Goal: Task Accomplishment & Management: Complete application form

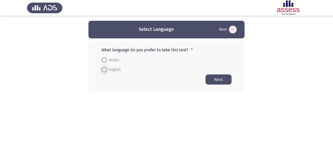
click at [104, 70] on span at bounding box center [104, 70] width 0 height 0
click at [104, 70] on input "English" at bounding box center [104, 69] width 5 height 5
radio input "true"
click at [219, 80] on button "Next" at bounding box center [219, 79] width 26 height 10
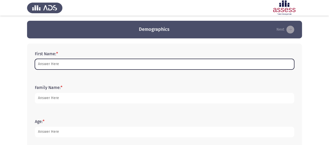
click at [41, 63] on input "First Name: *" at bounding box center [164, 64] width 259 height 11
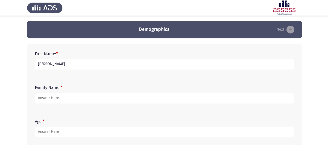
type input "[PERSON_NAME]"
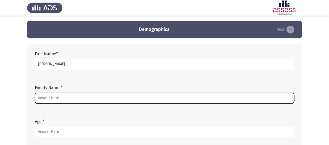
click at [52, 97] on input "Family Name: *" at bounding box center [164, 98] width 259 height 11
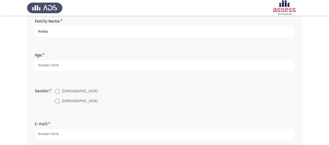
scroll to position [67, 0]
type input "Hieba"
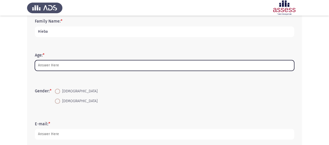
click at [61, 65] on input "Age: *" at bounding box center [164, 65] width 259 height 11
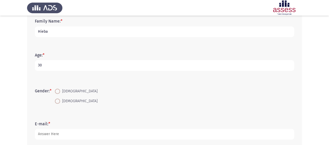
type input "30"
click at [60, 91] on span at bounding box center [57, 91] width 5 height 5
click at [60, 91] on input "[DEMOGRAPHIC_DATA]" at bounding box center [57, 91] width 5 height 5
radio input "true"
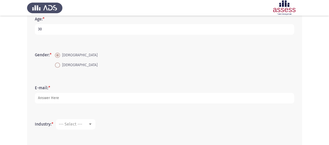
scroll to position [105, 0]
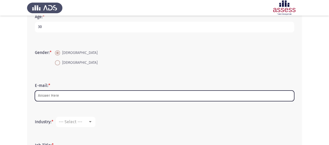
click at [60, 93] on input "E-mail: *" at bounding box center [164, 96] width 259 height 11
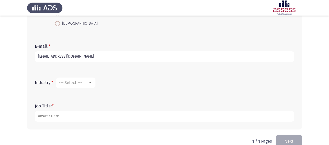
scroll to position [155, 0]
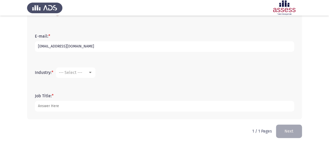
type input "[EMAIL_ADDRESS][DOMAIN_NAME]"
click at [91, 72] on div at bounding box center [90, 72] width 3 height 1
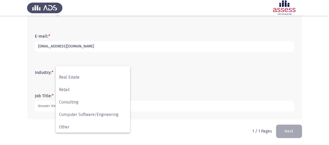
scroll to position [171, 0]
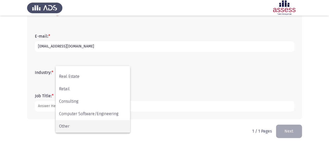
click at [90, 127] on span "Other" at bounding box center [93, 127] width 68 height 12
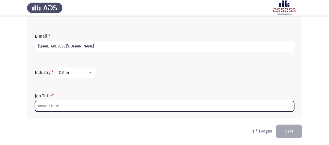
click at [73, 106] on input "Job Title: *" at bounding box center [164, 106] width 259 height 11
type input "H"
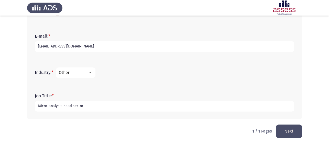
type input "Micro-analysis head sector"
click at [296, 132] on button "Next" at bounding box center [289, 131] width 26 height 13
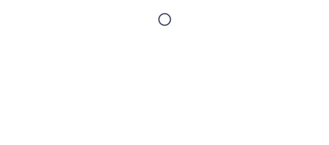
scroll to position [0, 0]
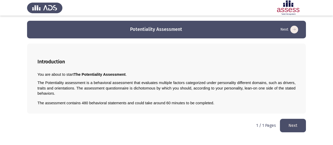
click at [289, 119] on button "Next" at bounding box center [293, 125] width 26 height 13
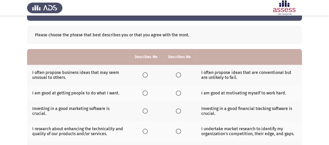
scroll to position [18, 0]
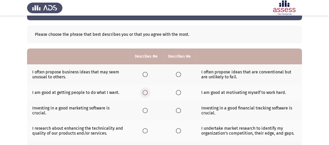
click at [146, 92] on span "Select an option" at bounding box center [145, 92] width 5 height 5
click at [146, 92] on input "Select an option" at bounding box center [145, 92] width 5 height 5
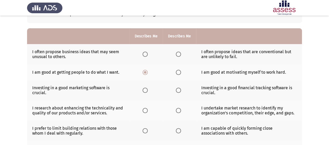
scroll to position [42, 0]
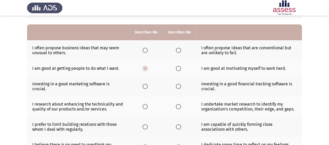
click at [144, 107] on span "Select an option" at bounding box center [145, 106] width 5 height 5
click at [144, 107] on input "Select an option" at bounding box center [145, 106] width 5 height 5
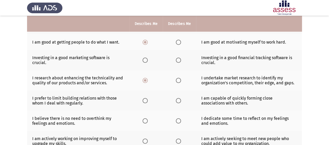
scroll to position [69, 0]
click at [145, 100] on span "Select an option" at bounding box center [145, 100] width 5 height 5
click at [145, 100] on input "Select an option" at bounding box center [145, 100] width 5 height 5
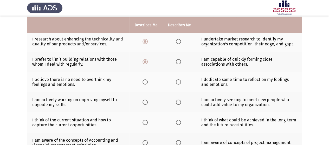
scroll to position [109, 0]
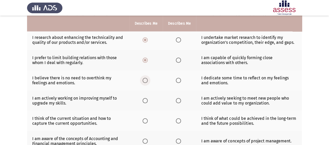
click at [146, 80] on span "Select an option" at bounding box center [145, 80] width 5 height 5
click at [146, 80] on input "Select an option" at bounding box center [145, 80] width 5 height 5
click at [146, 100] on span "Select an option" at bounding box center [145, 100] width 5 height 5
click at [146, 100] on input "Select an option" at bounding box center [145, 100] width 5 height 5
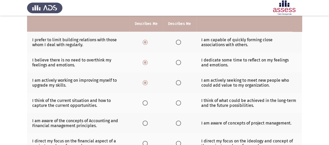
scroll to position [128, 0]
click at [145, 101] on span "Select an option" at bounding box center [145, 102] width 5 height 5
click at [145, 101] on input "Select an option" at bounding box center [145, 102] width 5 height 5
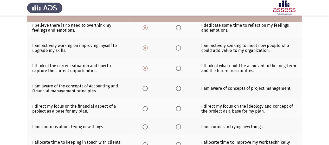
scroll to position [166, 0]
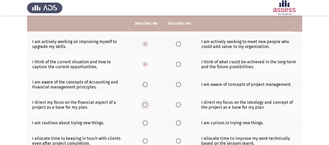
click at [145, 104] on span "Select an option" at bounding box center [145, 105] width 5 height 5
click at [145, 104] on input "Select an option" at bounding box center [145, 105] width 5 height 5
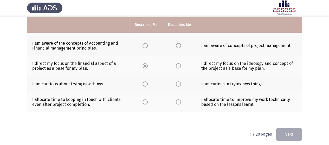
scroll to position [206, 0]
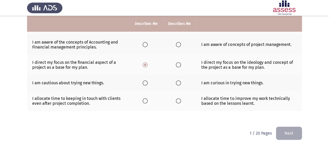
click at [146, 82] on span "Select an option" at bounding box center [145, 83] width 5 height 5
click at [146, 82] on input "Select an option" at bounding box center [145, 83] width 5 height 5
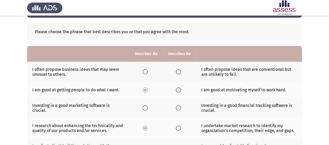
scroll to position [24, 0]
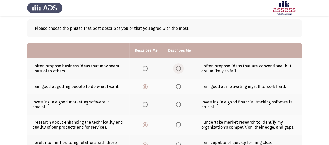
click at [178, 67] on span "Select an option" at bounding box center [178, 68] width 5 height 5
click at [178, 67] on input "Select an option" at bounding box center [178, 68] width 5 height 5
click at [179, 86] on span "Select an option" at bounding box center [178, 86] width 5 height 5
click at [179, 86] on input "Select an option" at bounding box center [178, 86] width 5 height 5
click at [177, 104] on span "Select an option" at bounding box center [178, 104] width 5 height 5
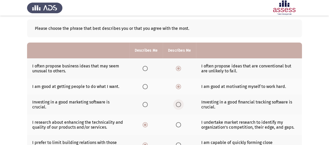
click at [177, 104] on input "Select an option" at bounding box center [178, 104] width 5 height 5
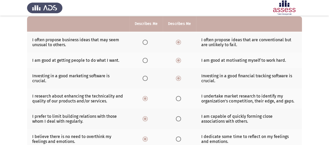
scroll to position [50, 0]
click at [178, 97] on span "Select an option" at bounding box center [178, 98] width 5 height 5
click at [178, 97] on input "Select an option" at bounding box center [178, 98] width 5 height 5
click at [179, 117] on span "Select an option" at bounding box center [178, 119] width 5 height 5
click at [179, 117] on input "Select an option" at bounding box center [178, 119] width 5 height 5
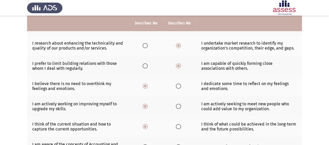
scroll to position [105, 0]
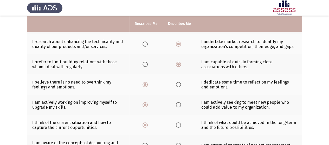
click at [178, 103] on span "Select an option" at bounding box center [178, 105] width 5 height 5
click at [178, 103] on input "Select an option" at bounding box center [178, 105] width 5 height 5
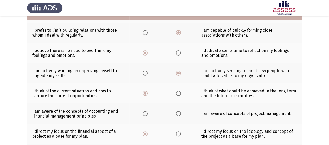
scroll to position [137, 0]
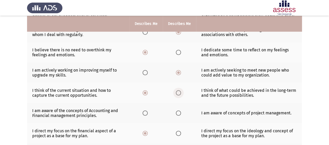
click at [177, 92] on span "Select an option" at bounding box center [178, 93] width 5 height 5
click at [177, 92] on input "Select an option" at bounding box center [178, 93] width 5 height 5
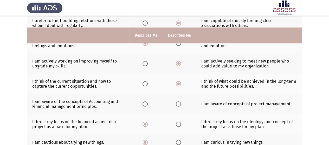
scroll to position [166, 0]
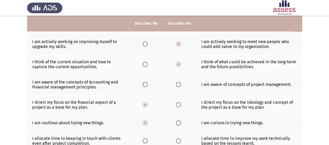
click at [180, 84] on span "Select an option" at bounding box center [178, 84] width 5 height 5
click at [180, 84] on input "Select an option" at bounding box center [178, 84] width 5 height 5
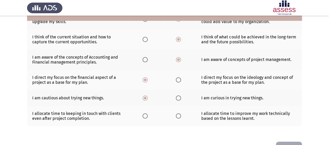
scroll to position [192, 0]
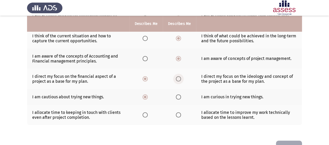
click at [178, 78] on span "Select an option" at bounding box center [178, 79] width 5 height 5
click at [178, 78] on input "Select an option" at bounding box center [178, 79] width 5 height 5
click at [178, 95] on span "Select an option" at bounding box center [178, 97] width 5 height 5
click at [178, 95] on input "Select an option" at bounding box center [178, 97] width 5 height 5
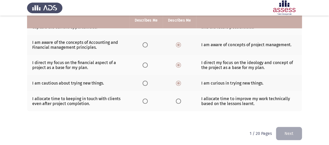
scroll to position [206, 0]
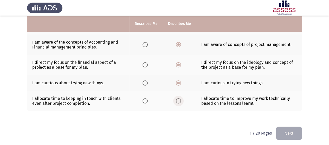
click at [179, 101] on span "Select an option" at bounding box center [179, 101] width 0 height 0
click at [179, 99] on input "Select an option" at bounding box center [178, 101] width 5 height 5
click at [288, 131] on button "Next" at bounding box center [289, 133] width 26 height 13
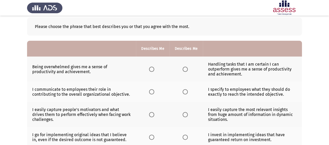
scroll to position [32, 0]
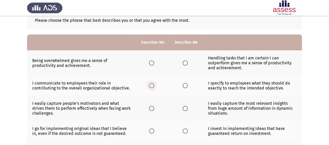
click at [151, 85] on span "Select an option" at bounding box center [151, 85] width 5 height 5
click at [151, 85] on input "Select an option" at bounding box center [151, 85] width 5 height 5
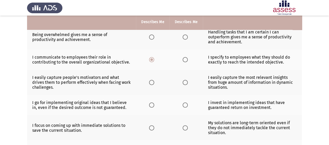
scroll to position [59, 0]
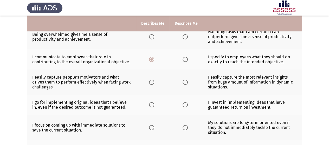
click at [151, 81] on span "Select an option" at bounding box center [151, 82] width 5 height 5
click at [151, 81] on input "Select an option" at bounding box center [151, 82] width 5 height 5
click at [151, 105] on span "Select an option" at bounding box center [151, 105] width 5 height 5
click at [151, 105] on input "Select an option" at bounding box center [151, 105] width 5 height 5
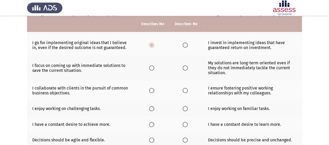
scroll to position [119, 0]
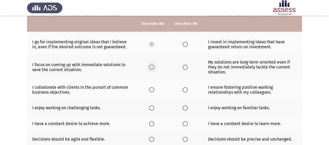
click at [151, 65] on span "Select an option" at bounding box center [151, 67] width 5 height 5
click at [151, 65] on input "Select an option" at bounding box center [151, 67] width 5 height 5
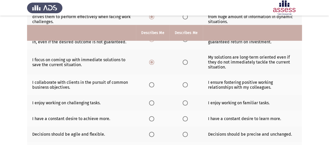
scroll to position [142, 0]
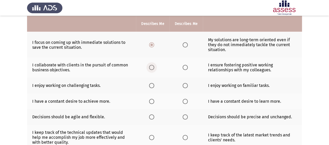
click at [150, 66] on span "Select an option" at bounding box center [151, 67] width 5 height 5
click at [150, 66] on input "Select an option" at bounding box center [151, 67] width 5 height 5
click at [152, 84] on span "Select an option" at bounding box center [151, 85] width 5 height 5
click at [152, 84] on input "Select an option" at bounding box center [151, 85] width 5 height 5
click at [151, 99] on span "Select an option" at bounding box center [151, 101] width 5 height 5
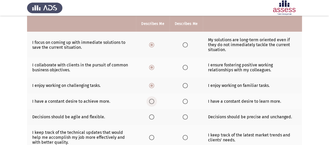
click at [151, 99] on input "Select an option" at bounding box center [151, 101] width 5 height 5
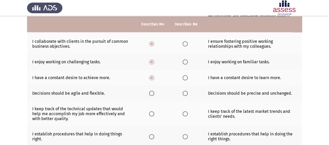
scroll to position [166, 0]
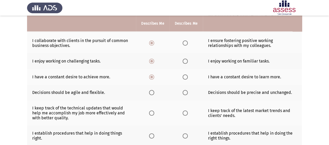
click at [152, 92] on span "Select an option" at bounding box center [151, 92] width 5 height 5
click at [152, 92] on input "Select an option" at bounding box center [151, 92] width 5 height 5
click at [152, 92] on span "Select an option" at bounding box center [151, 93] width 3 height 3
click at [152, 92] on input "Select an option" at bounding box center [151, 92] width 5 height 5
click at [152, 92] on span "Select an option" at bounding box center [151, 93] width 3 height 3
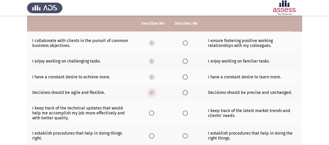
click at [152, 91] on input "Select an option" at bounding box center [151, 92] width 5 height 5
click at [151, 112] on span "Select an option" at bounding box center [151, 113] width 5 height 5
click at [151, 112] on input "Select an option" at bounding box center [151, 113] width 5 height 5
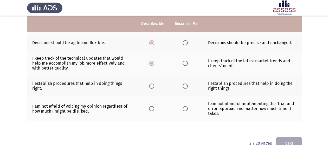
scroll to position [217, 0]
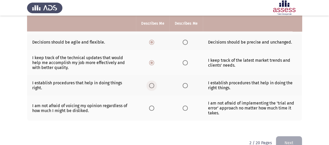
click at [151, 83] on span "Select an option" at bounding box center [151, 85] width 5 height 5
click at [151, 83] on input "Select an option" at bounding box center [151, 85] width 5 height 5
click at [151, 107] on span "Select an option" at bounding box center [151, 108] width 5 height 5
click at [151, 107] on input "Select an option" at bounding box center [151, 108] width 5 height 5
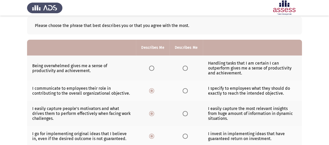
scroll to position [18, 0]
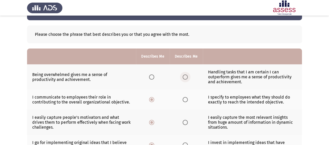
click at [187, 77] on span "Select an option" at bounding box center [185, 77] width 5 height 5
click at [187, 77] on input "Select an option" at bounding box center [185, 77] width 5 height 5
click at [183, 99] on span "Select an option" at bounding box center [185, 99] width 5 height 5
click at [183, 99] on input "Select an option" at bounding box center [185, 99] width 5 height 5
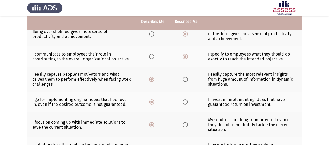
scroll to position [63, 0]
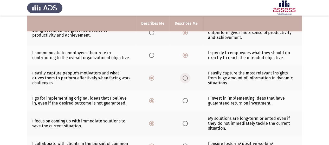
click at [185, 78] on span "Select an option" at bounding box center [185, 78] width 5 height 5
click at [185, 78] on input "Select an option" at bounding box center [185, 78] width 5 height 5
click at [185, 100] on span "Select an option" at bounding box center [185, 100] width 5 height 5
click at [185, 100] on input "Select an option" at bounding box center [185, 100] width 5 height 5
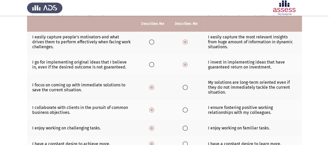
scroll to position [99, 0]
click at [184, 86] on span "Select an option" at bounding box center [185, 87] width 5 height 5
click at [184, 86] on input "Select an option" at bounding box center [185, 87] width 5 height 5
click at [184, 109] on span "Select an option" at bounding box center [185, 109] width 5 height 5
click at [184, 109] on input "Select an option" at bounding box center [185, 109] width 5 height 5
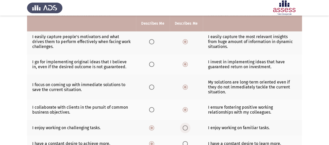
click at [184, 126] on span "Select an option" at bounding box center [185, 128] width 5 height 5
click at [184, 126] on input "Select an option" at bounding box center [185, 128] width 5 height 5
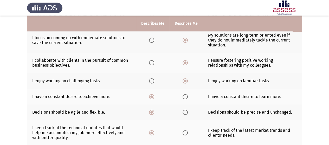
scroll to position [148, 0]
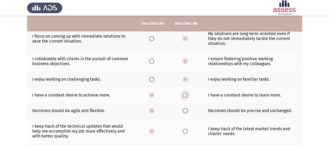
click at [185, 94] on span "Select an option" at bounding box center [185, 95] width 5 height 5
click at [185, 94] on input "Select an option" at bounding box center [185, 95] width 5 height 5
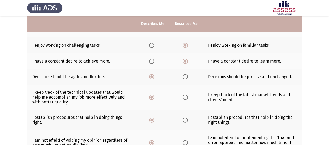
scroll to position [182, 0]
click at [185, 96] on span "Select an option" at bounding box center [185, 97] width 5 height 5
click at [185, 96] on input "Select an option" at bounding box center [185, 97] width 5 height 5
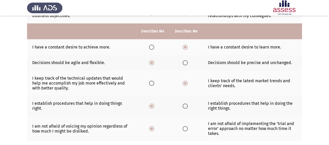
scroll to position [208, 0]
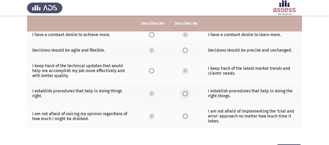
click at [184, 91] on span "Select an option" at bounding box center [185, 93] width 5 height 5
click at [184, 91] on input "Select an option" at bounding box center [185, 93] width 5 height 5
click at [184, 114] on span "Select an option" at bounding box center [185, 116] width 5 height 5
click at [184, 114] on input "Select an option" at bounding box center [185, 116] width 5 height 5
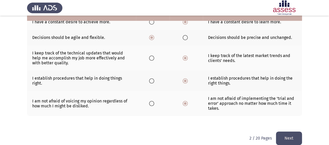
scroll to position [226, 0]
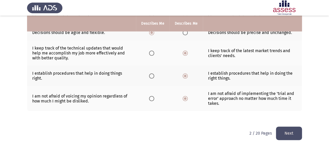
click at [288, 129] on button "Next" at bounding box center [289, 133] width 26 height 13
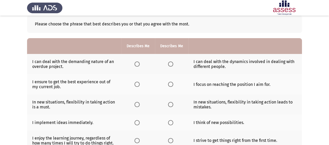
scroll to position [30, 0]
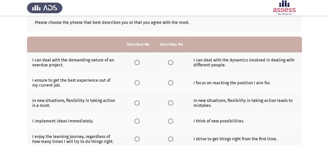
click at [137, 63] on span "Select an option" at bounding box center [137, 62] width 5 height 5
click at [137, 63] on input "Select an option" at bounding box center [137, 62] width 5 height 5
click at [135, 83] on span "Select an option" at bounding box center [137, 82] width 5 height 5
click at [135, 83] on input "Select an option" at bounding box center [137, 82] width 5 height 5
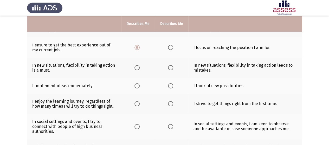
scroll to position [67, 0]
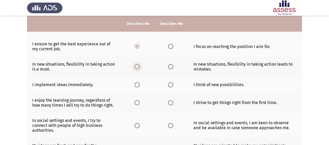
click at [137, 66] on span "Select an option" at bounding box center [137, 66] width 5 height 5
click at [137, 66] on input "Select an option" at bounding box center [137, 66] width 5 height 5
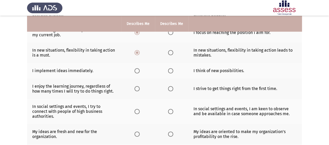
scroll to position [81, 0]
click at [137, 70] on span "Select an option" at bounding box center [137, 70] width 5 height 5
click at [137, 70] on input "Select an option" at bounding box center [137, 70] width 5 height 5
click at [138, 87] on span "Select an option" at bounding box center [137, 88] width 5 height 5
click at [138, 87] on input "Select an option" at bounding box center [137, 88] width 5 height 5
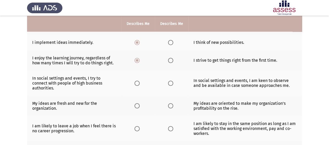
scroll to position [109, 0]
click at [137, 81] on span "Select an option" at bounding box center [137, 83] width 5 height 5
click at [137, 81] on input "Select an option" at bounding box center [137, 83] width 5 height 5
click at [137, 103] on span "Select an option" at bounding box center [137, 105] width 5 height 5
click at [137, 103] on input "Select an option" at bounding box center [137, 105] width 5 height 5
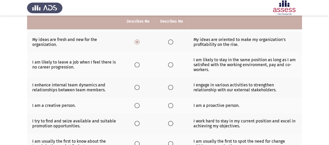
scroll to position [174, 0]
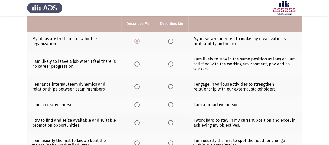
click at [138, 84] on span "Select an option" at bounding box center [137, 86] width 5 height 5
click at [138, 84] on input "Select an option" at bounding box center [137, 86] width 5 height 5
click at [138, 103] on span "Select an option" at bounding box center [137, 105] width 5 height 5
click at [138, 103] on input "Select an option" at bounding box center [137, 105] width 5 height 5
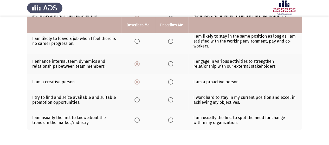
scroll to position [198, 0]
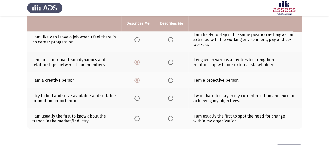
click at [138, 96] on span "Select an option" at bounding box center [137, 98] width 5 height 5
click at [138, 96] on input "Select an option" at bounding box center [137, 98] width 5 height 5
click at [138, 116] on span "Select an option" at bounding box center [137, 118] width 5 height 5
click at [138, 116] on input "Select an option" at bounding box center [137, 118] width 5 height 5
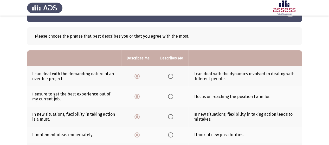
scroll to position [0, 0]
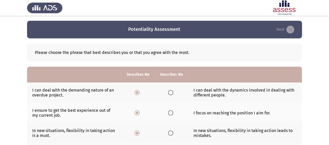
click at [170, 92] on span "Select an option" at bounding box center [170, 92] width 5 height 5
click at [170, 92] on input "Select an option" at bounding box center [170, 92] width 5 height 5
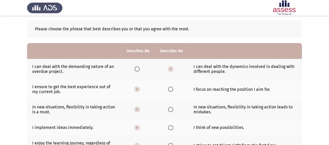
scroll to position [30, 0]
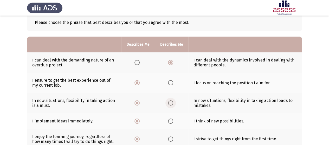
click at [170, 103] on span "Select an option" at bounding box center [170, 103] width 5 height 5
click at [170, 103] on input "Select an option" at bounding box center [170, 103] width 5 height 5
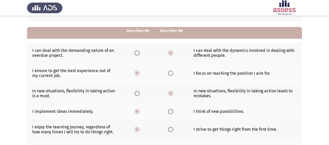
scroll to position [48, 0]
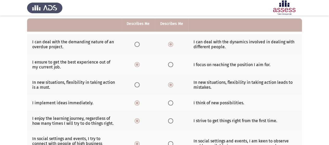
click at [170, 102] on span "Select an option" at bounding box center [170, 103] width 5 height 5
click at [170, 102] on input "Select an option" at bounding box center [170, 103] width 5 height 5
click at [170, 120] on span "Select an option" at bounding box center [170, 121] width 5 height 5
click at [170, 120] on input "Select an option" at bounding box center [170, 121] width 5 height 5
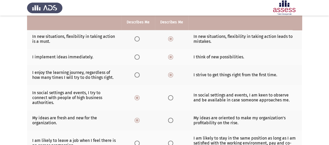
scroll to position [95, 0]
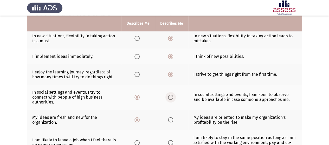
click at [170, 95] on span "Select an option" at bounding box center [170, 97] width 5 height 5
click at [170, 95] on input "Select an option" at bounding box center [170, 97] width 5 height 5
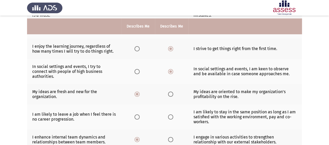
scroll to position [123, 0]
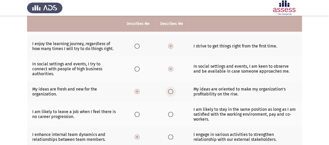
click at [170, 89] on span "Select an option" at bounding box center [170, 91] width 5 height 5
click at [170, 89] on input "Select an option" at bounding box center [170, 91] width 5 height 5
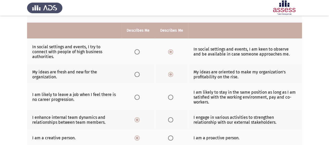
scroll to position [148, 0]
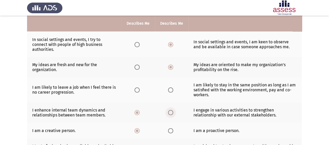
click at [169, 110] on span "Select an option" at bounding box center [170, 112] width 5 height 5
click at [169, 110] on input "Select an option" at bounding box center [170, 112] width 5 height 5
click at [169, 129] on span "Select an option" at bounding box center [170, 131] width 5 height 5
click at [169, 129] on input "Select an option" at bounding box center [170, 131] width 5 height 5
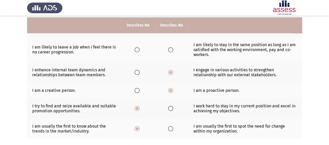
scroll to position [190, 0]
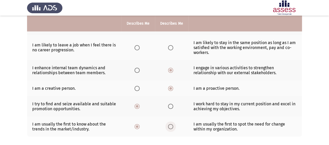
click at [169, 124] on span "Select an option" at bounding box center [170, 126] width 5 height 5
click at [169, 124] on input "Select an option" at bounding box center [170, 126] width 5 height 5
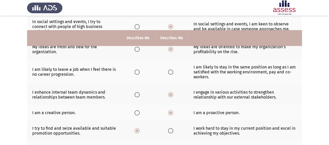
scroll to position [160, 0]
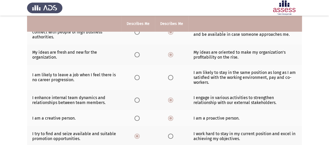
click at [137, 75] on span "Select an option" at bounding box center [137, 77] width 5 height 5
click at [137, 75] on input "Select an option" at bounding box center [137, 77] width 5 height 5
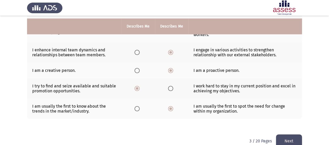
scroll to position [211, 0]
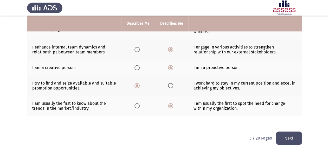
click at [293, 132] on button "Next" at bounding box center [289, 138] width 26 height 13
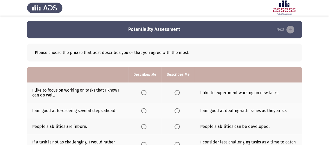
click at [176, 92] on span "Select an option" at bounding box center [177, 92] width 5 height 5
click at [176, 92] on input "Select an option" at bounding box center [177, 92] width 5 height 5
click at [145, 111] on span "Select an option" at bounding box center [143, 111] width 5 height 5
click at [145, 111] on input "Select an option" at bounding box center [143, 111] width 5 height 5
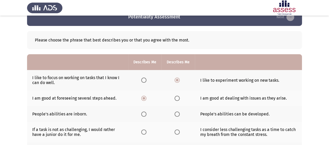
scroll to position [30, 0]
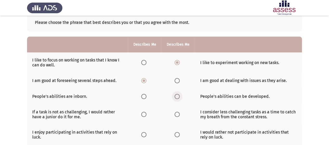
click at [177, 97] on span "Select an option" at bounding box center [177, 96] width 5 height 5
click at [177, 97] on input "Select an option" at bounding box center [177, 96] width 5 height 5
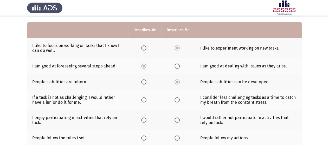
scroll to position [55, 0]
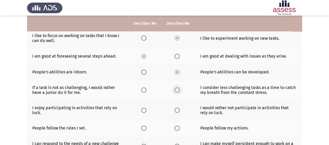
click at [178, 89] on span "Select an option" at bounding box center [177, 90] width 5 height 5
click at [178, 89] on input "Select an option" at bounding box center [177, 90] width 5 height 5
click at [176, 108] on span "Select an option" at bounding box center [177, 110] width 5 height 5
click at [176, 108] on input "Select an option" at bounding box center [177, 110] width 5 height 5
click at [176, 128] on span "Select an option" at bounding box center [177, 128] width 5 height 5
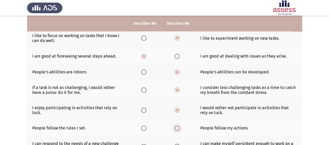
click at [176, 128] on input "Select an option" at bounding box center [177, 128] width 5 height 5
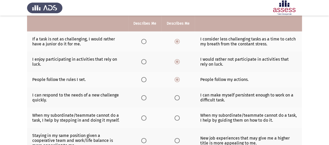
scroll to position [103, 0]
click at [144, 97] on span "Select an option" at bounding box center [143, 98] width 5 height 5
click at [144, 97] on input "Select an option" at bounding box center [143, 98] width 5 height 5
click at [178, 118] on span "Select an option" at bounding box center [177, 118] width 5 height 5
click at [178, 118] on input "Select an option" at bounding box center [177, 118] width 5 height 5
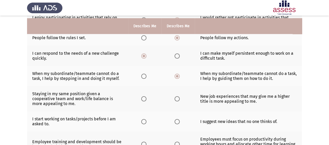
scroll to position [148, 0]
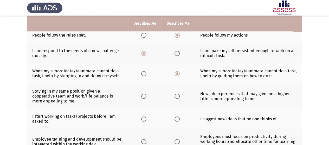
click at [176, 95] on span "Select an option" at bounding box center [177, 96] width 5 height 5
click at [176, 95] on input "Select an option" at bounding box center [177, 96] width 5 height 5
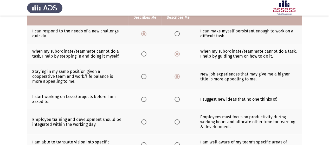
scroll to position [172, 0]
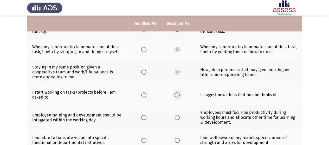
click at [177, 95] on span "Select an option" at bounding box center [177, 95] width 0 height 0
click at [176, 93] on input "Select an option" at bounding box center [177, 95] width 5 height 5
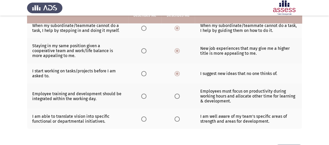
scroll to position [183, 0]
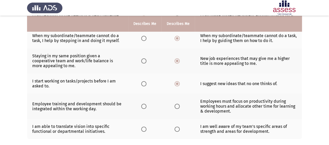
click at [178, 105] on span "Select an option" at bounding box center [177, 106] width 5 height 5
click at [178, 105] on input "Select an option" at bounding box center [177, 106] width 5 height 5
click at [177, 128] on span "Select an option" at bounding box center [177, 129] width 5 height 5
click at [177, 128] on input "Select an option" at bounding box center [177, 129] width 5 height 5
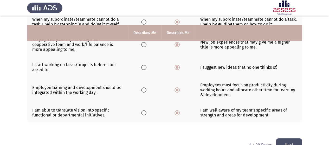
scroll to position [212, 0]
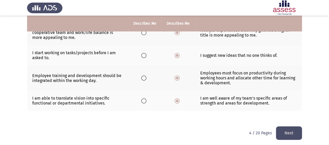
click at [290, 131] on button "Next" at bounding box center [289, 133] width 26 height 13
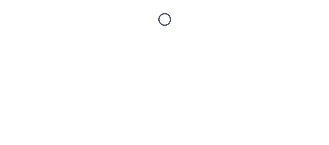
scroll to position [0, 0]
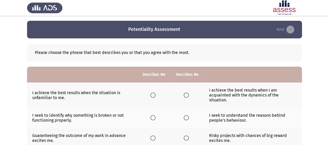
click at [187, 95] on span "Select an option" at bounding box center [186, 95] width 5 height 5
click at [187, 95] on input "Select an option" at bounding box center [186, 95] width 5 height 5
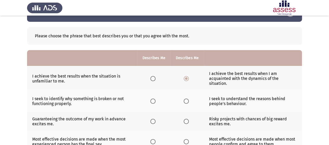
scroll to position [20, 0]
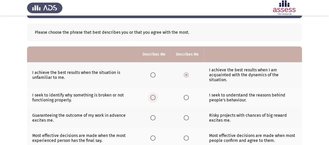
click at [152, 95] on span "Select an option" at bounding box center [152, 97] width 5 height 5
click at [152, 95] on input "Select an option" at bounding box center [152, 97] width 5 height 5
click at [154, 118] on span "Select an option" at bounding box center [152, 118] width 5 height 5
click at [154, 118] on input "Select an option" at bounding box center [152, 118] width 5 height 5
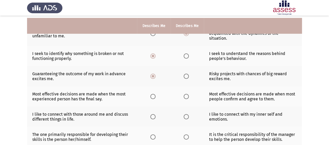
scroll to position [65, 0]
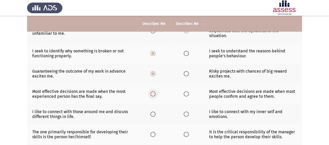
click at [152, 93] on span "Select an option" at bounding box center [152, 94] width 5 height 5
click at [152, 93] on input "Select an option" at bounding box center [152, 94] width 5 height 5
click at [154, 113] on span "Select an option" at bounding box center [152, 114] width 5 height 5
click at [154, 113] on input "Select an option" at bounding box center [152, 114] width 5 height 5
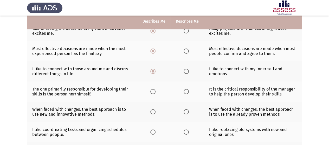
scroll to position [111, 0]
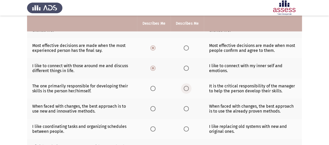
click at [187, 88] on span "Select an option" at bounding box center [186, 88] width 5 height 5
click at [187, 88] on input "Select an option" at bounding box center [186, 88] width 5 height 5
click at [186, 109] on span "Select an option" at bounding box center [186, 108] width 5 height 5
click at [186, 109] on input "Select an option" at bounding box center [186, 108] width 5 height 5
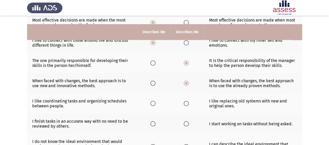
scroll to position [145, 0]
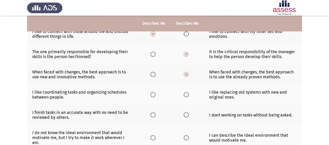
click at [153, 96] on span "Select an option" at bounding box center [152, 94] width 5 height 5
click at [153, 96] on input "Select an option" at bounding box center [152, 94] width 5 height 5
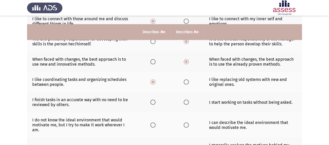
scroll to position [169, 0]
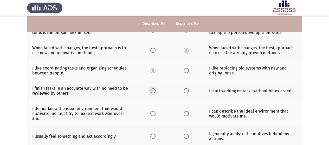
click at [152, 89] on span "Select an option" at bounding box center [152, 90] width 5 height 5
click at [152, 89] on input "Select an option" at bounding box center [152, 90] width 5 height 5
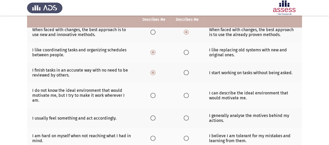
scroll to position [189, 0]
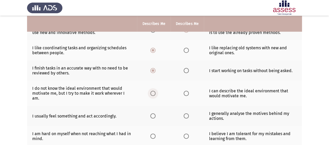
click at [152, 91] on span "Select an option" at bounding box center [152, 93] width 5 height 5
click at [152, 91] on input "Select an option" at bounding box center [152, 93] width 5 height 5
click at [186, 114] on span "Select an option" at bounding box center [186, 116] width 5 height 5
click at [186, 114] on input "Select an option" at bounding box center [186, 116] width 5 height 5
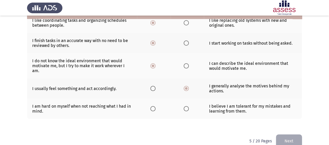
scroll to position [220, 0]
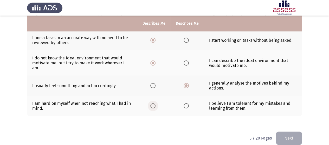
click at [152, 104] on span "Select an option" at bounding box center [152, 106] width 5 height 5
click at [152, 104] on input "Select an option" at bounding box center [152, 106] width 5 height 5
click at [288, 133] on button "Next" at bounding box center [289, 138] width 26 height 13
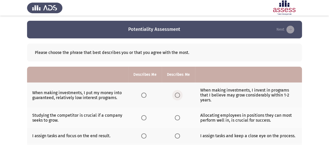
click at [176, 95] on span "Select an option" at bounding box center [177, 95] width 5 height 5
click at [176, 95] on input "Select an option" at bounding box center [177, 95] width 5 height 5
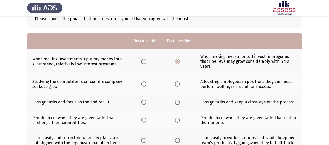
scroll to position [36, 0]
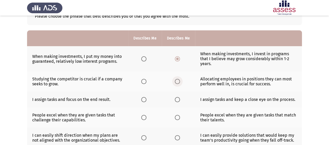
click at [175, 81] on span "Select an option" at bounding box center [177, 81] width 5 height 5
click at [175, 81] on input "Select an option" at bounding box center [177, 81] width 5 height 5
click at [145, 100] on span "Select an option" at bounding box center [143, 99] width 5 height 5
click at [145, 100] on input "Select an option" at bounding box center [143, 99] width 5 height 5
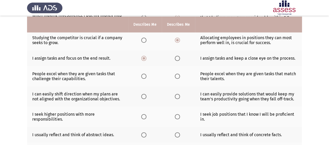
scroll to position [79, 0]
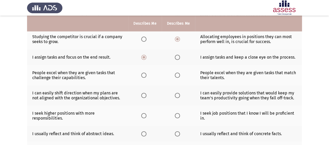
click at [177, 74] on span "Select an option" at bounding box center [177, 75] width 5 height 5
click at [177, 74] on input "Select an option" at bounding box center [177, 75] width 5 height 5
click at [176, 94] on span "Select an option" at bounding box center [177, 95] width 5 height 5
click at [176, 94] on input "Select an option" at bounding box center [177, 95] width 5 height 5
click at [145, 115] on span "Select an option" at bounding box center [143, 115] width 5 height 5
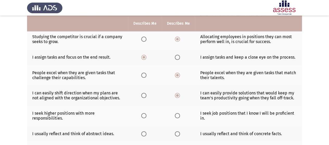
click at [145, 115] on input "Select an option" at bounding box center [143, 115] width 5 height 5
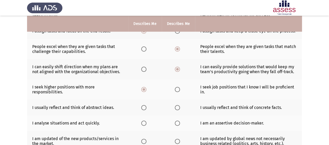
scroll to position [105, 0]
click at [177, 108] on span "Select an option" at bounding box center [177, 107] width 5 height 5
click at [177, 108] on input "Select an option" at bounding box center [177, 107] width 5 height 5
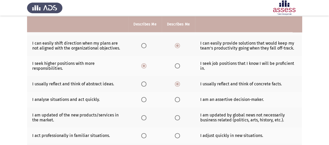
scroll to position [130, 0]
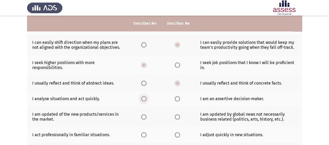
click at [143, 98] on span "Select an option" at bounding box center [143, 99] width 5 height 5
click at [143, 98] on input "Select an option" at bounding box center [143, 99] width 5 height 5
click at [143, 116] on span "Select an option" at bounding box center [143, 117] width 5 height 5
click at [143, 116] on input "Select an option" at bounding box center [143, 117] width 5 height 5
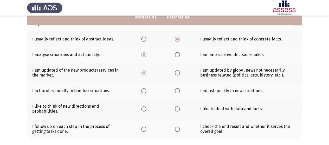
scroll to position [180, 0]
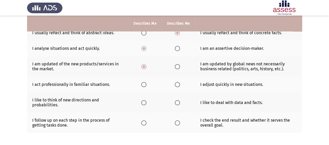
click at [142, 83] on span "Select an option" at bounding box center [143, 84] width 5 height 5
click at [142, 83] on input "Select an option" at bounding box center [143, 84] width 5 height 5
click at [144, 101] on span "Select an option" at bounding box center [143, 102] width 5 height 5
click at [144, 101] on input "Select an option" at bounding box center [143, 102] width 5 height 5
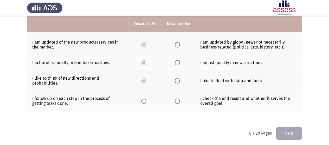
scroll to position [202, 0]
click at [143, 99] on span "Select an option" at bounding box center [143, 101] width 5 height 5
click at [143, 99] on input "Select an option" at bounding box center [143, 101] width 5 height 5
click at [292, 129] on button "Next" at bounding box center [289, 133] width 26 height 13
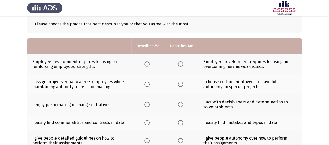
scroll to position [33, 0]
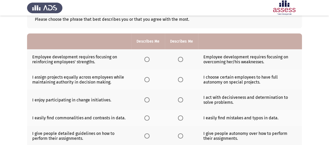
click at [180, 58] on span "Select an option" at bounding box center [180, 59] width 5 height 5
click at [180, 58] on input "Select an option" at bounding box center [180, 59] width 5 height 5
click at [180, 80] on span "Select an option" at bounding box center [180, 79] width 5 height 5
click at [180, 80] on input "Select an option" at bounding box center [180, 79] width 5 height 5
click at [148, 100] on span "Select an option" at bounding box center [146, 100] width 5 height 5
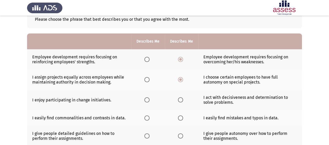
click at [148, 100] on input "Select an option" at bounding box center [146, 100] width 5 height 5
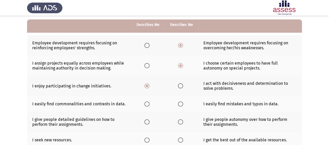
scroll to position [52, 0]
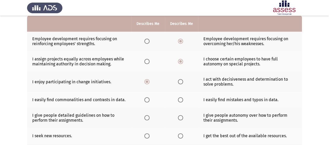
click at [180, 99] on span "Select an option" at bounding box center [180, 100] width 5 height 5
click at [180, 99] on input "Select an option" at bounding box center [180, 100] width 5 height 5
click at [146, 117] on span "Select an option" at bounding box center [146, 118] width 5 height 5
click at [146, 117] on input "Select an option" at bounding box center [146, 118] width 5 height 5
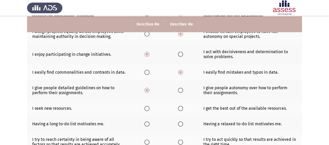
scroll to position [80, 0]
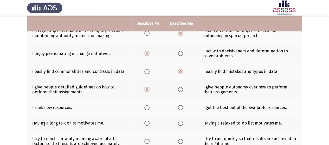
click at [146, 109] on span "Select an option" at bounding box center [146, 107] width 5 height 5
click at [146, 109] on input "Select an option" at bounding box center [146, 107] width 5 height 5
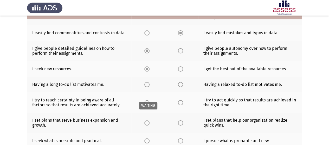
scroll to position [121, 0]
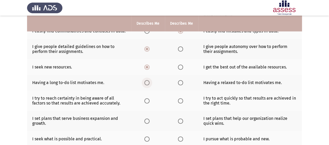
click at [149, 82] on span "Select an option" at bounding box center [146, 82] width 5 height 5
click at [149, 82] on input "Select an option" at bounding box center [146, 82] width 5 height 5
click at [148, 100] on span "Select an option" at bounding box center [146, 101] width 5 height 5
click at [148, 100] on input "Select an option" at bounding box center [146, 101] width 5 height 5
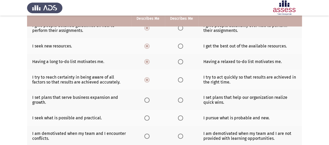
scroll to position [143, 0]
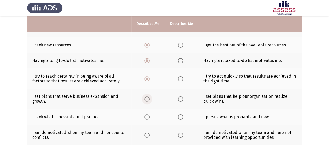
click at [147, 98] on span "Select an option" at bounding box center [146, 99] width 5 height 5
click at [147, 98] on input "Select an option" at bounding box center [146, 99] width 5 height 5
click at [181, 117] on span "Select an option" at bounding box center [180, 117] width 5 height 5
click at [181, 117] on input "Select an option" at bounding box center [180, 117] width 5 height 5
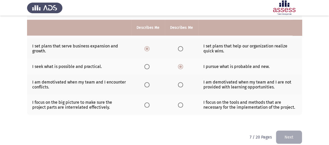
scroll to position [197, 0]
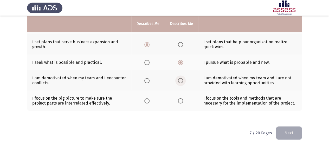
click at [181, 79] on span "Select an option" at bounding box center [180, 80] width 5 height 5
click at [181, 79] on input "Select an option" at bounding box center [180, 80] width 5 height 5
click at [180, 80] on span "Select an option" at bounding box center [180, 81] width 3 height 3
click at [180, 79] on input "Select an option" at bounding box center [180, 80] width 5 height 5
click at [146, 99] on span "Select an option" at bounding box center [146, 101] width 5 height 5
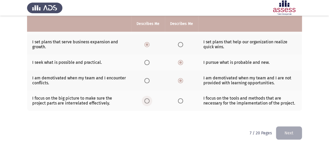
click at [146, 99] on input "Select an option" at bounding box center [146, 101] width 5 height 5
click at [294, 131] on button "Next" at bounding box center [289, 133] width 26 height 13
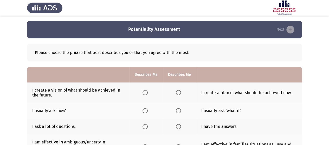
scroll to position [0, 0]
click at [145, 92] on span "Select an option" at bounding box center [145, 92] width 5 height 5
click at [145, 92] on input "Select an option" at bounding box center [145, 92] width 5 height 5
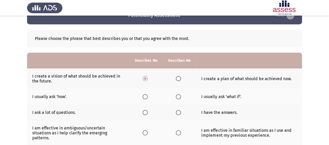
scroll to position [16, 0]
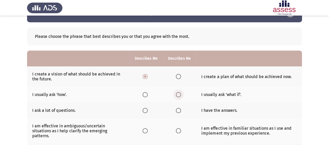
click at [178, 94] on span "Select an option" at bounding box center [178, 94] width 5 height 5
click at [178, 94] on input "Select an option" at bounding box center [178, 94] width 5 height 5
click at [145, 110] on span "Select an option" at bounding box center [145, 110] width 5 height 5
click at [145, 110] on input "Select an option" at bounding box center [145, 110] width 5 height 5
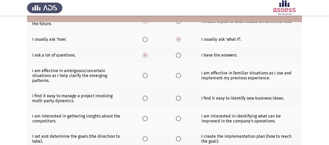
scroll to position [73, 0]
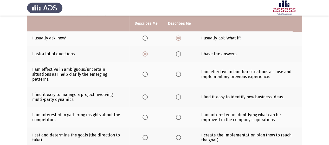
click at [178, 55] on span "Select an option" at bounding box center [178, 54] width 5 height 5
click at [178, 55] on input "Select an option" at bounding box center [178, 54] width 5 height 5
click at [145, 54] on span "Select an option" at bounding box center [145, 54] width 5 height 5
click at [145, 54] on input "Select an option" at bounding box center [145, 54] width 5 height 5
click at [179, 72] on span "Select an option" at bounding box center [178, 74] width 5 height 5
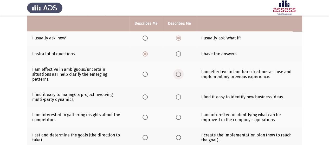
click at [179, 72] on input "Select an option" at bounding box center [178, 74] width 5 height 5
click at [178, 95] on span "Select an option" at bounding box center [178, 97] width 5 height 5
click at [178, 95] on input "Select an option" at bounding box center [178, 97] width 5 height 5
click at [179, 115] on span "Select an option" at bounding box center [178, 117] width 5 height 5
click at [179, 115] on input "Select an option" at bounding box center [178, 117] width 5 height 5
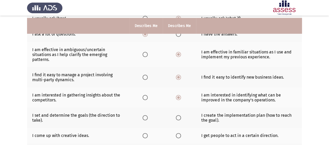
scroll to position [95, 0]
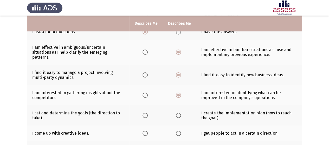
click at [178, 113] on span "Select an option" at bounding box center [178, 115] width 5 height 5
click at [178, 113] on input "Select an option" at bounding box center [178, 115] width 5 height 5
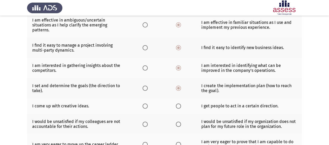
scroll to position [128, 0]
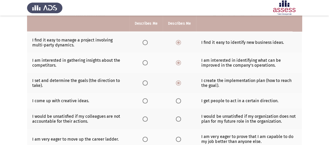
click at [145, 99] on span "Select an option" at bounding box center [145, 101] width 5 height 5
click at [145, 99] on input "Select an option" at bounding box center [145, 101] width 5 height 5
click at [145, 117] on span "Select an option" at bounding box center [145, 119] width 5 height 5
click at [145, 117] on input "Select an option" at bounding box center [145, 119] width 5 height 5
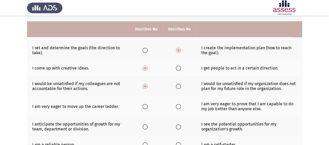
scroll to position [166, 0]
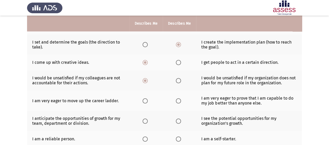
click at [178, 99] on span "Select an option" at bounding box center [178, 101] width 5 height 5
click at [178, 99] on input "Select an option" at bounding box center [178, 101] width 5 height 5
click at [178, 119] on span "Select an option" at bounding box center [178, 121] width 5 height 5
click at [178, 119] on input "Select an option" at bounding box center [178, 121] width 5 height 5
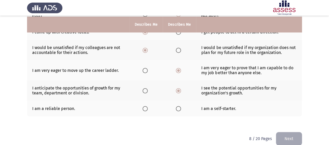
scroll to position [197, 0]
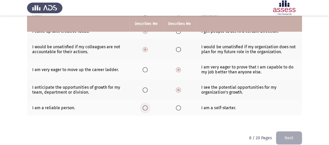
click at [145, 106] on span "Select an option" at bounding box center [145, 108] width 5 height 5
click at [145, 106] on input "Select an option" at bounding box center [145, 108] width 5 height 5
click at [284, 132] on button "Next" at bounding box center [289, 138] width 26 height 13
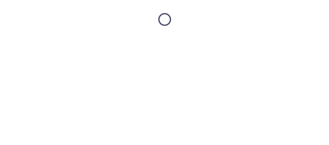
scroll to position [0, 0]
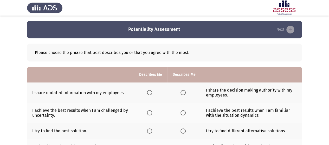
click at [150, 93] on span "Select an option" at bounding box center [149, 92] width 5 height 5
click at [150, 93] on input "Select an option" at bounding box center [149, 92] width 5 height 5
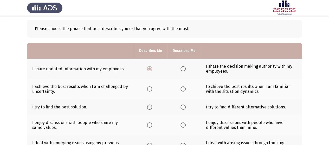
scroll to position [24, 0]
click at [150, 89] on span "Select an option" at bounding box center [149, 88] width 5 height 5
click at [150, 89] on input "Select an option" at bounding box center [149, 88] width 5 height 5
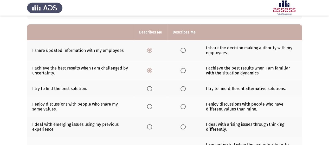
scroll to position [40, 0]
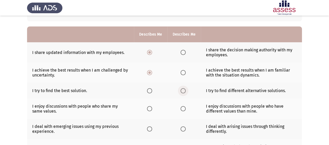
click at [183, 90] on span "Select an option" at bounding box center [183, 90] width 5 height 5
click at [183, 90] on input "Select an option" at bounding box center [183, 90] width 5 height 5
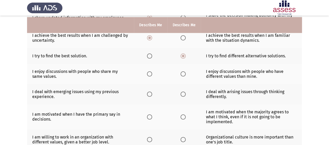
scroll to position [77, 0]
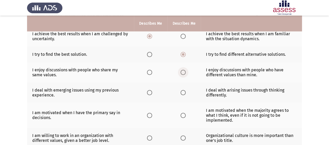
click at [182, 72] on span "Select an option" at bounding box center [183, 72] width 5 height 5
click at [182, 72] on input "Select an option" at bounding box center [183, 72] width 5 height 5
click at [151, 91] on span "Select an option" at bounding box center [149, 92] width 5 height 5
click at [151, 91] on input "Select an option" at bounding box center [149, 92] width 5 height 5
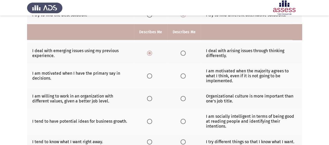
scroll to position [125, 0]
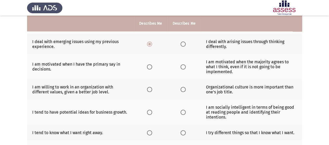
click at [182, 66] on span "Select an option" at bounding box center [183, 67] width 5 height 5
click at [182, 66] on input "Select an option" at bounding box center [183, 67] width 5 height 5
click at [151, 90] on span "Select an option" at bounding box center [149, 89] width 5 height 5
click at [151, 90] on input "Select an option" at bounding box center [149, 89] width 5 height 5
click at [182, 89] on span "Select an option" at bounding box center [183, 89] width 5 height 5
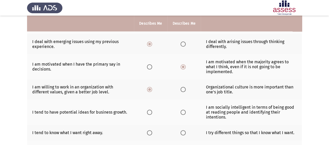
click at [182, 89] on input "Select an option" at bounding box center [183, 89] width 5 height 5
click at [151, 112] on span "Select an option" at bounding box center [149, 112] width 5 height 5
click at [151, 112] on input "Select an option" at bounding box center [149, 112] width 5 height 5
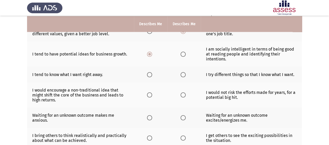
scroll to position [184, 0]
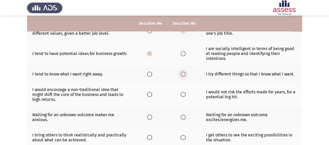
click at [185, 72] on span "Select an option" at bounding box center [183, 74] width 5 height 5
click at [185, 72] on input "Select an option" at bounding box center [183, 74] width 5 height 5
click at [183, 92] on span "Select an option" at bounding box center [183, 94] width 5 height 5
click at [183, 92] on input "Select an option" at bounding box center [183, 94] width 5 height 5
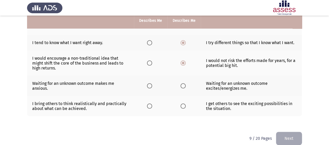
scroll to position [217, 0]
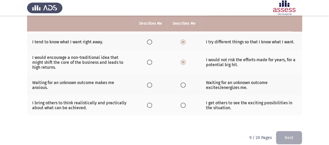
click at [183, 83] on span "Select an option" at bounding box center [183, 85] width 5 height 5
click at [183, 83] on input "Select an option" at bounding box center [183, 85] width 5 height 5
click at [183, 103] on span "Select an option" at bounding box center [183, 105] width 5 height 5
click at [183, 103] on input "Select an option" at bounding box center [183, 105] width 5 height 5
click at [151, 103] on span "Select an option" at bounding box center [149, 105] width 5 height 5
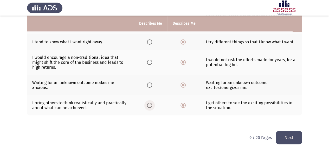
click at [151, 103] on input "Select an option" at bounding box center [149, 105] width 5 height 5
click at [291, 137] on button "Next" at bounding box center [289, 137] width 26 height 13
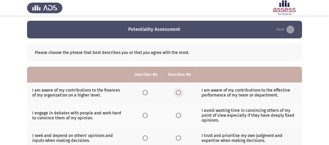
click at [179, 93] on span "Select an option" at bounding box center [178, 92] width 5 height 5
click at [179, 93] on input "Select an option" at bounding box center [178, 92] width 5 height 5
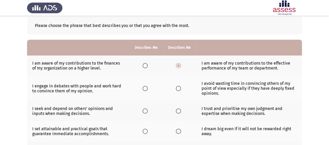
scroll to position [30, 0]
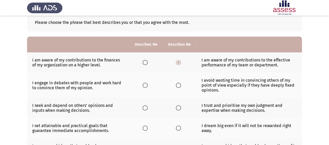
click at [178, 86] on span "Select an option" at bounding box center [178, 85] width 5 height 5
click at [178, 86] on input "Select an option" at bounding box center [178, 85] width 5 height 5
click at [179, 107] on span "Select an option" at bounding box center [178, 108] width 5 height 5
click at [179, 107] on input "Select an option" at bounding box center [178, 108] width 5 height 5
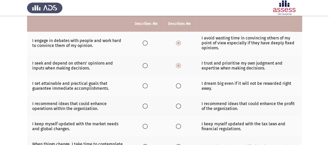
scroll to position [73, 0]
click at [146, 85] on span "Select an option" at bounding box center [145, 85] width 5 height 5
click at [146, 85] on input "Select an option" at bounding box center [145, 85] width 5 height 5
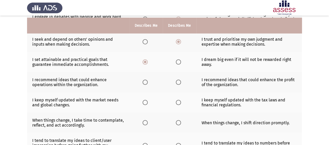
scroll to position [99, 0]
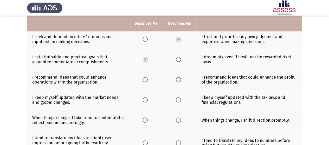
click at [145, 79] on span "Select an option" at bounding box center [145, 79] width 5 height 5
click at [145, 79] on input "Select an option" at bounding box center [145, 79] width 5 height 5
click at [146, 98] on span "Select an option" at bounding box center [145, 100] width 5 height 5
click at [146, 98] on input "Select an option" at bounding box center [145, 100] width 5 height 5
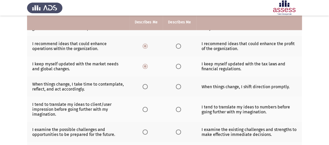
scroll to position [134, 0]
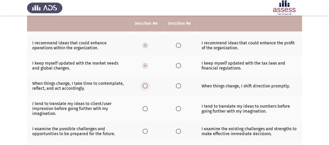
click at [146, 85] on span "Select an option" at bounding box center [145, 86] width 5 height 5
click at [146, 85] on input "Select an option" at bounding box center [145, 86] width 5 height 5
click at [179, 107] on span "Select an option" at bounding box center [178, 108] width 5 height 5
click at [179, 107] on input "Select an option" at bounding box center [178, 108] width 5 height 5
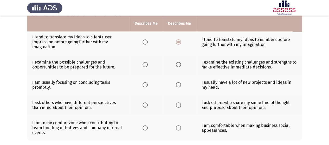
scroll to position [200, 0]
click at [144, 64] on span "Select an option" at bounding box center [145, 64] width 5 height 5
click at [144, 64] on input "Select an option" at bounding box center [145, 64] width 5 height 5
click at [179, 84] on span "Select an option" at bounding box center [178, 85] width 5 height 5
click at [179, 84] on input "Select an option" at bounding box center [178, 85] width 5 height 5
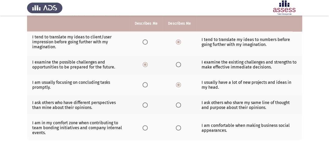
click at [143, 104] on span "Select an option" at bounding box center [145, 105] width 5 height 5
click at [143, 104] on input "Select an option" at bounding box center [145, 105] width 5 height 5
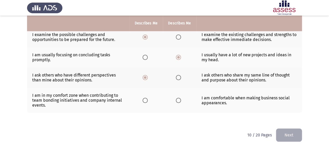
scroll to position [227, 0]
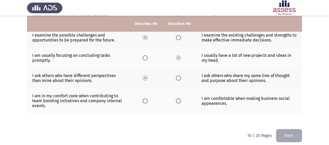
click at [143, 99] on span "Select an option" at bounding box center [145, 101] width 5 height 5
click at [143, 99] on input "Select an option" at bounding box center [145, 101] width 5 height 5
click at [283, 131] on button "Next" at bounding box center [289, 135] width 26 height 13
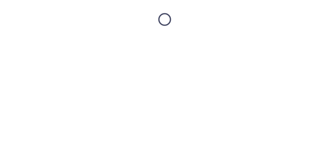
scroll to position [0, 0]
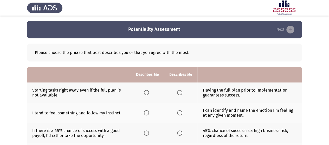
click at [179, 93] on span "Select an option" at bounding box center [179, 92] width 5 height 5
click at [179, 93] on input "Select an option" at bounding box center [179, 92] width 5 height 5
click at [146, 113] on span "Select an option" at bounding box center [146, 113] width 5 height 5
click at [146, 113] on input "Select an option" at bounding box center [146, 113] width 5 height 5
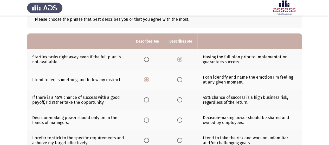
scroll to position [40, 0]
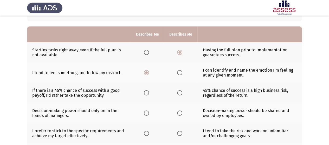
click at [179, 92] on span "Select an option" at bounding box center [179, 93] width 5 height 5
click at [179, 92] on input "Select an option" at bounding box center [179, 93] width 5 height 5
click at [147, 113] on span "Select an option" at bounding box center [146, 113] width 5 height 5
click at [147, 113] on input "Select an option" at bounding box center [146, 113] width 5 height 5
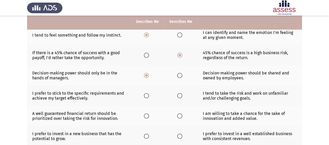
scroll to position [79, 0]
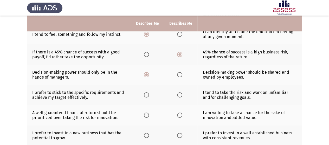
click at [147, 94] on span "Select an option" at bounding box center [146, 95] width 5 height 5
click at [147, 94] on input "Select an option" at bounding box center [146, 95] width 5 height 5
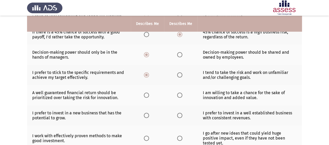
scroll to position [99, 0]
click at [180, 94] on span "Select an option" at bounding box center [179, 95] width 5 height 5
click at [180, 94] on input "Select an option" at bounding box center [179, 95] width 5 height 5
click at [178, 114] on span "Select an option" at bounding box center [179, 115] width 5 height 5
click at [178, 114] on input "Select an option" at bounding box center [179, 115] width 5 height 5
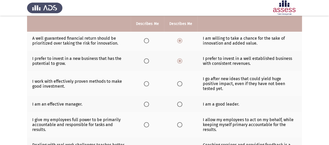
scroll to position [154, 0]
click at [147, 81] on span "Select an option" at bounding box center [146, 83] width 5 height 5
click at [147, 81] on input "Select an option" at bounding box center [146, 83] width 5 height 5
click at [179, 102] on span "Select an option" at bounding box center [179, 104] width 5 height 5
click at [179, 102] on input "Select an option" at bounding box center [179, 104] width 5 height 5
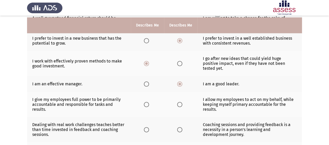
scroll to position [176, 0]
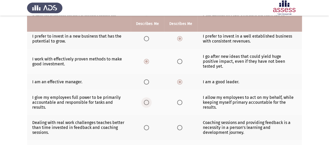
click at [147, 100] on span "Select an option" at bounding box center [146, 102] width 5 height 5
click at [147, 100] on input "Select an option" at bounding box center [146, 102] width 5 height 5
click at [147, 125] on span "Select an option" at bounding box center [146, 127] width 5 height 5
click at [147, 125] on input "Select an option" at bounding box center [146, 127] width 5 height 5
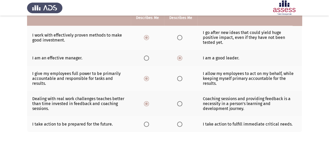
scroll to position [202, 0]
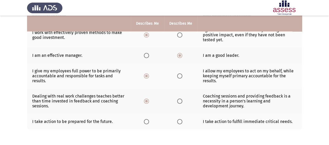
click at [148, 119] on span "Select an option" at bounding box center [146, 121] width 5 height 5
click at [148, 119] on input "Select an option" at bounding box center [146, 121] width 5 height 5
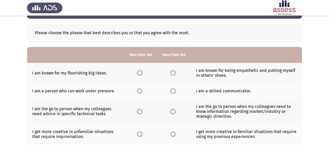
scroll to position [22, 0]
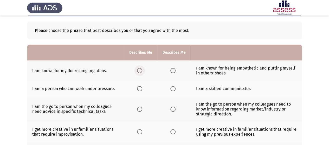
click at [140, 70] on span "Select an option" at bounding box center [139, 70] width 5 height 5
click at [140, 70] on input "Select an option" at bounding box center [139, 70] width 5 height 5
click at [140, 88] on span "Select an option" at bounding box center [139, 88] width 5 height 5
click at [140, 88] on input "Select an option" at bounding box center [139, 88] width 5 height 5
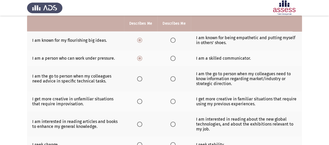
scroll to position [55, 0]
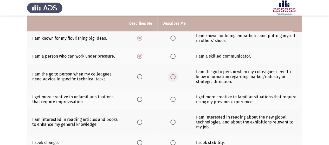
click at [173, 77] on span "Select an option" at bounding box center [172, 76] width 5 height 5
click at [173, 77] on input "Select an option" at bounding box center [172, 76] width 5 height 5
click at [139, 97] on span "Select an option" at bounding box center [139, 99] width 5 height 5
click at [139, 97] on input "Select an option" at bounding box center [139, 99] width 5 height 5
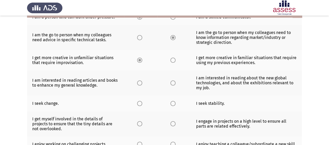
scroll to position [95, 0]
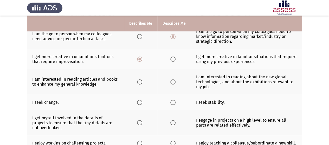
click at [140, 81] on span "Select an option" at bounding box center [139, 82] width 5 height 5
click at [140, 81] on input "Select an option" at bounding box center [139, 82] width 5 height 5
click at [172, 81] on span "Select an option" at bounding box center [172, 82] width 5 height 5
click at [172, 81] on input "Select an option" at bounding box center [172, 82] width 5 height 5
click at [140, 80] on span "Select an option" at bounding box center [139, 82] width 5 height 5
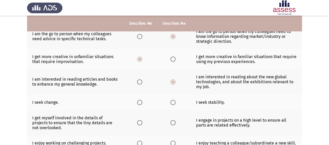
click at [140, 80] on input "Select an option" at bounding box center [139, 82] width 5 height 5
click at [140, 102] on span "Select an option" at bounding box center [139, 102] width 5 height 5
click at [140, 102] on input "Select an option" at bounding box center [139, 102] width 5 height 5
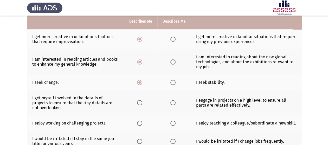
scroll to position [121, 0]
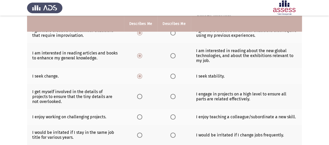
click at [173, 94] on span "Select an option" at bounding box center [172, 96] width 5 height 5
click at [173, 94] on input "Select an option" at bounding box center [172, 96] width 5 height 5
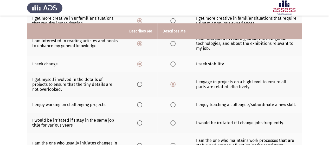
scroll to position [142, 0]
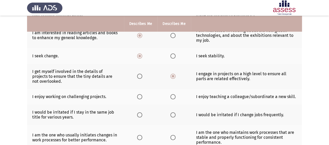
click at [34, 102] on td "I enjoy working on challenging projects." at bounding box center [75, 97] width 97 height 16
click at [139, 95] on span "Select an option" at bounding box center [139, 96] width 5 height 5
click at [139, 95] on input "Select an option" at bounding box center [139, 96] width 5 height 5
click at [173, 96] on span "Select an option" at bounding box center [172, 96] width 5 height 5
click at [173, 96] on input "Select an option" at bounding box center [172, 96] width 5 height 5
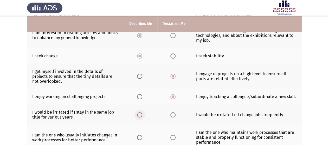
click at [143, 113] on label "Select an option" at bounding box center [140, 115] width 7 height 5
click at [142, 113] on input "Select an option" at bounding box center [139, 115] width 5 height 5
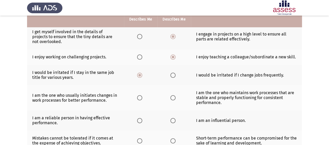
scroll to position [182, 0]
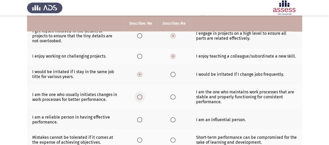
click at [138, 95] on span "Select an option" at bounding box center [139, 97] width 5 height 5
click at [138, 95] on input "Select an option" at bounding box center [139, 97] width 5 height 5
click at [176, 118] on label "Select an option" at bounding box center [173, 120] width 7 height 5
click at [176, 118] on input "Select an option" at bounding box center [172, 120] width 5 height 5
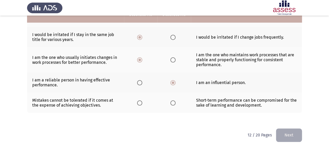
scroll to position [221, 0]
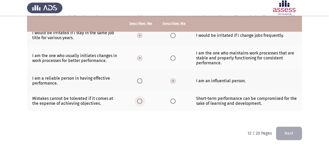
click at [141, 99] on span "Select an option" at bounding box center [139, 101] width 5 height 5
click at [141, 99] on input "Select an option" at bounding box center [139, 101] width 5 height 5
click at [292, 128] on button "Next" at bounding box center [289, 133] width 26 height 13
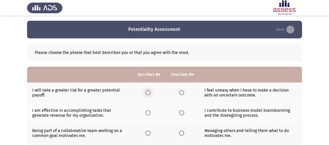
click at [149, 92] on span "Select an option" at bounding box center [147, 92] width 5 height 5
click at [149, 92] on input "Select an option" at bounding box center [147, 92] width 5 height 5
click at [182, 113] on span "Select an option" at bounding box center [181, 113] width 5 height 5
click at [182, 113] on input "Select an option" at bounding box center [181, 113] width 5 height 5
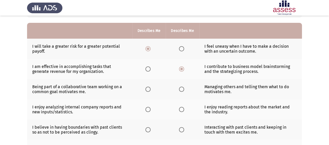
scroll to position [45, 0]
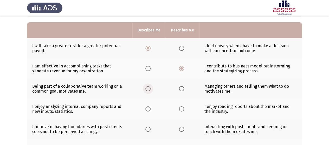
click at [150, 88] on span "Select an option" at bounding box center [147, 88] width 5 height 5
click at [150, 88] on input "Select an option" at bounding box center [147, 88] width 5 height 5
click at [148, 109] on span "Select an option" at bounding box center [147, 109] width 5 height 5
click at [148, 109] on input "Select an option" at bounding box center [147, 109] width 5 height 5
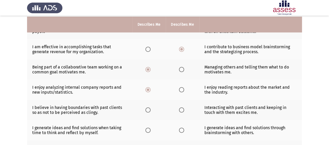
scroll to position [65, 0]
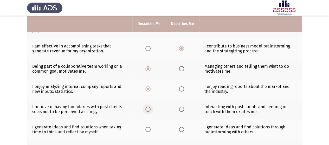
click at [150, 109] on span "Select an option" at bounding box center [147, 109] width 5 height 5
click at [150, 109] on input "Select an option" at bounding box center [147, 109] width 5 height 5
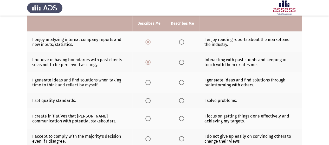
scroll to position [115, 0]
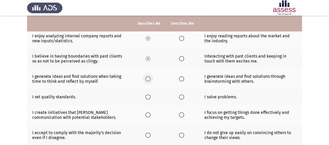
click at [148, 80] on span "Select an option" at bounding box center [147, 79] width 5 height 5
click at [148, 80] on input "Select an option" at bounding box center [147, 79] width 5 height 5
click at [194, 105] on th at bounding box center [182, 115] width 33 height 20
click at [147, 96] on span "Select an option" at bounding box center [147, 97] width 5 height 5
click at [147, 96] on input "Select an option" at bounding box center [147, 97] width 5 height 5
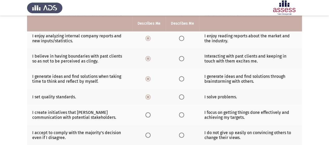
click at [180, 114] on span "Select an option" at bounding box center [181, 115] width 5 height 5
click at [180, 114] on input "Select an option" at bounding box center [181, 115] width 5 height 5
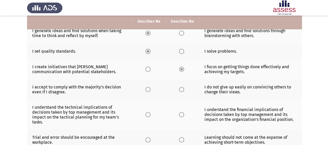
scroll to position [162, 0]
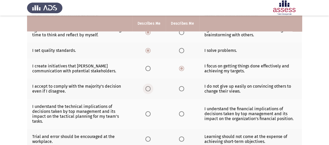
click at [147, 86] on span "Select an option" at bounding box center [147, 88] width 5 height 5
click at [147, 86] on input "Select an option" at bounding box center [147, 88] width 5 height 5
click at [147, 112] on span "Select an option" at bounding box center [147, 114] width 5 height 5
click at [147, 112] on input "Select an option" at bounding box center [147, 114] width 5 height 5
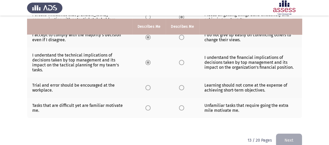
scroll to position [217, 0]
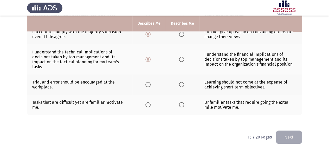
click at [148, 82] on span "Select an option" at bounding box center [147, 84] width 5 height 5
click at [148, 82] on input "Select an option" at bounding box center [147, 84] width 5 height 5
click at [182, 103] on span "Select an option" at bounding box center [181, 105] width 5 height 5
click at [182, 103] on input "Select an option" at bounding box center [181, 105] width 5 height 5
click at [289, 134] on button "Next" at bounding box center [289, 137] width 26 height 13
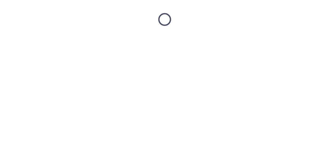
scroll to position [0, 0]
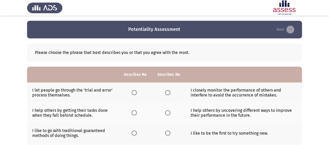
click at [89, 78] on th at bounding box center [73, 75] width 92 height 16
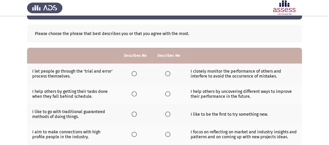
scroll to position [22, 0]
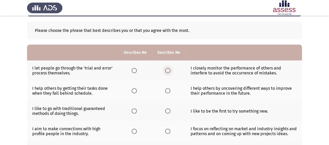
click at [168, 70] on span "Select an option" at bounding box center [167, 70] width 5 height 5
click at [168, 70] on input "Select an option" at bounding box center [167, 70] width 5 height 5
click at [132, 91] on span "Select an option" at bounding box center [134, 90] width 5 height 5
click at [132, 91] on input "Select an option" at bounding box center [134, 90] width 5 height 5
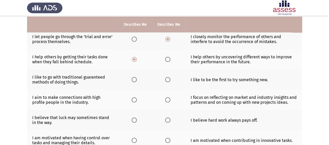
scroll to position [55, 0]
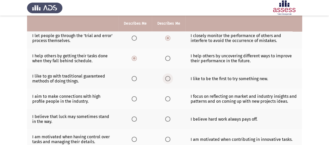
click at [166, 79] on span "Select an option" at bounding box center [167, 78] width 5 height 5
click at [166, 79] on input "Select an option" at bounding box center [167, 78] width 5 height 5
click at [135, 99] on span "Select an option" at bounding box center [134, 99] width 5 height 5
click at [135, 99] on input "Select an option" at bounding box center [134, 99] width 5 height 5
click at [168, 119] on span "Select an option" at bounding box center [167, 119] width 5 height 5
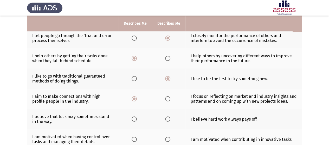
click at [168, 119] on input "Select an option" at bounding box center [167, 119] width 5 height 5
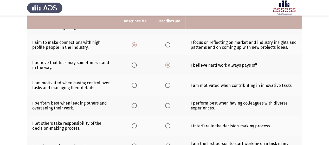
scroll to position [109, 0]
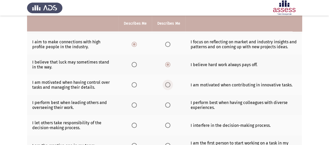
click at [167, 83] on span "Select an option" at bounding box center [167, 85] width 5 height 5
click at [167, 83] on input "Select an option" at bounding box center [167, 85] width 5 height 5
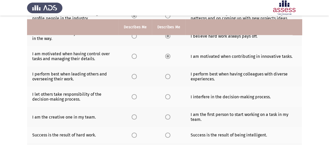
scroll to position [142, 0]
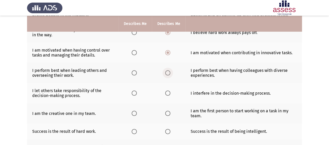
click at [167, 71] on span "Select an option" at bounding box center [167, 73] width 5 height 5
click at [167, 71] on input "Select an option" at bounding box center [167, 73] width 5 height 5
click at [132, 93] on span "Select an option" at bounding box center [134, 93] width 5 height 5
click at [132, 93] on input "Select an option" at bounding box center [134, 93] width 5 height 5
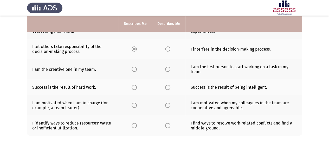
scroll to position [186, 0]
click at [134, 68] on span "Select an option" at bounding box center [134, 69] width 5 height 5
click at [134, 68] on input "Select an option" at bounding box center [134, 69] width 5 height 5
click at [166, 68] on span "Select an option" at bounding box center [167, 69] width 5 height 5
click at [166, 68] on input "Select an option" at bounding box center [167, 69] width 5 height 5
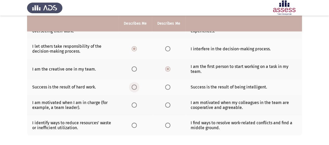
click at [135, 85] on span "Select an option" at bounding box center [134, 87] width 5 height 5
click at [135, 85] on input "Select an option" at bounding box center [134, 87] width 5 height 5
click at [166, 104] on span "Select an option" at bounding box center [167, 105] width 5 height 5
click at [166, 104] on input "Select an option" at bounding box center [167, 105] width 5 height 5
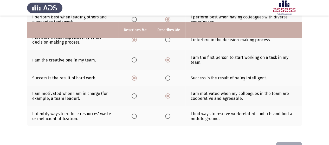
scroll to position [204, 0]
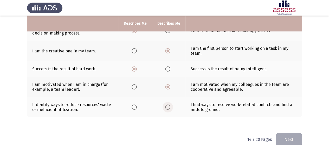
click at [166, 105] on span "Select an option" at bounding box center [167, 107] width 5 height 5
click at [166, 105] on input "Select an option" at bounding box center [167, 107] width 5 height 5
click at [284, 135] on button "Next" at bounding box center [289, 139] width 26 height 13
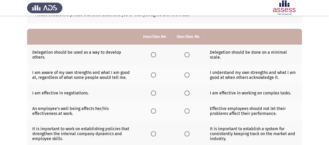
scroll to position [39, 0]
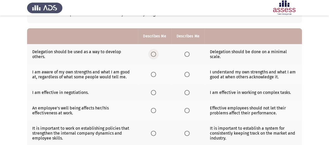
click at [154, 54] on span "Select an option" at bounding box center [153, 54] width 5 height 5
click at [154, 54] on input "Select an option" at bounding box center [153, 54] width 5 height 5
click at [153, 74] on span "Select an option" at bounding box center [153, 74] width 5 height 5
click at [153, 74] on input "Select an option" at bounding box center [153, 74] width 5 height 5
click at [154, 92] on span "Select an option" at bounding box center [153, 92] width 5 height 5
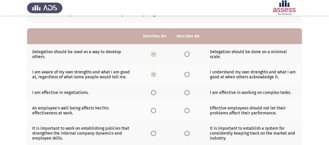
click at [154, 92] on input "Select an option" at bounding box center [153, 92] width 5 height 5
click at [188, 92] on span "Select an option" at bounding box center [187, 92] width 5 height 5
click at [188, 92] on input "Select an option" at bounding box center [187, 92] width 5 height 5
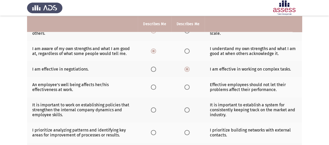
scroll to position [63, 0]
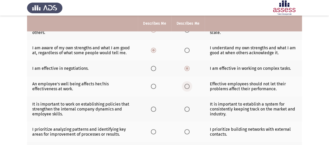
click at [187, 86] on span "Select an option" at bounding box center [187, 86] width 5 height 5
click at [187, 86] on input "Select an option" at bounding box center [187, 86] width 5 height 5
click at [188, 110] on span "Select an option" at bounding box center [187, 109] width 5 height 5
click at [188, 110] on input "Select an option" at bounding box center [187, 109] width 5 height 5
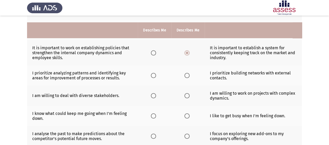
scroll to position [128, 0]
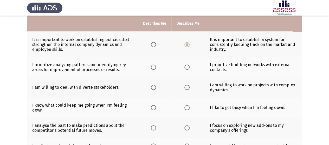
click at [154, 66] on span "Select an option" at bounding box center [153, 67] width 5 height 5
click at [154, 66] on input "Select an option" at bounding box center [153, 67] width 5 height 5
click at [187, 87] on span "Select an option" at bounding box center [187, 87] width 5 height 5
click at [187, 87] on input "Select an option" at bounding box center [187, 87] width 5 height 5
click at [153, 106] on span "Select an option" at bounding box center [153, 107] width 5 height 5
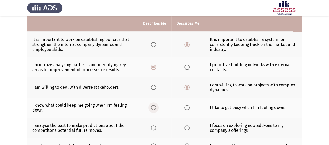
click at [153, 106] on input "Select an option" at bounding box center [153, 107] width 5 height 5
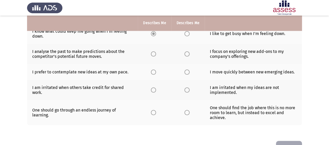
scroll to position [202, 0]
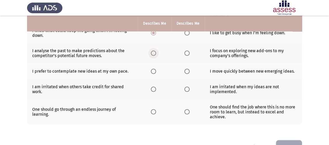
click at [155, 52] on span "Select an option" at bounding box center [153, 53] width 5 height 5
click at [155, 52] on input "Select an option" at bounding box center [153, 53] width 5 height 5
click at [188, 53] on span "Select an option" at bounding box center [187, 53] width 5 height 5
click at [188, 53] on input "Select an option" at bounding box center [187, 53] width 5 height 5
click at [153, 69] on span "Select an option" at bounding box center [153, 71] width 5 height 5
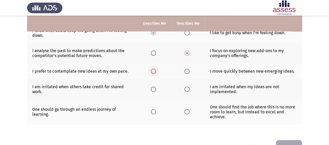
click at [153, 69] on input "Select an option" at bounding box center [153, 71] width 5 height 5
click at [188, 87] on span "Select an option" at bounding box center [187, 89] width 5 height 5
click at [188, 87] on input "Select an option" at bounding box center [187, 89] width 5 height 5
click at [152, 110] on span "Select an option" at bounding box center [153, 112] width 5 height 5
click at [152, 110] on input "Select an option" at bounding box center [153, 112] width 5 height 5
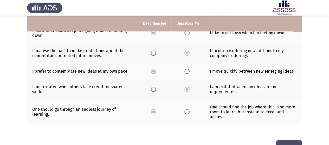
click at [291, 141] on button "Next" at bounding box center [289, 147] width 26 height 13
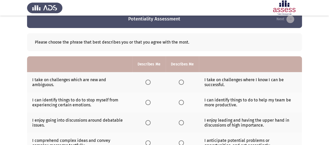
scroll to position [12, 0]
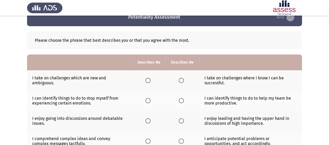
click at [149, 80] on span "Select an option" at bounding box center [147, 80] width 5 height 5
click at [149, 80] on input "Select an option" at bounding box center [147, 80] width 5 height 5
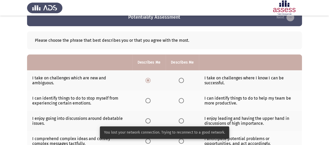
click at [182, 100] on span "Select an option" at bounding box center [181, 100] width 5 height 5
click at [182, 100] on input "Select an option" at bounding box center [181, 100] width 5 height 5
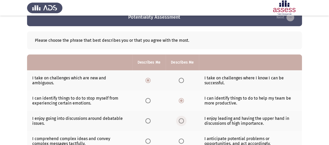
click at [182, 121] on span "Select an option" at bounding box center [181, 121] width 5 height 5
click at [182, 121] on input "Select an option" at bounding box center [181, 121] width 5 height 5
click at [148, 121] on span "Select an option" at bounding box center [147, 121] width 5 height 5
click at [148, 121] on input "Select an option" at bounding box center [147, 121] width 5 height 5
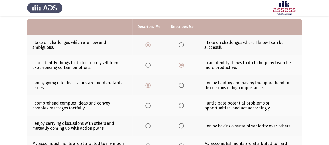
scroll to position [49, 0]
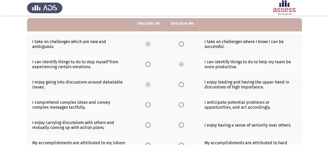
click at [181, 105] on span "Select an option" at bounding box center [181, 105] width 5 height 5
click at [181, 105] on input "Select an option" at bounding box center [181, 105] width 5 height 5
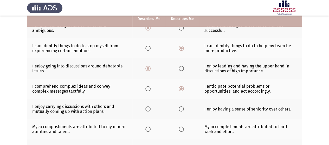
scroll to position [69, 0]
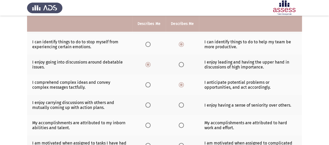
click at [148, 104] on span "Select an option" at bounding box center [147, 105] width 5 height 5
click at [148, 104] on input "Select an option" at bounding box center [147, 105] width 5 height 5
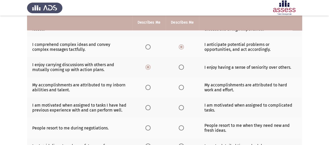
scroll to position [107, 0]
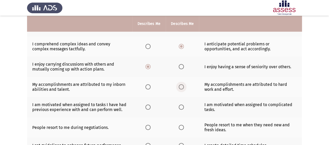
click at [181, 86] on span "Select an option" at bounding box center [181, 87] width 5 height 5
click at [181, 86] on input "Select an option" at bounding box center [181, 87] width 5 height 5
click at [181, 106] on span "Select an option" at bounding box center [181, 107] width 5 height 5
click at [181, 106] on input "Select an option" at bounding box center [181, 107] width 5 height 5
click at [147, 105] on span "Select an option" at bounding box center [147, 107] width 5 height 5
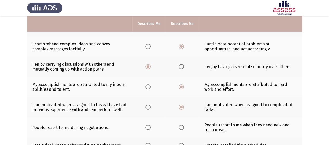
click at [147, 105] on input "Select an option" at bounding box center [147, 107] width 5 height 5
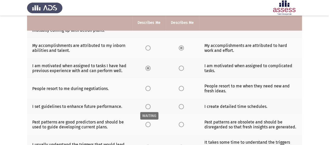
scroll to position [148, 0]
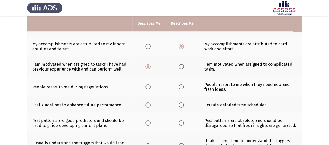
click at [147, 86] on span "Select an option" at bounding box center [147, 87] width 5 height 5
click at [147, 86] on input "Select an option" at bounding box center [147, 87] width 5 height 5
click at [181, 87] on span "Select an option" at bounding box center [181, 87] width 5 height 5
click at [181, 87] on input "Select an option" at bounding box center [181, 87] width 5 height 5
click at [180, 105] on span "Select an option" at bounding box center [181, 105] width 5 height 5
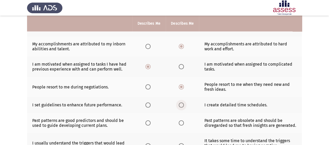
click at [180, 105] on input "Select an option" at bounding box center [181, 105] width 5 height 5
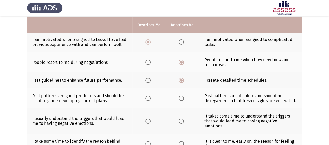
scroll to position [174, 0]
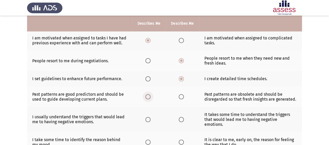
click at [147, 96] on span "Select an option" at bounding box center [147, 96] width 5 height 5
click at [147, 96] on input "Select an option" at bounding box center [147, 96] width 5 height 5
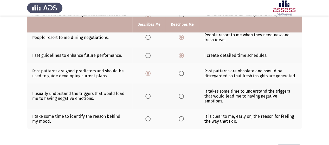
scroll to position [198, 0]
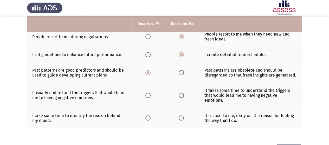
click at [182, 93] on span "Select an option" at bounding box center [181, 95] width 5 height 5
click at [182, 93] on input "Select an option" at bounding box center [181, 95] width 5 height 5
click at [179, 116] on span "Select an option" at bounding box center [181, 118] width 5 height 5
click at [179, 116] on input "Select an option" at bounding box center [181, 118] width 5 height 5
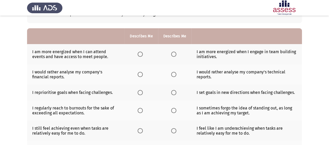
scroll to position [40, 0]
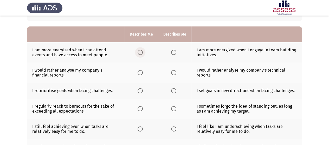
click at [141, 52] on span "Select an option" at bounding box center [140, 52] width 5 height 5
click at [141, 52] on input "Select an option" at bounding box center [140, 52] width 5 height 5
click at [175, 72] on span "Select an option" at bounding box center [173, 72] width 5 height 5
click at [175, 72] on input "Select an option" at bounding box center [173, 72] width 5 height 5
click at [175, 91] on span "Select an option" at bounding box center [173, 90] width 5 height 5
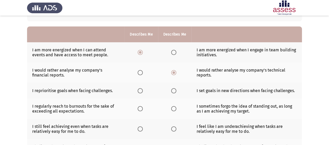
click at [175, 91] on input "Select an option" at bounding box center [173, 90] width 5 height 5
click at [141, 108] on span "Select an option" at bounding box center [140, 108] width 5 height 5
click at [141, 108] on input "Select an option" at bounding box center [140, 108] width 5 height 5
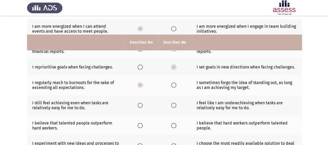
scroll to position [89, 0]
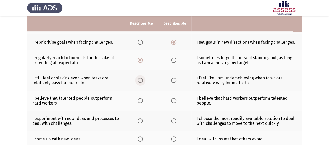
click at [141, 79] on span "Select an option" at bounding box center [140, 80] width 5 height 5
click at [141, 79] on input "Select an option" at bounding box center [140, 80] width 5 height 5
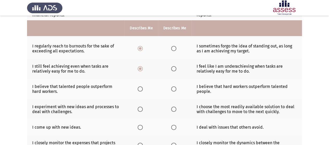
scroll to position [105, 0]
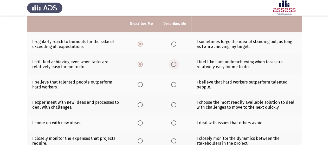
click at [173, 64] on span "Select an option" at bounding box center [173, 64] width 5 height 5
click at [173, 64] on input "Select an option" at bounding box center [173, 64] width 5 height 5
click at [174, 84] on span "Select an option" at bounding box center [173, 84] width 5 height 5
click at [174, 84] on input "Select an option" at bounding box center [173, 84] width 5 height 5
click at [140, 84] on span "Select an option" at bounding box center [140, 84] width 5 height 5
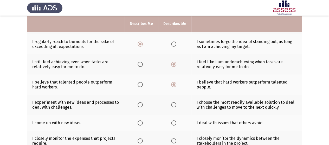
click at [140, 84] on input "Select an option" at bounding box center [140, 84] width 5 height 5
click at [142, 104] on span "Select an option" at bounding box center [140, 105] width 5 height 5
click at [142, 104] on input "Select an option" at bounding box center [140, 105] width 5 height 5
click at [174, 122] on span "Select an option" at bounding box center [173, 123] width 5 height 5
click at [174, 122] on input "Select an option" at bounding box center [173, 123] width 5 height 5
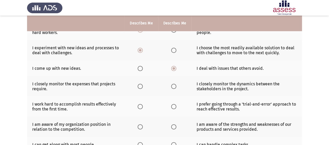
scroll to position [160, 0]
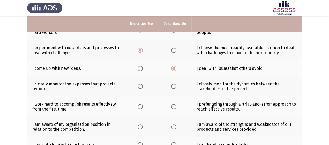
click at [140, 66] on span "Select an option" at bounding box center [140, 68] width 5 height 5
click at [140, 66] on input "Select an option" at bounding box center [140, 68] width 5 height 5
click at [172, 84] on span "Select an option" at bounding box center [173, 86] width 5 height 5
click at [172, 84] on input "Select an option" at bounding box center [173, 86] width 5 height 5
click at [170, 105] on th at bounding box center [174, 107] width 33 height 20
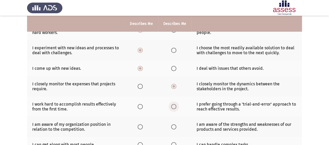
click at [174, 107] on span "Select an option" at bounding box center [174, 107] width 0 height 0
click at [173, 105] on input "Select an option" at bounding box center [173, 106] width 5 height 5
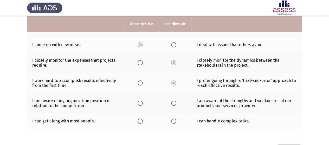
scroll to position [184, 0]
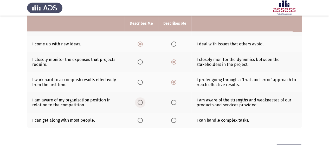
click at [140, 100] on span "Select an option" at bounding box center [140, 102] width 5 height 5
click at [140, 100] on input "Select an option" at bounding box center [140, 102] width 5 height 5
click at [174, 100] on span "Select an option" at bounding box center [173, 102] width 5 height 5
click at [174, 100] on input "Select an option" at bounding box center [173, 102] width 5 height 5
click at [140, 101] on span "Select an option" at bounding box center [140, 102] width 5 height 5
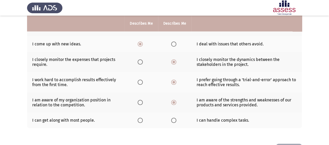
click at [140, 101] on input "Select an option" at bounding box center [140, 102] width 5 height 5
click at [173, 118] on span "Select an option" at bounding box center [173, 120] width 5 height 5
click at [173, 118] on input "Select an option" at bounding box center [173, 120] width 5 height 5
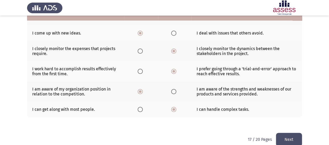
scroll to position [202, 0]
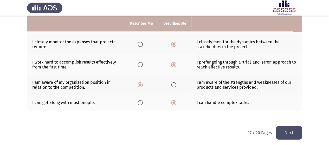
click at [287, 131] on button "Next" at bounding box center [289, 132] width 26 height 13
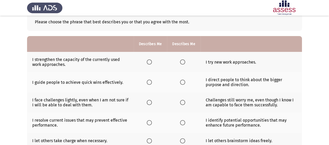
scroll to position [30, 0]
click at [184, 62] on span "Select an option" at bounding box center [182, 62] width 5 height 5
click at [184, 62] on input "Select an option" at bounding box center [182, 62] width 5 height 5
click at [149, 83] on span "Select an option" at bounding box center [149, 83] width 0 height 0
click at [150, 82] on input "Select an option" at bounding box center [149, 82] width 5 height 5
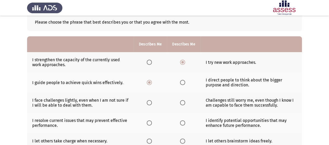
click at [150, 61] on span "Select an option" at bounding box center [149, 62] width 5 height 5
click at [150, 61] on input "Select an option" at bounding box center [149, 62] width 5 height 5
click at [149, 103] on span "Select an option" at bounding box center [149, 102] width 5 height 5
click at [149, 103] on input "Select an option" at bounding box center [149, 102] width 5 height 5
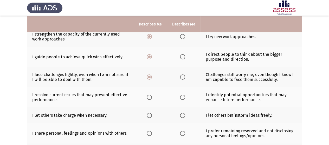
scroll to position [57, 0]
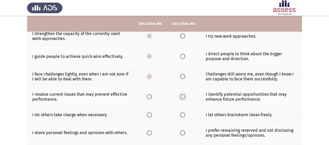
click at [182, 96] on span "Select an option" at bounding box center [182, 96] width 5 height 5
click at [182, 96] on input "Select an option" at bounding box center [182, 96] width 5 height 5
click at [150, 114] on span "Select an option" at bounding box center [149, 115] width 5 height 5
click at [150, 114] on input "Select an option" at bounding box center [149, 115] width 5 height 5
click at [182, 114] on span "Select an option" at bounding box center [182, 115] width 5 height 5
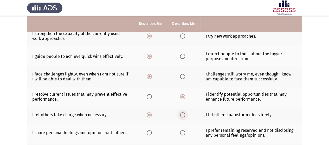
click at [182, 114] on input "Select an option" at bounding box center [182, 115] width 5 height 5
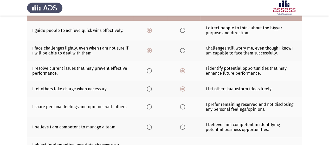
scroll to position [91, 0]
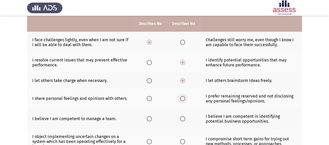
click at [184, 98] on span "Select an option" at bounding box center [182, 98] width 5 height 5
click at [184, 98] on input "Select an option" at bounding box center [182, 98] width 5 height 5
click at [181, 117] on span "Select an option" at bounding box center [182, 119] width 5 height 5
click at [181, 117] on input "Select an option" at bounding box center [182, 119] width 5 height 5
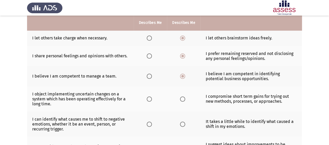
scroll to position [132, 0]
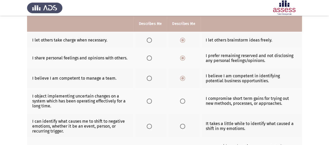
click at [181, 100] on span "Select an option" at bounding box center [182, 101] width 5 height 5
click at [181, 100] on input "Select an option" at bounding box center [182, 101] width 5 height 5
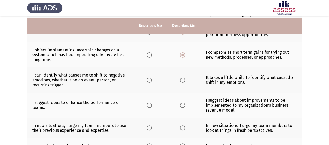
scroll to position [180, 0]
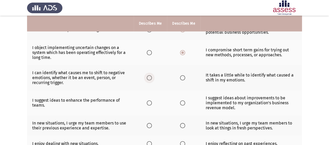
click at [149, 76] on span "Select an option" at bounding box center [149, 77] width 5 height 5
click at [149, 76] on input "Select an option" at bounding box center [149, 77] width 5 height 5
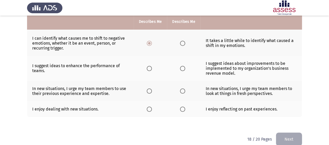
scroll to position [217, 0]
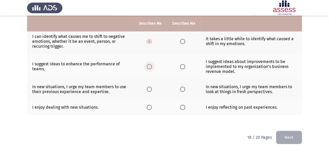
click at [151, 65] on span "Select an option" at bounding box center [149, 66] width 5 height 5
click at [151, 65] on input "Select an option" at bounding box center [149, 66] width 5 height 5
click at [151, 87] on span "Select an option" at bounding box center [149, 89] width 5 height 5
click at [151, 87] on input "Select an option" at bounding box center [149, 89] width 5 height 5
click at [147, 107] on th at bounding box center [150, 108] width 33 height 16
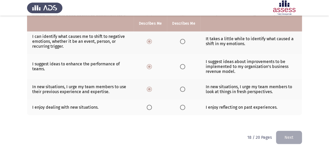
click at [149, 106] on span "Select an option" at bounding box center [149, 107] width 5 height 5
click at [149, 106] on input "Select an option" at bounding box center [149, 107] width 5 height 5
click at [284, 134] on button "Next" at bounding box center [289, 137] width 26 height 13
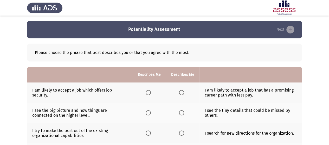
click at [181, 92] on span "Select an option" at bounding box center [181, 92] width 5 height 5
click at [181, 92] on input "Select an option" at bounding box center [181, 92] width 5 height 5
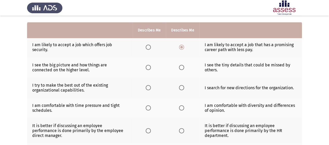
scroll to position [53, 0]
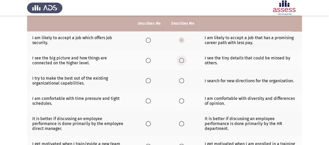
click at [181, 60] on span "Select an option" at bounding box center [181, 60] width 5 height 5
click at [181, 60] on input "Select an option" at bounding box center [181, 60] width 5 height 5
click at [182, 81] on span "Select an option" at bounding box center [181, 80] width 5 height 5
click at [182, 81] on input "Select an option" at bounding box center [181, 80] width 5 height 5
click at [148, 81] on span "Select an option" at bounding box center [148, 80] width 5 height 5
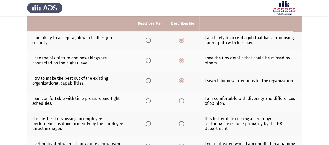
click at [148, 81] on input "Select an option" at bounding box center [148, 80] width 5 height 5
click at [150, 100] on span "Select an option" at bounding box center [148, 101] width 5 height 5
click at [150, 100] on input "Select an option" at bounding box center [148, 101] width 5 height 5
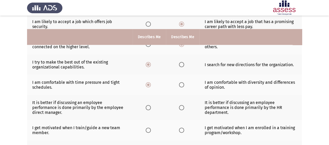
scroll to position [99, 0]
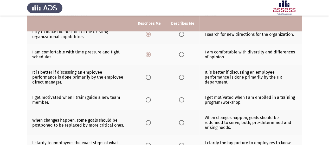
click at [149, 76] on span "Select an option" at bounding box center [148, 77] width 5 height 5
click at [149, 76] on input "Select an option" at bounding box center [148, 77] width 5 height 5
click at [182, 98] on span "Select an option" at bounding box center [181, 100] width 5 height 5
click at [182, 98] on input "Select an option" at bounding box center [181, 100] width 5 height 5
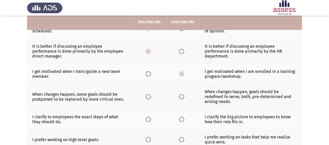
scroll to position [125, 0]
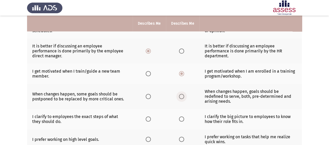
click at [180, 96] on span "Select an option" at bounding box center [181, 96] width 5 height 5
click at [180, 96] on input "Select an option" at bounding box center [181, 96] width 5 height 5
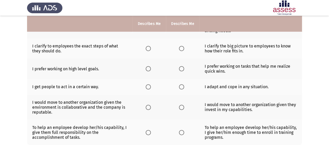
scroll to position [196, 0]
click at [183, 46] on span "Select an option" at bounding box center [181, 48] width 5 height 5
click at [183, 46] on input "Select an option" at bounding box center [181, 48] width 5 height 5
click at [148, 66] on span "Select an option" at bounding box center [148, 68] width 5 height 5
click at [148, 66] on input "Select an option" at bounding box center [148, 68] width 5 height 5
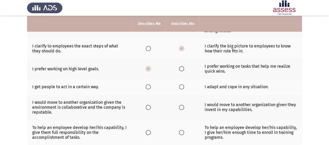
click at [149, 87] on span "Select an option" at bounding box center [148, 87] width 5 height 5
click at [149, 87] on input "Select an option" at bounding box center [148, 87] width 5 height 5
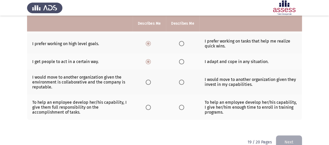
scroll to position [223, 0]
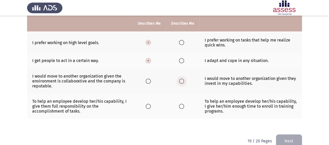
click at [182, 79] on span "Select an option" at bounding box center [181, 81] width 5 height 5
click at [182, 79] on input "Select an option" at bounding box center [181, 81] width 5 height 5
click at [148, 104] on span "Select an option" at bounding box center [148, 106] width 5 height 5
click at [148, 104] on input "Select an option" at bounding box center [148, 106] width 5 height 5
click at [281, 139] on button "Next" at bounding box center [289, 141] width 26 height 13
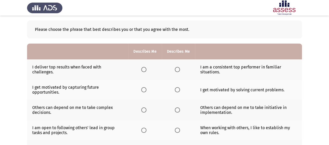
scroll to position [28, 0]
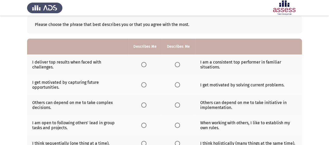
click at [143, 65] on span "Select an option" at bounding box center [143, 64] width 5 height 5
click at [143, 65] on input "Select an option" at bounding box center [143, 64] width 5 height 5
click at [145, 85] on span "Select an option" at bounding box center [143, 85] width 5 height 5
click at [145, 85] on input "Select an option" at bounding box center [143, 85] width 5 height 5
click at [176, 84] on span "Select an option" at bounding box center [177, 85] width 5 height 5
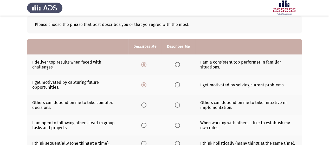
click at [176, 84] on input "Select an option" at bounding box center [177, 85] width 5 height 5
click at [144, 105] on span "Select an option" at bounding box center [143, 105] width 5 height 5
click at [144, 105] on input "Select an option" at bounding box center [143, 105] width 5 height 5
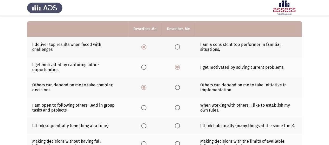
scroll to position [48, 0]
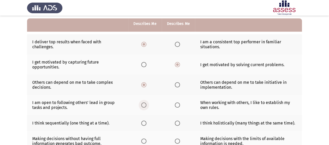
click at [146, 104] on span "Select an option" at bounding box center [143, 105] width 5 height 5
click at [146, 104] on input "Select an option" at bounding box center [143, 105] width 5 height 5
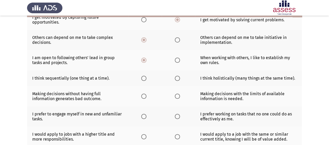
scroll to position [95, 0]
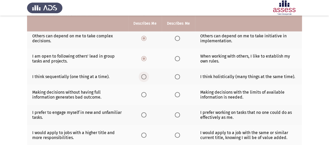
click at [144, 76] on span "Select an option" at bounding box center [143, 76] width 5 height 5
click at [144, 76] on input "Select an option" at bounding box center [143, 76] width 5 height 5
click at [144, 94] on span "Select an option" at bounding box center [143, 94] width 5 height 5
click at [144, 94] on input "Select an option" at bounding box center [143, 94] width 5 height 5
click at [178, 93] on span "Select an option" at bounding box center [177, 94] width 5 height 5
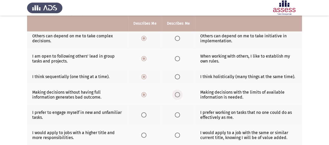
click at [178, 93] on input "Select an option" at bounding box center [177, 94] width 5 height 5
click at [178, 115] on span "Select an option" at bounding box center [177, 115] width 5 height 5
click at [178, 115] on input "Select an option" at bounding box center [177, 115] width 5 height 5
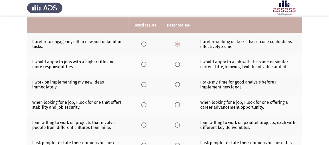
scroll to position [166, 0]
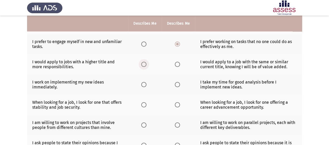
click at [144, 65] on span "Select an option" at bounding box center [143, 64] width 5 height 5
click at [144, 65] on input "Select an option" at bounding box center [143, 64] width 5 height 5
click at [144, 84] on span "Select an option" at bounding box center [143, 84] width 5 height 5
click at [144, 84] on input "Select an option" at bounding box center [143, 84] width 5 height 5
click at [177, 83] on span "Select an option" at bounding box center [177, 84] width 5 height 5
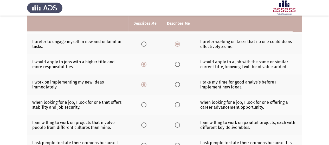
click at [177, 83] on input "Select an option" at bounding box center [177, 84] width 5 height 5
click at [178, 103] on span "Select an option" at bounding box center [177, 105] width 5 height 5
click at [178, 103] on input "Select an option" at bounding box center [177, 105] width 5 height 5
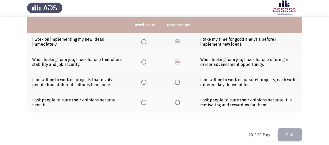
scroll to position [211, 0]
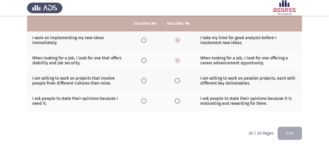
click at [145, 83] on th at bounding box center [144, 81] width 33 height 20
click at [144, 80] on span "Select an option" at bounding box center [143, 80] width 5 height 5
click at [144, 80] on input "Select an option" at bounding box center [143, 80] width 5 height 5
click at [178, 99] on span "Select an option" at bounding box center [177, 101] width 5 height 5
click at [178, 99] on input "Select an option" at bounding box center [177, 101] width 5 height 5
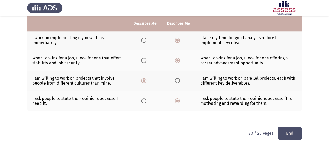
click at [292, 127] on button "End" at bounding box center [290, 133] width 24 height 13
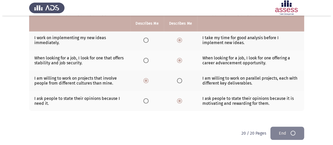
scroll to position [0, 0]
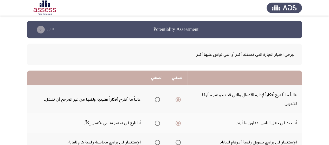
click at [157, 101] on span "Select an option" at bounding box center [157, 99] width 5 height 5
click at [157, 101] on input "Select an option" at bounding box center [157, 99] width 5 height 5
click at [156, 126] on mat-radio-group "Select an option" at bounding box center [156, 123] width 7 height 9
click at [157, 123] on span "Select an option" at bounding box center [157, 123] width 5 height 5
click at [157, 123] on input "Select an option" at bounding box center [157, 123] width 5 height 5
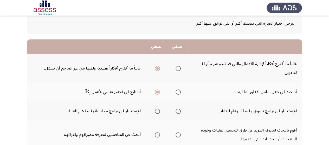
scroll to position [42, 0]
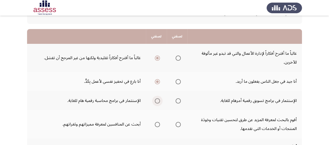
click at [156, 103] on span "Select an option" at bounding box center [157, 101] width 5 height 5
click at [156, 103] on input "Select an option" at bounding box center [157, 101] width 5 height 5
click at [157, 101] on span "Select an option" at bounding box center [157, 101] width 3 height 3
click at [158, 103] on span "Select an option" at bounding box center [157, 101] width 5 height 5
click at [177, 124] on span "Select an option" at bounding box center [178, 124] width 5 height 5
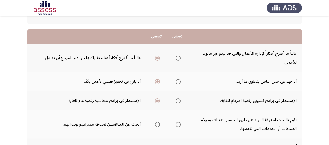
click at [177, 124] on input "Select an option" at bounding box center [178, 124] width 5 height 5
click at [157, 125] on span "Select an option" at bounding box center [157, 124] width 5 height 5
click at [157, 125] on input "Select an option" at bounding box center [157, 124] width 5 height 5
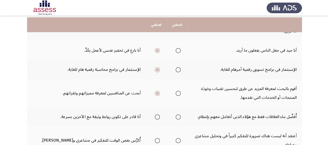
scroll to position [83, 0]
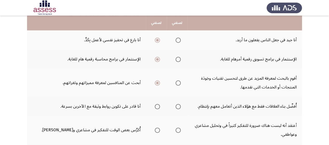
click at [176, 84] on span "Select an option" at bounding box center [178, 83] width 5 height 5
click at [176, 84] on input "Select an option" at bounding box center [178, 83] width 5 height 5
click at [176, 42] on span "Select an option" at bounding box center [178, 40] width 5 height 5
click at [176, 42] on input "Select an option" at bounding box center [178, 40] width 5 height 5
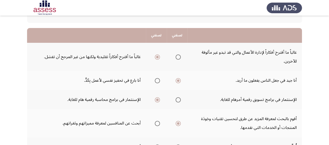
scroll to position [42, 0]
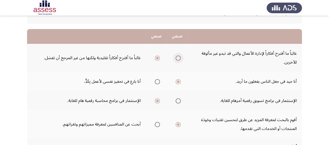
click at [178, 60] on span "Select an option" at bounding box center [178, 58] width 5 height 5
click at [178, 60] on input "Select an option" at bounding box center [178, 58] width 5 height 5
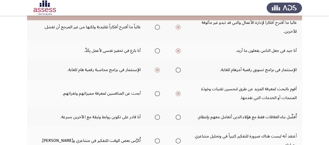
scroll to position [73, 0]
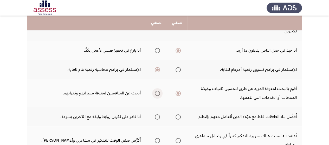
click at [157, 94] on span "Select an option" at bounding box center [157, 93] width 5 height 5
click at [157, 94] on input "Select an option" at bounding box center [157, 93] width 5 height 5
click at [157, 118] on span "Select an option" at bounding box center [157, 117] width 5 height 5
click at [157, 118] on input "Select an option" at bounding box center [157, 117] width 5 height 5
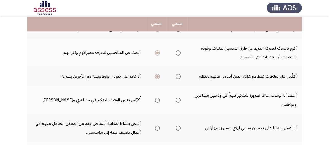
scroll to position [115, 0]
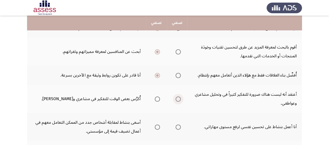
click at [176, 98] on span "Select an option" at bounding box center [178, 99] width 5 height 5
click at [176, 98] on input "Select an option" at bounding box center [178, 99] width 5 height 5
click at [158, 128] on span "Select an option" at bounding box center [157, 127] width 5 height 5
click at [158, 128] on input "Select an option" at bounding box center [157, 127] width 5 height 5
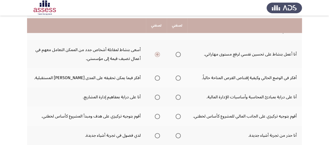
scroll to position [198, 0]
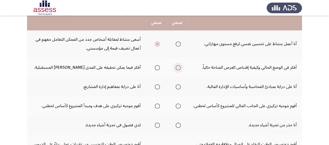
click at [176, 68] on span "Select an option" at bounding box center [178, 67] width 5 height 5
click at [176, 68] on input "Select an option" at bounding box center [178, 67] width 5 height 5
click at [157, 88] on span "Select an option" at bounding box center [157, 87] width 5 height 5
click at [157, 88] on input "Select an option" at bounding box center [157, 87] width 5 height 5
click at [178, 107] on span "Select an option" at bounding box center [178, 106] width 5 height 5
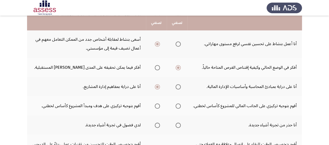
click at [178, 107] on input "Select an option" at bounding box center [178, 106] width 5 height 5
click at [158, 126] on span "Select an option" at bounding box center [157, 125] width 5 height 5
click at [158, 126] on input "Select an option" at bounding box center [157, 125] width 5 height 5
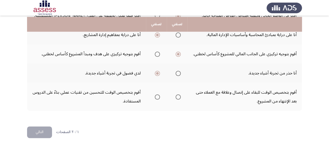
scroll to position [252, 0]
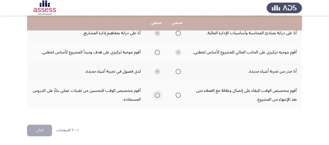
click at [156, 96] on span "Select an option" at bounding box center [157, 95] width 5 height 5
click at [156, 96] on input "Select an option" at bounding box center [157, 95] width 5 height 5
click at [43, 129] on button "التالي" at bounding box center [39, 131] width 25 height 12
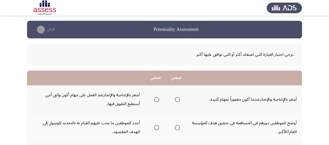
click at [157, 98] on span "Select an option" at bounding box center [156, 99] width 5 height 5
click at [157, 98] on input "Select an option" at bounding box center [156, 99] width 5 height 5
click at [176, 129] on span "Select an option" at bounding box center [177, 127] width 5 height 5
click at [176, 129] on input "Select an option" at bounding box center [177, 127] width 5 height 5
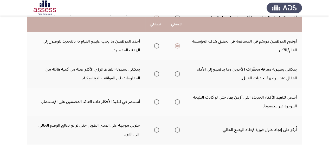
scroll to position [83, 0]
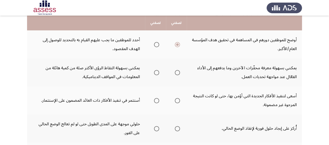
click at [177, 74] on span "Select an option" at bounding box center [177, 72] width 5 height 5
click at [177, 74] on input "Select an option" at bounding box center [177, 72] width 5 height 5
click at [157, 101] on span "Select an option" at bounding box center [156, 100] width 5 height 5
click at [157, 101] on input "Select an option" at bounding box center [156, 100] width 5 height 5
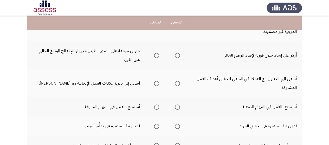
scroll to position [167, 0]
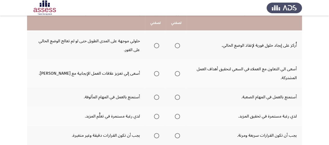
click at [177, 46] on span "Select an option" at bounding box center [177, 45] width 5 height 5
click at [177, 46] on input "Select an option" at bounding box center [177, 45] width 5 height 5
click at [177, 74] on span "Select an option" at bounding box center [177, 73] width 5 height 5
click at [177, 74] on input "Select an option" at bounding box center [177, 73] width 5 height 5
click at [177, 99] on span "Select an option" at bounding box center [177, 97] width 5 height 5
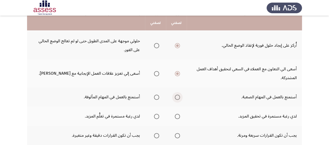
click at [177, 99] on input "Select an option" at bounding box center [177, 97] width 5 height 5
click at [158, 118] on span "Select an option" at bounding box center [156, 116] width 5 height 5
click at [158, 118] on input "Select an option" at bounding box center [156, 116] width 5 height 5
click at [178, 137] on span "Select an option" at bounding box center [177, 136] width 5 height 5
click at [178, 137] on input "Select an option" at bounding box center [177, 136] width 5 height 5
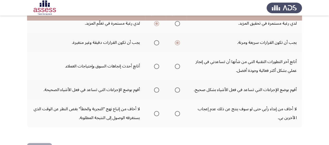
scroll to position [260, 0]
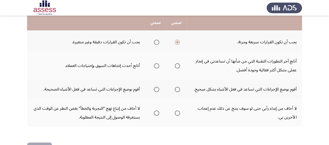
click at [178, 66] on span "Select an option" at bounding box center [177, 66] width 5 height 5
click at [178, 66] on input "Select an option" at bounding box center [177, 66] width 5 height 5
click at [180, 88] on span "Select an option" at bounding box center [177, 89] width 5 height 5
click at [180, 88] on input "Select an option" at bounding box center [177, 89] width 5 height 5
click at [178, 112] on span "Select an option" at bounding box center [177, 113] width 5 height 5
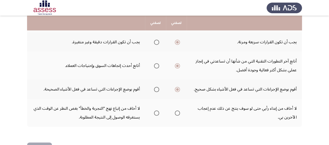
click at [178, 112] on input "Select an option" at bounding box center [177, 113] width 5 height 5
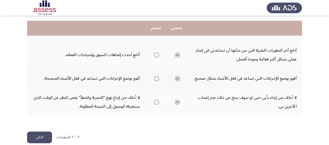
scroll to position [278, 0]
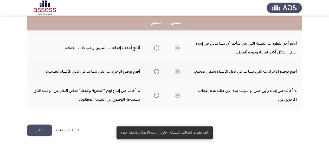
click at [43, 131] on button "التالي" at bounding box center [39, 131] width 25 height 12
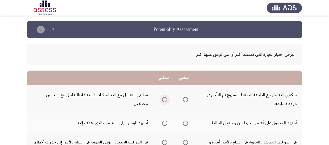
click at [164, 101] on span "Select an option" at bounding box center [164, 99] width 5 height 5
click at [164, 101] on input "Select an option" at bounding box center [164, 99] width 5 height 5
click at [164, 123] on span "Select an option" at bounding box center [164, 123] width 5 height 5
click at [164, 123] on input "Select an option" at bounding box center [164, 123] width 5 height 5
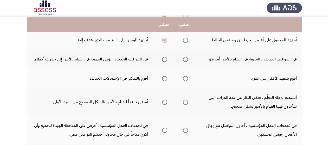
scroll to position [94, 0]
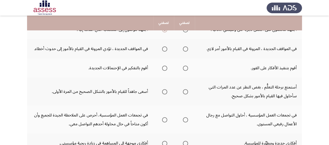
click at [184, 49] on span "Select an option" at bounding box center [185, 49] width 5 height 5
click at [184, 49] on input "Select an option" at bounding box center [185, 49] width 5 height 5
click at [164, 69] on span "Select an option" at bounding box center [164, 68] width 5 height 5
click at [164, 69] on input "Select an option" at bounding box center [164, 68] width 5 height 5
drag, startPoint x: 185, startPoint y: 93, endPoint x: 152, endPoint y: 99, distance: 33.4
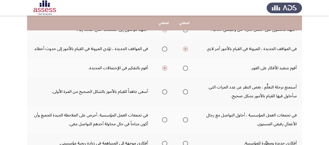
click at [152, 99] on tr "أستمتع برحلة التعلُّم ، بغض النظر عن عدد المرات التي سأحاول فيها القيام بالأمور…" at bounding box center [164, 92] width 275 height 28
click at [186, 92] on span "Select an option" at bounding box center [185, 92] width 5 height 5
click at [186, 92] on input "Select an option" at bounding box center [185, 92] width 5 height 5
click at [166, 121] on span "Select an option" at bounding box center [164, 120] width 5 height 5
click at [166, 121] on input "Select an option" at bounding box center [164, 120] width 5 height 5
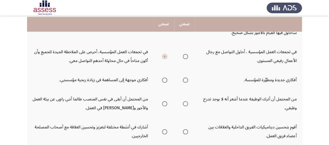
scroll to position [167, 0]
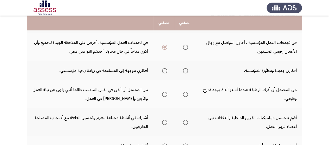
click at [186, 70] on span "Select an option" at bounding box center [185, 70] width 5 height 5
click at [186, 70] on input "Select an option" at bounding box center [185, 70] width 5 height 5
click at [186, 95] on span "Select an option" at bounding box center [185, 94] width 5 height 5
click at [186, 95] on input "Select an option" at bounding box center [185, 94] width 5 height 5
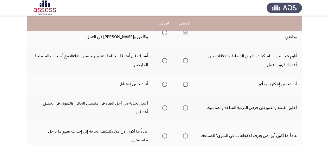
scroll to position [229, 0]
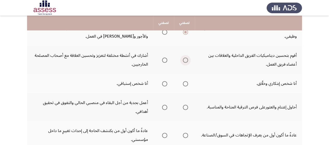
click at [185, 62] on span "Select an option" at bounding box center [185, 60] width 5 height 5
click at [185, 62] on input "Select an option" at bounding box center [185, 60] width 5 height 5
click at [185, 84] on span "Select an option" at bounding box center [185, 83] width 5 height 5
click at [185, 84] on input "Select an option" at bounding box center [185, 83] width 5 height 5
click at [166, 108] on span "Select an option" at bounding box center [164, 107] width 5 height 5
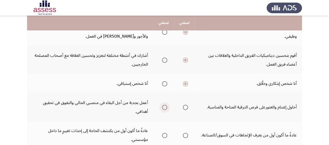
click at [166, 108] on input "Select an option" at bounding box center [164, 107] width 5 height 5
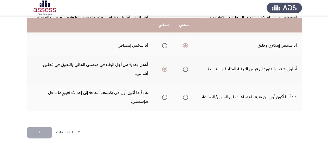
scroll to position [269, 0]
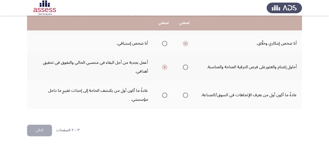
click at [186, 96] on span "Select an option" at bounding box center [185, 95] width 5 height 5
click at [186, 96] on input "Select an option" at bounding box center [185, 95] width 5 height 5
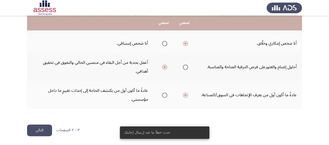
click at [41, 134] on button "التالي" at bounding box center [39, 131] width 25 height 12
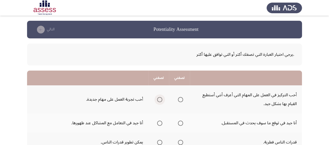
click at [159, 102] on span "Select an option" at bounding box center [159, 99] width 5 height 5
click at [159, 102] on input "Select an option" at bounding box center [159, 99] width 5 height 5
click at [180, 125] on span "Select an option" at bounding box center [180, 123] width 5 height 5
click at [180, 125] on input "Select an option" at bounding box center [180, 123] width 5 height 5
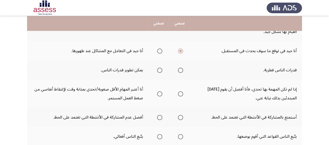
scroll to position [73, 0]
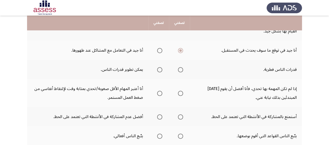
click at [161, 71] on span "Select an option" at bounding box center [159, 69] width 5 height 5
click at [161, 71] on input "Select an option" at bounding box center [159, 69] width 5 height 5
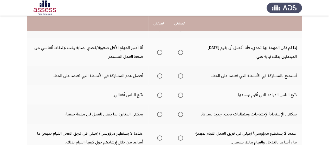
scroll to position [115, 0]
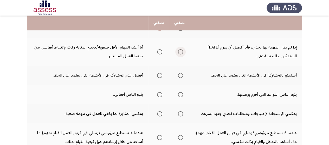
click at [182, 52] on span "Select an option" at bounding box center [180, 51] width 5 height 5
click at [182, 52] on input "Select an option" at bounding box center [180, 51] width 5 height 5
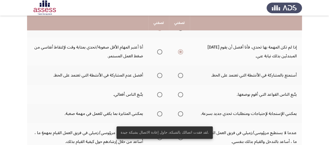
click at [160, 77] on span "Select an option" at bounding box center [159, 75] width 5 height 5
click at [160, 77] on input "Select an option" at bounding box center [159, 75] width 5 height 5
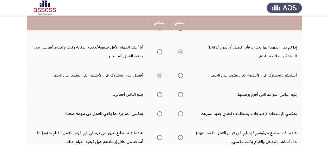
click at [181, 95] on span "Select an option" at bounding box center [180, 94] width 5 height 5
click at [181, 95] on input "Select an option" at bounding box center [180, 94] width 5 height 5
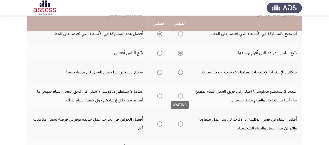
scroll to position [167, 0]
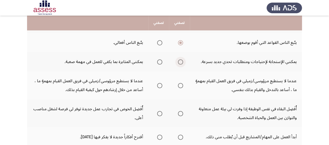
click at [179, 63] on span "Select an option" at bounding box center [180, 62] width 5 height 5
click at [179, 63] on input "Select an option" at bounding box center [180, 62] width 5 height 5
click at [161, 86] on span "Select an option" at bounding box center [159, 85] width 5 height 5
click at [161, 86] on input "Select an option" at bounding box center [159, 85] width 5 height 5
click at [159, 116] on span "Select an option" at bounding box center [159, 113] width 5 height 5
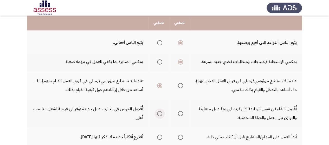
click at [159, 116] on input "Select an option" at bounding box center [159, 113] width 5 height 5
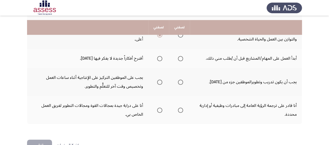
scroll to position [250, 0]
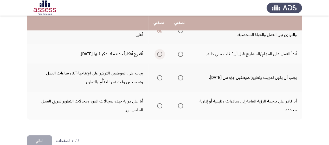
click at [159, 54] on span "Select an option" at bounding box center [159, 54] width 5 height 5
click at [159, 54] on input "Select an option" at bounding box center [159, 54] width 5 height 5
click at [161, 77] on span "Select an option" at bounding box center [159, 77] width 5 height 5
click at [161, 77] on input "Select an option" at bounding box center [159, 77] width 5 height 5
click at [180, 107] on span "Select an option" at bounding box center [180, 106] width 5 height 5
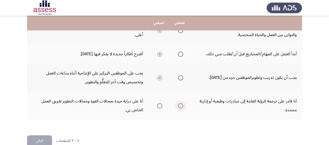
click at [180, 107] on input "Select an option" at bounding box center [180, 106] width 5 height 5
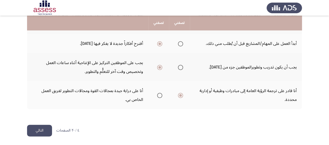
scroll to position [261, 0]
click at [43, 132] on button "التالي" at bounding box center [39, 131] width 25 height 12
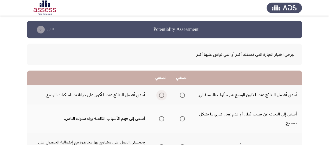
click at [161, 97] on span "Select an option" at bounding box center [161, 95] width 5 height 5
click at [161, 97] on input "Select an option" at bounding box center [161, 95] width 5 height 5
click at [161, 121] on span "Select an option" at bounding box center [161, 119] width 5 height 5
click at [161, 121] on input "Select an option" at bounding box center [161, 119] width 5 height 5
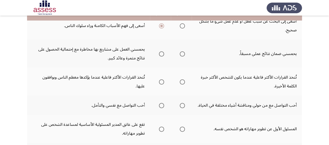
scroll to position [94, 0]
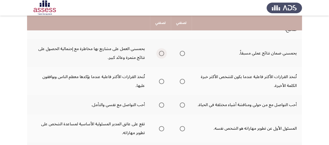
click at [161, 55] on span "Select an option" at bounding box center [161, 53] width 5 height 5
click at [161, 55] on input "Select an option" at bounding box center [161, 53] width 5 height 5
click at [164, 83] on span "Select an option" at bounding box center [161, 81] width 5 height 5
click at [164, 83] on input "Select an option" at bounding box center [161, 81] width 5 height 5
click at [181, 107] on span "Select an option" at bounding box center [182, 105] width 5 height 5
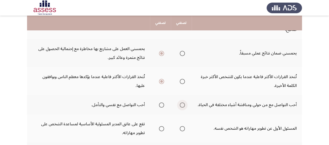
click at [181, 107] on input "Select an option" at bounding box center [182, 105] width 5 height 5
click at [182, 130] on span "Select an option" at bounding box center [182, 128] width 5 height 5
click at [182, 130] on input "Select an option" at bounding box center [182, 128] width 5 height 5
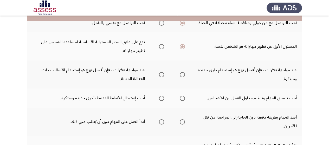
scroll to position [177, 0]
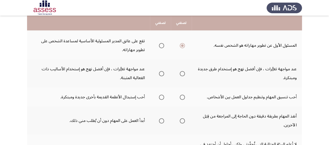
click at [183, 74] on span "Select an option" at bounding box center [182, 73] width 5 height 5
click at [183, 74] on input "Select an option" at bounding box center [182, 73] width 5 height 5
click at [184, 98] on span "Select an option" at bounding box center [182, 97] width 5 height 5
click at [184, 98] on input "Select an option" at bounding box center [182, 97] width 5 height 5
click at [183, 122] on span "Select an option" at bounding box center [182, 121] width 5 height 5
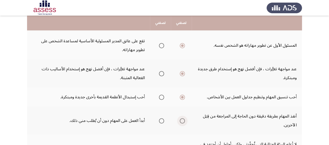
click at [183, 122] on input "Select an option" at bounding box center [182, 121] width 5 height 5
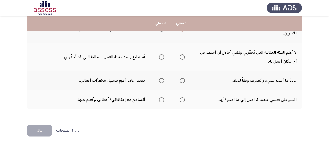
scroll to position [269, 0]
drag, startPoint x: 183, startPoint y: 122, endPoint x: 173, endPoint y: 101, distance: 23.4
click at [183, 54] on span "Select an option" at bounding box center [182, 56] width 5 height 5
click at [183, 54] on input "Select an option" at bounding box center [182, 56] width 5 height 5
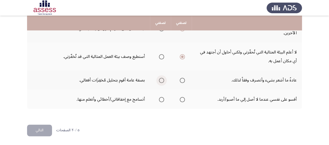
click at [162, 81] on span "Select an option" at bounding box center [161, 80] width 5 height 5
click at [162, 81] on input "Select an option" at bounding box center [161, 80] width 5 height 5
click at [162, 101] on span "Select an option" at bounding box center [161, 99] width 5 height 5
click at [162, 101] on input "Select an option" at bounding box center [161, 99] width 5 height 5
click at [41, 131] on button "التالي" at bounding box center [39, 131] width 25 height 12
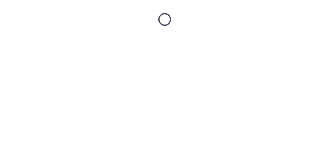
scroll to position [0, 0]
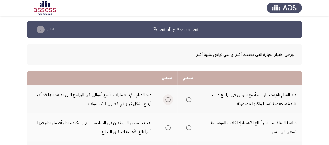
click at [169, 101] on span "Select an option" at bounding box center [168, 99] width 5 height 5
click at [169, 101] on input "Select an option" at bounding box center [168, 99] width 5 height 5
click at [192, 128] on span "Select an option" at bounding box center [188, 127] width 5 height 5
click at [192, 128] on input "Select an option" at bounding box center [188, 127] width 5 height 5
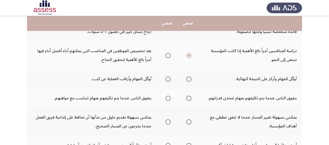
scroll to position [73, 0]
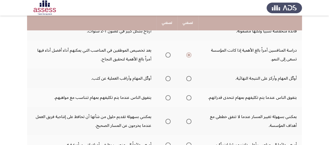
click at [168, 81] on span "Select an option" at bounding box center [168, 78] width 5 height 5
click at [168, 81] on input "Select an option" at bounding box center [168, 78] width 5 height 5
click at [188, 99] on span "Select an option" at bounding box center [188, 98] width 5 height 5
click at [188, 99] on input "Select an option" at bounding box center [188, 98] width 5 height 5
click at [190, 121] on span "Select an option" at bounding box center [188, 121] width 5 height 5
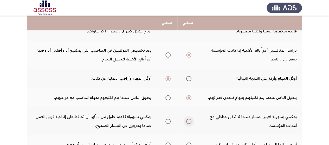
click at [190, 121] on input "Select an option" at bounding box center [188, 121] width 5 height 5
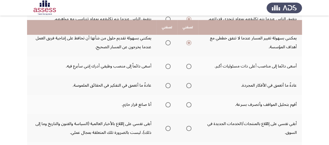
scroll to position [156, 0]
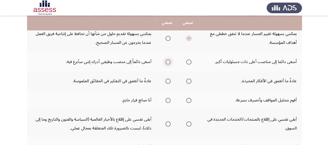
click at [168, 63] on span "Select an option" at bounding box center [168, 62] width 5 height 5
click at [168, 63] on input "Select an option" at bounding box center [168, 62] width 5 height 5
click at [190, 81] on span "Select an option" at bounding box center [188, 81] width 5 height 5
click at [190, 81] on input "Select an option" at bounding box center [188, 81] width 5 height 5
click at [189, 101] on span "Select an option" at bounding box center [188, 100] width 5 height 5
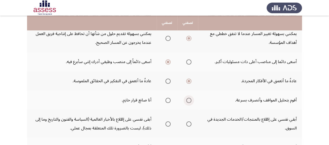
click at [189, 101] on input "Select an option" at bounding box center [188, 100] width 5 height 5
click at [168, 125] on span "Select an option" at bounding box center [168, 124] width 5 height 5
click at [168, 125] on input "Select an option" at bounding box center [168, 124] width 5 height 5
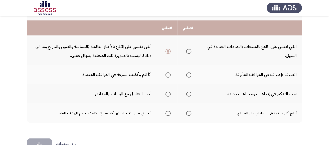
scroll to position [239, 0]
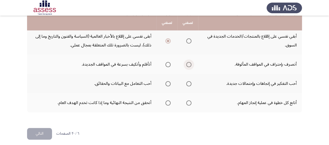
click at [188, 64] on span "Select an option" at bounding box center [188, 64] width 5 height 5
click at [188, 64] on input "Select an option" at bounding box center [188, 64] width 5 height 5
click at [190, 83] on span "Select an option" at bounding box center [188, 83] width 5 height 5
click at [190, 83] on input "Select an option" at bounding box center [188, 83] width 5 height 5
click at [189, 104] on span "Select an option" at bounding box center [188, 103] width 5 height 5
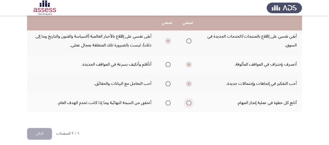
click at [189, 104] on input "Select an option" at bounding box center [188, 103] width 5 height 5
click at [36, 134] on button "التالي" at bounding box center [39, 134] width 25 height 12
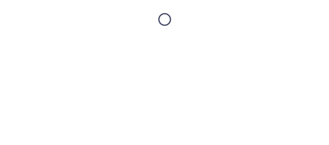
scroll to position [0, 0]
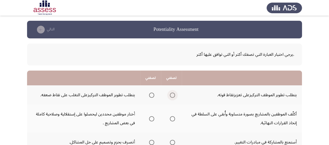
click at [173, 96] on span "Select an option" at bounding box center [172, 95] width 5 height 5
click at [173, 96] on input "Select an option" at bounding box center [172, 95] width 5 height 5
click at [153, 121] on span "Select an option" at bounding box center [151, 119] width 5 height 5
click at [153, 121] on input "Select an option" at bounding box center [151, 119] width 5 height 5
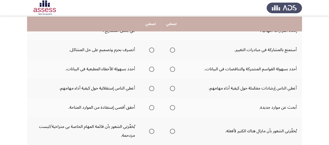
scroll to position [94, 0]
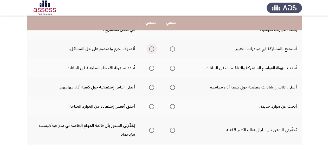
click at [151, 51] on span "Select an option" at bounding box center [151, 49] width 5 height 5
click at [151, 51] on input "Select an option" at bounding box center [151, 49] width 5 height 5
click at [172, 69] on span "Select an option" at bounding box center [172, 68] width 5 height 5
click at [172, 69] on input "Select an option" at bounding box center [172, 68] width 5 height 5
click at [172, 87] on span "Select an option" at bounding box center [172, 87] width 5 height 5
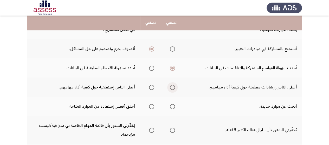
click at [172, 87] on input "Select an option" at bounding box center [172, 87] width 5 height 5
click at [151, 107] on span "Select an option" at bounding box center [151, 106] width 5 height 5
click at [151, 107] on input "Select an option" at bounding box center [151, 106] width 5 height 5
click at [171, 130] on span "Select an option" at bounding box center [172, 130] width 5 height 5
click at [171, 130] on input "Select an option" at bounding box center [172, 130] width 5 height 5
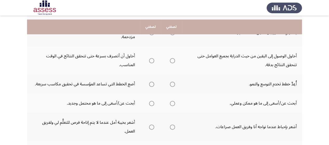
scroll to position [198, 0]
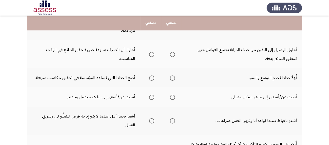
click at [171, 56] on span "Select an option" at bounding box center [172, 54] width 5 height 5
click at [171, 56] on input "Select an option" at bounding box center [172, 54] width 5 height 5
click at [173, 80] on span "Select an option" at bounding box center [172, 78] width 5 height 5
click at [173, 80] on input "Select an option" at bounding box center [172, 78] width 5 height 5
click at [171, 99] on span "Select an option" at bounding box center [172, 97] width 5 height 5
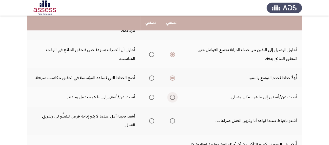
click at [171, 99] on input "Select an option" at bounding box center [172, 97] width 5 height 5
click at [150, 121] on span "Select an option" at bounding box center [151, 121] width 5 height 5
click at [150, 121] on input "Select an option" at bounding box center [151, 121] width 5 height 5
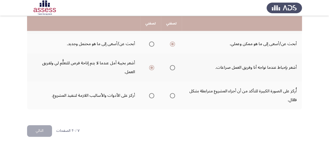
scroll to position [252, 0]
click at [152, 96] on span "Select an option" at bounding box center [151, 95] width 5 height 5
click at [152, 96] on input "Select an option" at bounding box center [151, 95] width 5 height 5
click at [39, 134] on button "التالي" at bounding box center [39, 131] width 25 height 12
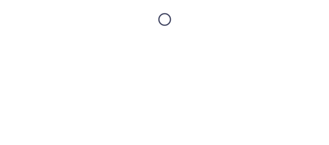
scroll to position [0, 0]
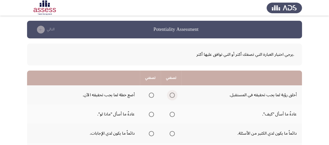
click at [173, 97] on span "Select an option" at bounding box center [172, 95] width 5 height 5
click at [173, 97] on input "Select an option" at bounding box center [172, 95] width 5 height 5
click at [151, 115] on span "Select an option" at bounding box center [151, 114] width 5 height 5
click at [151, 115] on input "Select an option" at bounding box center [151, 114] width 5 height 5
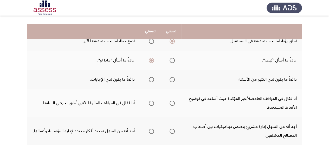
scroll to position [62, 0]
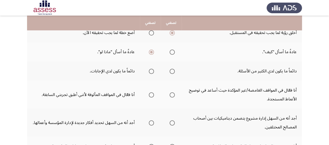
click at [150, 72] on span "Select an option" at bounding box center [151, 71] width 5 height 5
click at [150, 72] on input "Select an option" at bounding box center [151, 71] width 5 height 5
click at [173, 98] on span "Select an option" at bounding box center [172, 95] width 5 height 5
click at [173, 98] on input "Select an option" at bounding box center [172, 95] width 5 height 5
click at [151, 124] on span "Select an option" at bounding box center [151, 123] width 5 height 5
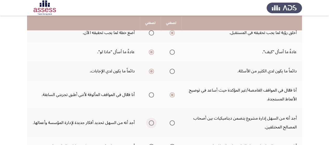
click at [151, 124] on input "Select an option" at bounding box center [151, 123] width 5 height 5
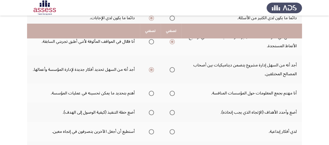
scroll to position [125, 0]
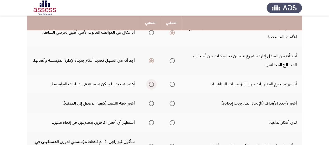
click at [151, 84] on span "Select an option" at bounding box center [151, 84] width 5 height 5
click at [151, 84] on input "Select an option" at bounding box center [151, 84] width 5 height 5
click at [151, 104] on span "Select an option" at bounding box center [151, 103] width 5 height 5
click at [151, 104] on input "Select an option" at bounding box center [151, 103] width 5 height 5
click at [172, 125] on span "Select an option" at bounding box center [172, 123] width 5 height 5
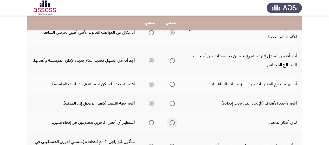
click at [172, 125] on input "Select an option" at bounding box center [172, 123] width 5 height 5
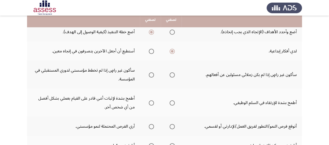
scroll to position [198, 0]
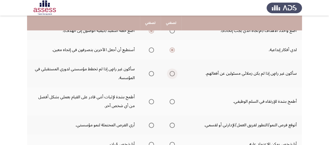
click at [170, 74] on span "Select an option" at bounding box center [172, 73] width 5 height 5
click at [170, 74] on input "Select an option" at bounding box center [172, 73] width 5 height 5
click at [172, 103] on span "Select an option" at bounding box center [172, 101] width 5 height 5
click at [172, 103] on input "Select an option" at bounding box center [172, 101] width 5 height 5
click at [152, 126] on span "Select an option" at bounding box center [151, 125] width 5 height 5
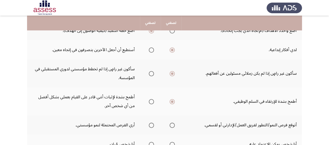
click at [152, 126] on input "Select an option" at bounding box center [151, 125] width 5 height 5
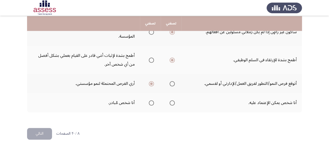
scroll to position [243, 0]
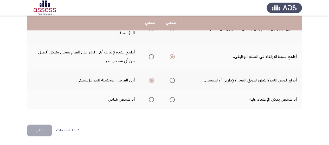
click at [150, 99] on span "Select an option" at bounding box center [151, 99] width 5 height 5
click at [150, 99] on input "Select an option" at bounding box center [151, 99] width 5 height 5
click at [39, 130] on button "التالي" at bounding box center [39, 131] width 25 height 12
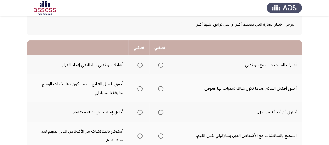
scroll to position [31, 0]
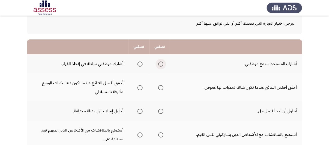
click at [161, 63] on span "Select an option" at bounding box center [160, 64] width 5 height 5
click at [161, 63] on input "Select an option" at bounding box center [160, 64] width 5 height 5
click at [160, 87] on span "Select an option" at bounding box center [160, 87] width 5 height 5
click at [160, 87] on input "Select an option" at bounding box center [160, 87] width 5 height 5
click at [141, 113] on span "Select an option" at bounding box center [139, 111] width 5 height 5
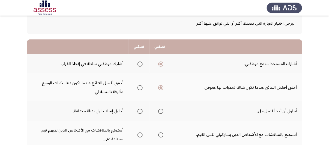
click at [141, 113] on input "Select an option" at bounding box center [139, 111] width 5 height 5
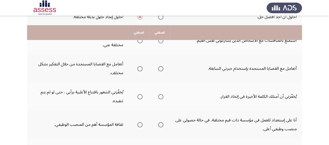
scroll to position [125, 0]
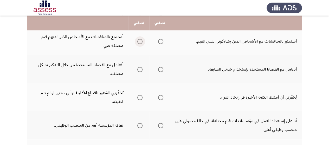
click at [140, 41] on span "Select an option" at bounding box center [139, 41] width 5 height 5
click at [140, 41] on input "Select an option" at bounding box center [139, 41] width 5 height 5
click at [140, 70] on span "Select an option" at bounding box center [139, 69] width 5 height 5
click at [140, 70] on input "Select an option" at bounding box center [139, 69] width 5 height 5
click at [140, 101] on mat-radio-group "Select an option" at bounding box center [138, 97] width 7 height 9
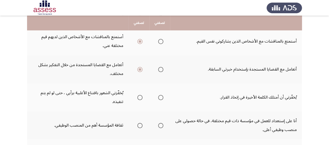
click at [161, 98] on span "Select an option" at bounding box center [161, 98] width 0 height 0
click at [161, 98] on input "Select an option" at bounding box center [160, 97] width 5 height 5
click at [161, 125] on span "Select an option" at bounding box center [160, 125] width 5 height 5
click at [161, 125] on input "Select an option" at bounding box center [160, 125] width 5 height 5
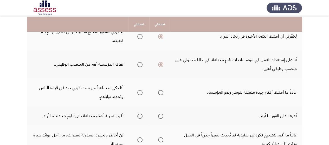
scroll to position [187, 0]
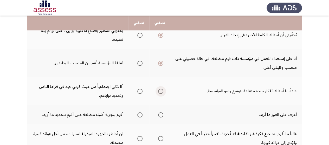
click at [159, 92] on span "Select an option" at bounding box center [160, 91] width 5 height 5
click at [159, 92] on input "Select an option" at bounding box center [160, 91] width 5 height 5
click at [160, 114] on span "Select an option" at bounding box center [160, 115] width 5 height 5
click at [160, 114] on input "Select an option" at bounding box center [160, 115] width 5 height 5
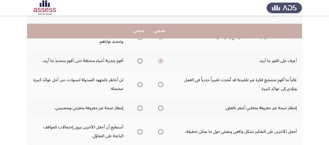
scroll to position [250, 0]
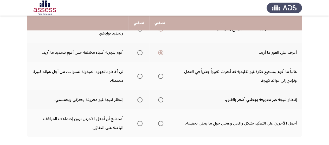
click at [161, 75] on span "Select an option" at bounding box center [160, 76] width 5 height 5
click at [161, 75] on input "Select an option" at bounding box center [160, 76] width 5 height 5
click at [142, 108] on th at bounding box center [139, 99] width 21 height 19
click at [140, 100] on span "Select an option" at bounding box center [140, 100] width 0 height 0
click at [140, 100] on input "Select an option" at bounding box center [139, 100] width 5 height 5
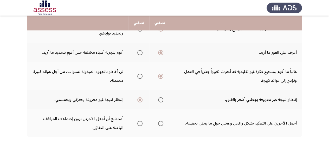
click at [161, 124] on span "Select an option" at bounding box center [161, 124] width 0 height 0
click at [161, 124] on input "Select an option" at bounding box center [160, 123] width 5 height 5
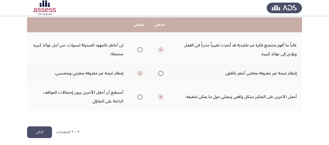
scroll to position [278, 0]
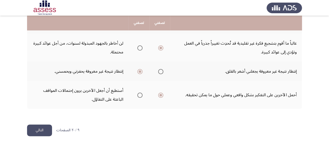
click at [32, 128] on button "التالي" at bounding box center [39, 131] width 25 height 12
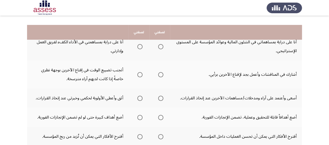
scroll to position [52, 0]
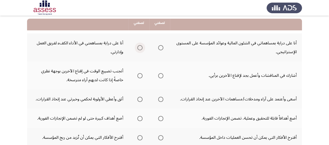
click at [138, 48] on span "Select an option" at bounding box center [139, 47] width 5 height 5
click at [138, 48] on input "Select an option" at bounding box center [139, 47] width 5 height 5
click at [140, 75] on span "Select an option" at bounding box center [139, 75] width 5 height 5
click at [140, 75] on input "Select an option" at bounding box center [139, 75] width 5 height 5
click at [161, 100] on span "Select an option" at bounding box center [161, 100] width 0 height 0
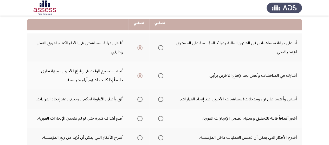
click at [160, 99] on input "Select an option" at bounding box center [160, 99] width 5 height 5
click at [163, 118] on th at bounding box center [159, 118] width 21 height 19
click at [161, 119] on span "Select an option" at bounding box center [160, 118] width 5 height 5
click at [161, 119] on input "Select an option" at bounding box center [160, 118] width 5 height 5
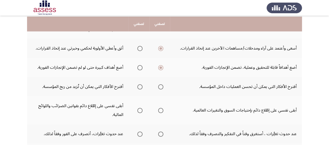
scroll to position [104, 0]
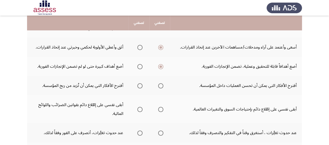
click at [159, 87] on span "Select an option" at bounding box center [160, 86] width 5 height 5
click at [159, 87] on input "Select an option" at bounding box center [160, 86] width 5 height 5
click at [161, 109] on span "Select an option" at bounding box center [160, 109] width 5 height 5
click at [161, 109] on input "Select an option" at bounding box center [160, 109] width 5 height 5
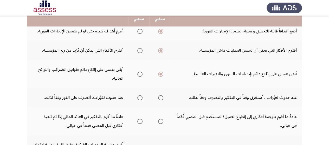
scroll to position [146, 0]
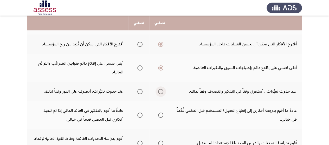
click at [162, 94] on span "Select an option" at bounding box center [160, 91] width 5 height 5
click at [162, 94] on input "Select an option" at bounding box center [160, 91] width 5 height 5
click at [160, 116] on span "Select an option" at bounding box center [160, 115] width 5 height 5
click at [160, 116] on input "Select an option" at bounding box center [160, 115] width 5 height 5
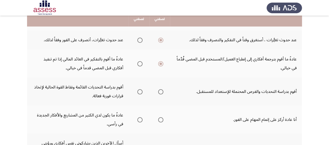
scroll to position [198, 0]
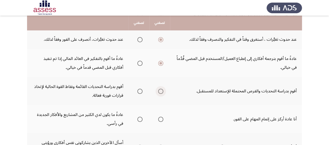
click at [160, 92] on span "Select an option" at bounding box center [160, 91] width 5 height 5
click at [160, 92] on input "Select an option" at bounding box center [160, 91] width 5 height 5
click at [160, 120] on span "Select an option" at bounding box center [160, 119] width 5 height 5
click at [160, 120] on input "Select an option" at bounding box center [160, 119] width 5 height 5
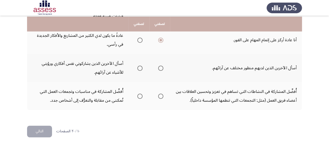
scroll to position [278, 0]
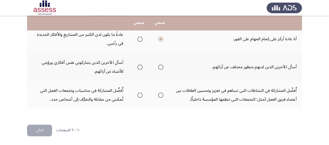
click at [160, 68] on span "Select an option" at bounding box center [160, 67] width 5 height 5
click at [160, 68] on input "Select an option" at bounding box center [160, 67] width 5 height 5
click at [140, 96] on span "Select an option" at bounding box center [139, 95] width 5 height 5
click at [140, 96] on input "Select an option" at bounding box center [139, 95] width 5 height 5
click at [41, 130] on button "التالي" at bounding box center [39, 131] width 25 height 12
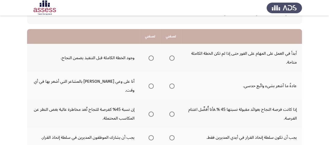
scroll to position [52, 0]
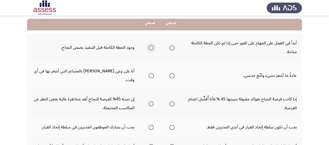
click at [150, 49] on span "Select an option" at bounding box center [151, 47] width 5 height 5
click at [150, 49] on input "Select an option" at bounding box center [151, 47] width 5 height 5
click at [150, 73] on span "Select an option" at bounding box center [151, 75] width 5 height 5
click at [150, 73] on input "Select an option" at bounding box center [151, 75] width 5 height 5
click at [151, 102] on span "Select an option" at bounding box center [151, 104] width 5 height 5
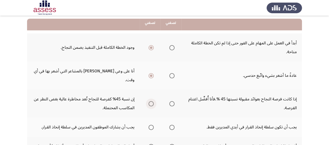
click at [151, 102] on input "Select an option" at bounding box center [151, 104] width 5 height 5
click at [171, 125] on span "Select an option" at bounding box center [171, 127] width 5 height 5
click at [171, 125] on input "Select an option" at bounding box center [171, 127] width 5 height 5
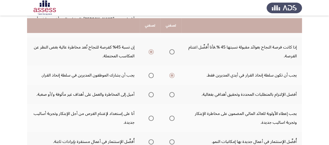
scroll to position [115, 0]
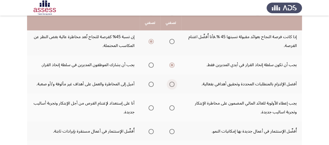
click at [169, 82] on span "Select an option" at bounding box center [171, 84] width 5 height 5
click at [169, 82] on input "Select an option" at bounding box center [171, 84] width 5 height 5
click at [151, 106] on span "Select an option" at bounding box center [151, 108] width 5 height 5
click at [151, 106] on input "Select an option" at bounding box center [151, 108] width 5 height 5
click at [172, 129] on span "Select an option" at bounding box center [171, 131] width 5 height 5
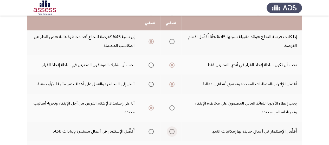
click at [172, 129] on input "Select an option" at bounding box center [171, 131] width 5 height 5
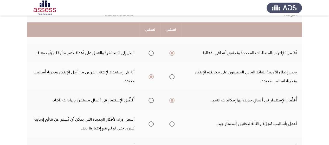
scroll to position [156, 0]
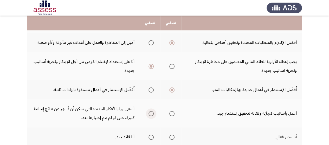
click at [149, 111] on span "Select an option" at bounding box center [151, 113] width 5 height 5
click at [149, 111] on input "Select an option" at bounding box center [151, 113] width 5 height 5
click at [149, 135] on span "Select an option" at bounding box center [151, 137] width 5 height 5
click at [149, 135] on input "Select an option" at bounding box center [151, 137] width 5 height 5
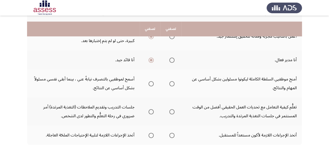
scroll to position [239, 0]
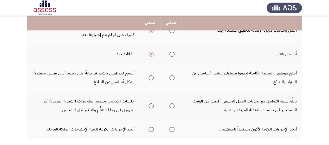
click at [152, 75] on span "Select an option" at bounding box center [151, 77] width 5 height 5
click at [152, 75] on input "Select an option" at bounding box center [151, 77] width 5 height 5
click at [151, 104] on span "Select an option" at bounding box center [151, 106] width 5 height 5
click at [151, 104] on input "Select an option" at bounding box center [151, 106] width 5 height 5
click at [169, 127] on span "Select an option" at bounding box center [171, 129] width 5 height 5
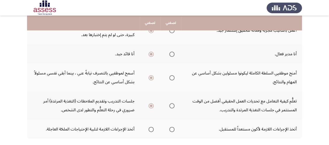
click at [169, 127] on input "Select an option" at bounding box center [171, 129] width 5 height 5
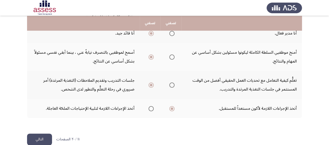
scroll to position [261, 0]
click at [40, 134] on button "التالي" at bounding box center [39, 140] width 25 height 12
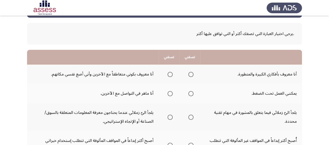
scroll to position [31, 0]
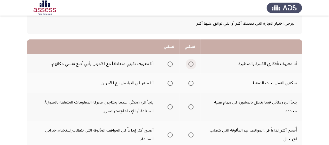
click at [190, 65] on span "Select an option" at bounding box center [190, 64] width 5 height 5
click at [190, 65] on input "Select an option" at bounding box center [190, 64] width 5 height 5
click at [192, 84] on span "Select an option" at bounding box center [190, 83] width 5 height 5
click at [192, 84] on input "Select an option" at bounding box center [190, 83] width 5 height 5
click at [170, 107] on span "Select an option" at bounding box center [170, 107] width 5 height 5
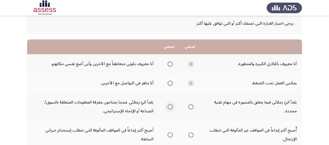
click at [170, 107] on input "Select an option" at bounding box center [170, 107] width 5 height 5
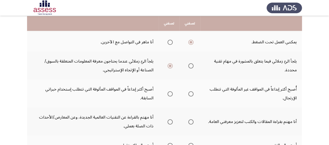
scroll to position [73, 0]
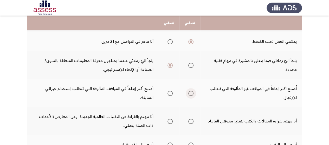
click at [192, 94] on span "Select an option" at bounding box center [190, 93] width 5 height 5
click at [192, 94] on input "Select an option" at bounding box center [190, 93] width 5 height 5
click at [169, 123] on span "Select an option" at bounding box center [170, 121] width 5 height 5
click at [169, 123] on input "Select an option" at bounding box center [170, 121] width 5 height 5
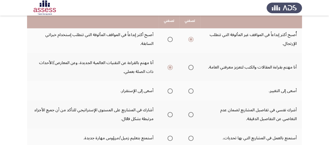
scroll to position [135, 0]
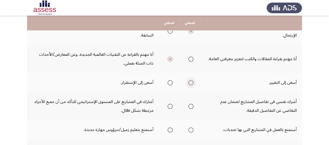
click at [190, 81] on span "Select an option" at bounding box center [190, 82] width 5 height 5
click at [190, 81] on input "Select an option" at bounding box center [190, 82] width 5 height 5
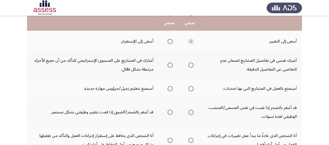
scroll to position [177, 0]
click at [171, 66] on span "Select an option" at bounding box center [170, 64] width 5 height 5
click at [171, 66] on input "Select an option" at bounding box center [170, 64] width 5 height 5
click at [171, 89] on span "Select an option" at bounding box center [170, 88] width 5 height 5
click at [171, 89] on input "Select an option" at bounding box center [170, 88] width 5 height 5
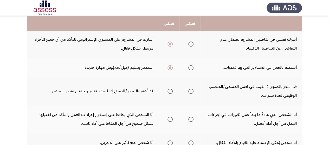
scroll to position [208, 0]
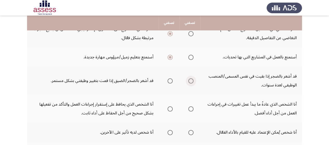
click at [192, 80] on span "Select an option" at bounding box center [190, 81] width 5 height 5
click at [192, 80] on input "Select an option" at bounding box center [190, 81] width 5 height 5
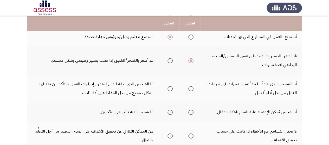
scroll to position [229, 0]
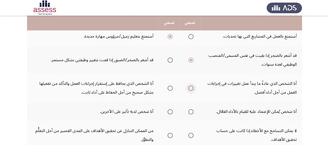
click at [191, 88] on span "Select an option" at bounding box center [191, 88] width 0 height 0
click at [191, 88] on input "Select an option" at bounding box center [190, 88] width 5 height 5
click at [190, 113] on span "Select an option" at bounding box center [190, 112] width 5 height 5
click at [190, 113] on input "Select an option" at bounding box center [190, 112] width 5 height 5
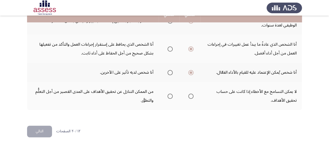
scroll to position [269, 0]
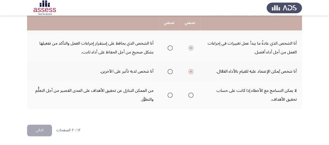
drag, startPoint x: 191, startPoint y: 96, endPoint x: 137, endPoint y: 110, distance: 55.9
click at [192, 96] on span "Select an option" at bounding box center [190, 95] width 5 height 5
click at [192, 96] on input "Select an option" at bounding box center [190, 95] width 5 height 5
click at [36, 135] on button "التالي" at bounding box center [39, 131] width 25 height 12
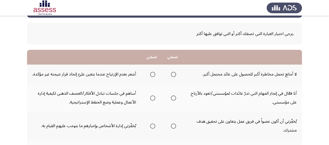
scroll to position [31, 0]
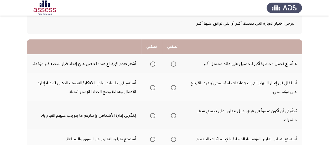
click at [156, 70] on th at bounding box center [151, 63] width 21 height 19
click at [155, 67] on span "Select an option" at bounding box center [152, 64] width 5 height 5
click at [155, 67] on input "Select an option" at bounding box center [152, 64] width 5 height 5
click at [154, 66] on span "Select an option" at bounding box center [152, 64] width 5 height 5
click at [173, 64] on span "Select an option" at bounding box center [173, 64] width 5 height 5
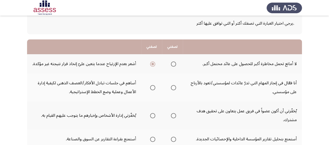
click at [173, 64] on input "Select an option" at bounding box center [173, 64] width 5 height 5
click at [153, 88] on span "Select an option" at bounding box center [153, 88] width 0 height 0
click at [153, 88] on input "Select an option" at bounding box center [152, 87] width 5 height 5
click at [153, 114] on span "Select an option" at bounding box center [152, 115] width 5 height 5
click at [153, 114] on input "Select an option" at bounding box center [152, 115] width 5 height 5
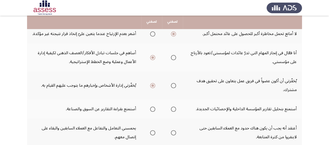
scroll to position [73, 0]
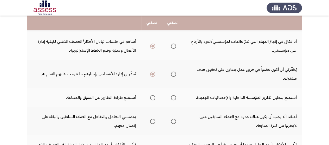
drag, startPoint x: 153, startPoint y: 114, endPoint x: 153, endPoint y: 100, distance: 14.6
click at [153, 98] on span "Select an option" at bounding box center [152, 98] width 5 height 5
click at [153, 98] on input "Select an option" at bounding box center [152, 98] width 5 height 5
click at [154, 121] on span "Select an option" at bounding box center [152, 121] width 5 height 5
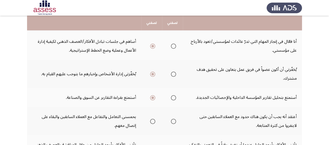
click at [154, 121] on input "Select an option" at bounding box center [152, 121] width 5 height 5
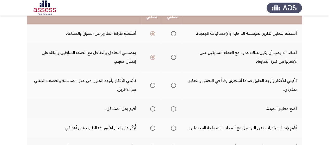
scroll to position [146, 0]
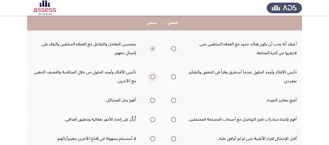
click at [152, 77] on span "Select an option" at bounding box center [152, 76] width 5 height 5
click at [152, 77] on input "Select an option" at bounding box center [152, 76] width 5 height 5
click at [174, 100] on span "Select an option" at bounding box center [173, 100] width 5 height 5
click at [174, 100] on input "Select an option" at bounding box center [173, 100] width 5 height 5
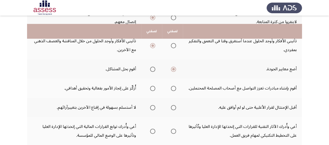
scroll to position [187, 0]
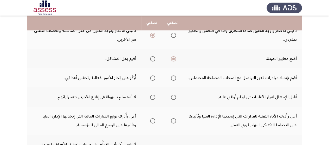
click at [153, 80] on span "Select an option" at bounding box center [152, 78] width 5 height 5
click at [153, 80] on input "Select an option" at bounding box center [152, 78] width 5 height 5
click at [154, 98] on span "Select an option" at bounding box center [152, 97] width 5 height 5
click at [154, 98] on input "Select an option" at bounding box center [152, 97] width 5 height 5
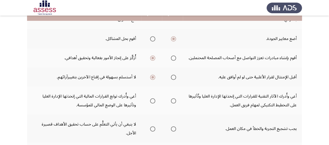
scroll to position [208, 0]
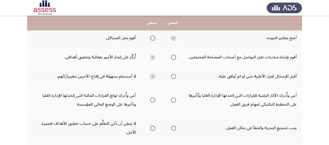
click at [151, 101] on span "Select an option" at bounding box center [152, 100] width 5 height 5
click at [151, 101] on input "Select an option" at bounding box center [152, 100] width 5 height 5
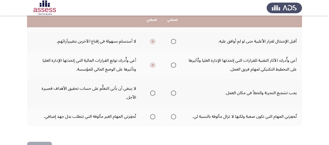
scroll to position [250, 0]
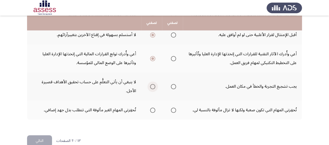
click at [154, 87] on span "Select an option" at bounding box center [152, 86] width 5 height 5
click at [154, 87] on input "Select an option" at bounding box center [152, 86] width 5 height 5
click at [154, 108] on span "Select an option" at bounding box center [152, 110] width 5 height 5
click at [154, 108] on input "Select an option" at bounding box center [152, 110] width 5 height 5
click at [46, 142] on button "التالي" at bounding box center [39, 142] width 25 height 12
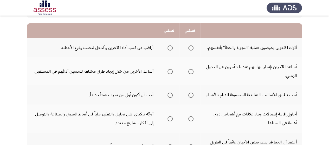
scroll to position [52, 0]
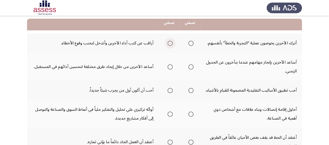
click at [171, 44] on span "Select an option" at bounding box center [170, 43] width 5 height 5
click at [171, 44] on input "Select an option" at bounding box center [170, 43] width 5 height 5
click at [168, 69] on span "Select an option" at bounding box center [170, 67] width 5 height 5
click at [168, 69] on input "Select an option" at bounding box center [170, 67] width 5 height 5
click at [168, 93] on span "Select an option" at bounding box center [170, 90] width 5 height 5
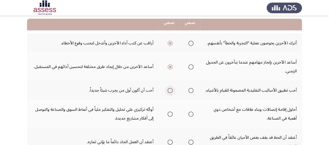
click at [168, 93] on input "Select an option" at bounding box center [170, 90] width 5 height 5
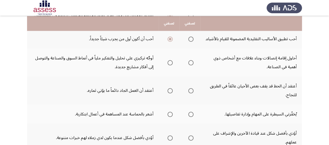
scroll to position [104, 0]
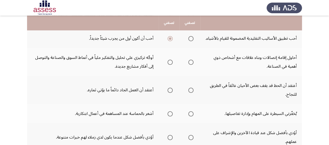
click at [192, 65] on span "Select an option" at bounding box center [190, 62] width 5 height 5
click at [192, 65] on input "Select an option" at bounding box center [190, 62] width 5 height 5
click at [171, 93] on span "Select an option" at bounding box center [170, 90] width 5 height 5
click at [171, 93] on input "Select an option" at bounding box center [170, 90] width 5 height 5
click at [171, 117] on span "Select an option" at bounding box center [170, 114] width 5 height 5
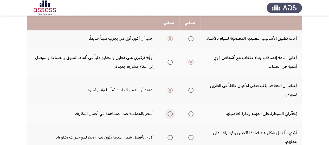
click at [171, 117] on input "Select an option" at bounding box center [170, 114] width 5 height 5
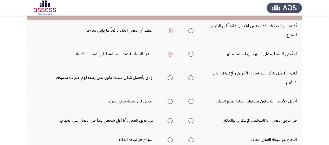
scroll to position [167, 0]
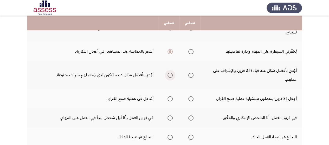
click at [169, 78] on span "Select an option" at bounding box center [170, 75] width 5 height 5
click at [169, 78] on input "Select an option" at bounding box center [170, 75] width 5 height 5
click at [168, 102] on span "Select an option" at bounding box center [170, 99] width 5 height 5
click at [168, 102] on input "Select an option" at bounding box center [170, 99] width 5 height 5
click at [189, 121] on span "Select an option" at bounding box center [190, 118] width 5 height 5
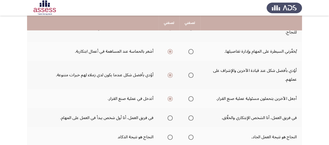
click at [189, 121] on input "Select an option" at bounding box center [190, 118] width 5 height 5
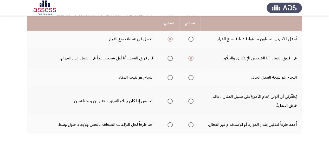
scroll to position [239, 0]
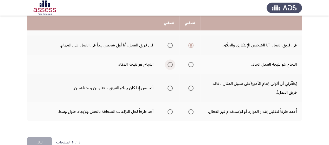
click at [168, 67] on span "Select an option" at bounding box center [170, 64] width 5 height 5
click at [168, 67] on input "Select an option" at bounding box center [170, 64] width 5 height 5
click at [191, 91] on span "Select an option" at bounding box center [190, 88] width 5 height 5
click at [191, 91] on input "Select an option" at bounding box center [190, 88] width 5 height 5
click at [192, 115] on span "Select an option" at bounding box center [190, 112] width 5 height 5
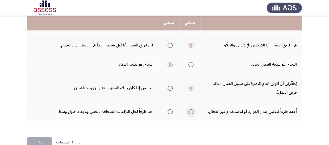
click at [192, 115] on input "Select an option" at bounding box center [190, 112] width 5 height 5
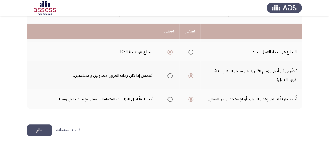
scroll to position [261, 0]
click at [39, 130] on button "التالي" at bounding box center [39, 131] width 25 height 12
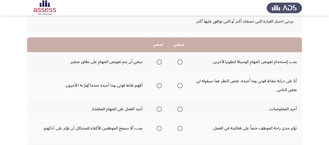
scroll to position [42, 0]
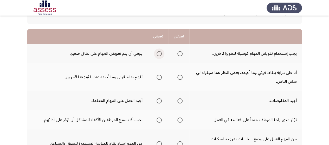
click at [160, 53] on span "Select an option" at bounding box center [159, 53] width 5 height 5
click at [160, 53] on input "Select an option" at bounding box center [159, 53] width 5 height 5
click at [179, 77] on span "Select an option" at bounding box center [180, 77] width 5 height 5
click at [179, 77] on input "Select an option" at bounding box center [180, 77] width 5 height 5
click at [179, 100] on span "Select an option" at bounding box center [180, 101] width 5 height 5
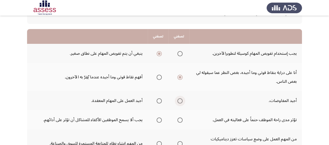
click at [179, 100] on input "Select an option" at bounding box center [180, 101] width 5 height 5
click at [178, 120] on span "Select an option" at bounding box center [180, 120] width 5 height 5
click at [178, 120] on input "Select an option" at bounding box center [180, 120] width 5 height 5
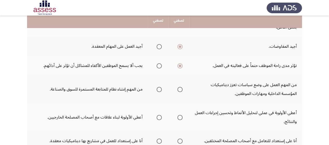
scroll to position [104, 0]
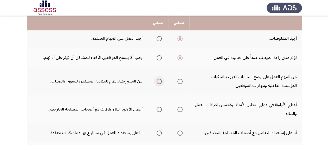
click at [158, 82] on span "Select an option" at bounding box center [159, 81] width 5 height 5
click at [158, 82] on input "Select an option" at bounding box center [159, 81] width 5 height 5
click at [178, 112] on span "Select an option" at bounding box center [180, 109] width 5 height 5
click at [178, 112] on input "Select an option" at bounding box center [180, 109] width 5 height 5
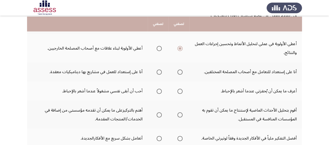
scroll to position [167, 0]
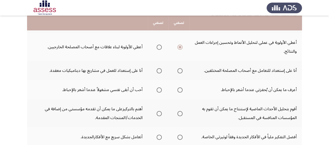
click at [158, 72] on span "Select an option" at bounding box center [159, 70] width 5 height 5
click at [158, 72] on input "Select an option" at bounding box center [159, 70] width 5 height 5
click at [179, 90] on span "Select an option" at bounding box center [180, 90] width 5 height 5
click at [179, 90] on input "Select an option" at bounding box center [180, 90] width 5 height 5
click at [180, 116] on span "Select an option" at bounding box center [180, 113] width 5 height 5
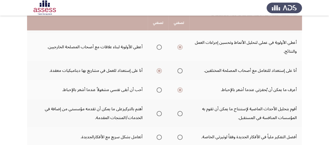
click at [180, 116] on input "Select an option" at bounding box center [180, 113] width 5 height 5
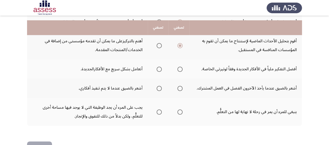
scroll to position [239, 0]
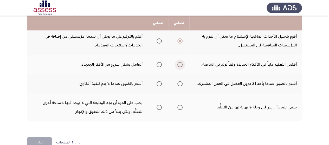
click at [179, 65] on span "Select an option" at bounding box center [180, 64] width 5 height 5
click at [179, 65] on input "Select an option" at bounding box center [180, 64] width 5 height 5
click at [157, 85] on span "Select an option" at bounding box center [159, 83] width 5 height 5
click at [157, 85] on input "Select an option" at bounding box center [159, 83] width 5 height 5
click at [180, 107] on span "Select an option" at bounding box center [180, 107] width 5 height 5
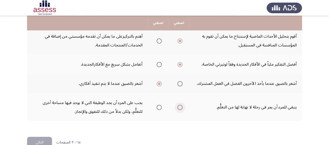
click at [180, 107] on input "Select an option" at bounding box center [180, 107] width 5 height 5
click at [43, 143] on button "التالي" at bounding box center [39, 143] width 25 height 12
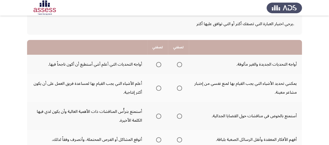
scroll to position [31, 0]
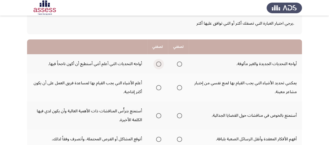
click at [158, 65] on span "Select an option" at bounding box center [158, 64] width 5 height 5
click at [158, 65] on input "Select an option" at bounding box center [158, 64] width 5 height 5
click at [157, 90] on span "Select an option" at bounding box center [158, 87] width 5 height 5
click at [157, 90] on input "Select an option" at bounding box center [158, 87] width 5 height 5
click at [157, 115] on span "Select an option" at bounding box center [158, 115] width 5 height 5
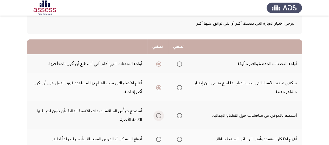
click at [157, 115] on input "Select an option" at bounding box center [158, 115] width 5 height 5
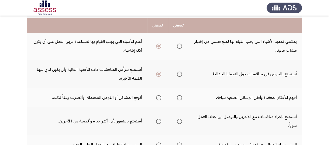
scroll to position [83, 0]
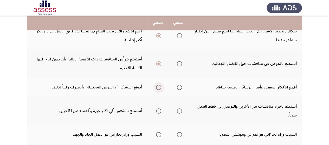
click at [158, 88] on span "Select an option" at bounding box center [158, 87] width 5 height 5
click at [158, 88] on input "Select an option" at bounding box center [158, 87] width 5 height 5
click at [179, 112] on span "Select an option" at bounding box center [179, 111] width 5 height 5
click at [179, 112] on input "Select an option" at bounding box center [179, 111] width 5 height 5
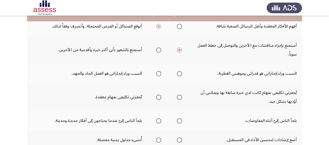
scroll to position [146, 0]
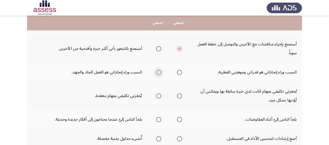
click at [160, 73] on span "Select an option" at bounding box center [158, 72] width 5 height 5
click at [160, 73] on input "Select an option" at bounding box center [158, 72] width 5 height 5
click at [177, 97] on span "Select an option" at bounding box center [179, 96] width 5 height 5
click at [177, 97] on input "Select an option" at bounding box center [179, 96] width 5 height 5
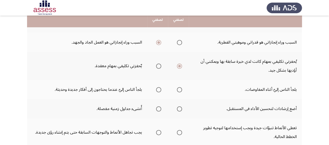
scroll to position [177, 0]
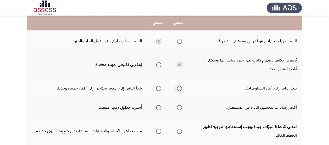
click at [180, 89] on span "Select an option" at bounding box center [179, 88] width 5 height 5
click at [180, 89] on input "Select an option" at bounding box center [179, 88] width 5 height 5
click at [178, 108] on span "Select an option" at bounding box center [179, 107] width 5 height 5
click at [178, 108] on input "Select an option" at bounding box center [179, 107] width 5 height 5
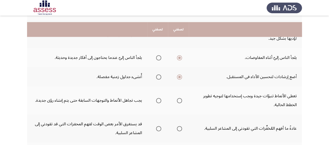
scroll to position [219, 0]
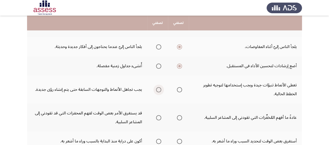
click at [156, 91] on span "Select an option" at bounding box center [158, 89] width 5 height 5
click at [156, 91] on input "Select an option" at bounding box center [158, 89] width 5 height 5
click at [179, 90] on span "Select an option" at bounding box center [179, 89] width 5 height 5
click at [179, 90] on input "Select an option" at bounding box center [179, 89] width 5 height 5
click at [178, 119] on span "Select an option" at bounding box center [179, 118] width 5 height 5
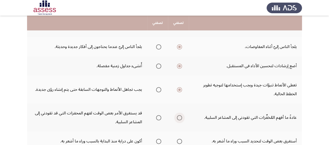
click at [178, 119] on input "Select an option" at bounding box center [179, 118] width 5 height 5
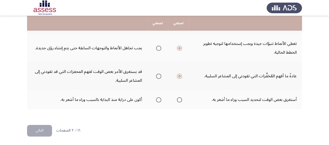
scroll to position [261, 0]
click at [157, 101] on span "Select an option" at bounding box center [158, 99] width 5 height 5
click at [157, 101] on input "Select an option" at bounding box center [158, 99] width 5 height 5
click at [39, 128] on button "التالي" at bounding box center [39, 131] width 25 height 12
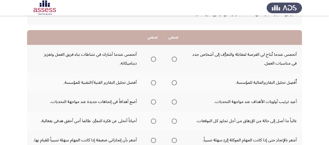
scroll to position [42, 0]
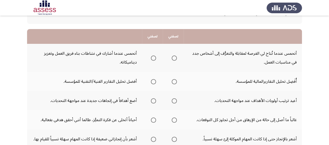
click at [173, 58] on span "Select an option" at bounding box center [174, 58] width 5 height 5
click at [173, 58] on input "Select an option" at bounding box center [174, 58] width 5 height 5
click at [152, 83] on span "Select an option" at bounding box center [153, 81] width 5 height 5
click at [152, 83] on input "Select an option" at bounding box center [153, 81] width 5 height 5
click at [154, 100] on span "Select an option" at bounding box center [153, 101] width 5 height 5
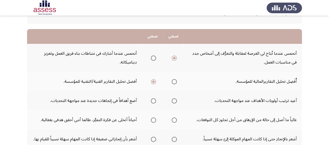
click at [154, 100] on input "Select an option" at bounding box center [153, 101] width 5 height 5
click at [152, 121] on span "Select an option" at bounding box center [153, 120] width 5 height 5
click at [152, 121] on input "Select an option" at bounding box center [153, 120] width 5 height 5
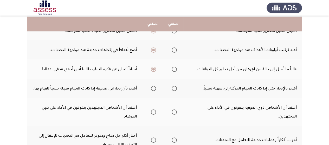
scroll to position [94, 0]
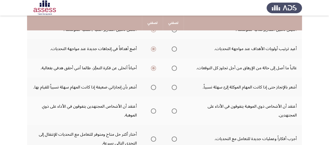
click at [173, 89] on span "Select an option" at bounding box center [174, 87] width 5 height 5
click at [173, 89] on input "Select an option" at bounding box center [174, 87] width 5 height 5
click at [173, 111] on span "Select an option" at bounding box center [174, 111] width 5 height 5
click at [173, 111] on input "Select an option" at bounding box center [174, 111] width 5 height 5
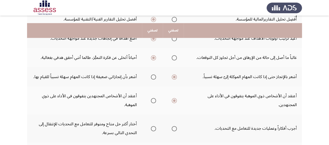
scroll to position [115, 0]
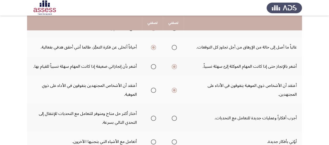
click at [175, 142] on span "Select an option" at bounding box center [174, 142] width 5 height 5
click at [175, 142] on input "Select an option" at bounding box center [174, 142] width 5 height 5
click at [154, 119] on span "Select an option" at bounding box center [153, 118] width 5 height 5
click at [154, 119] on input "Select an option" at bounding box center [153, 118] width 5 height 5
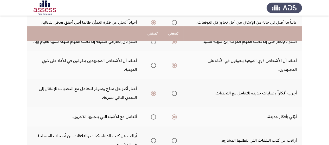
scroll to position [156, 0]
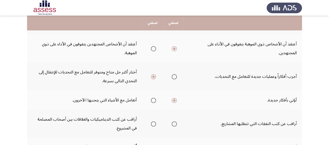
click at [174, 124] on span "Select an option" at bounding box center [174, 124] width 5 height 5
click at [174, 124] on input "Select an option" at bounding box center [174, 124] width 5 height 5
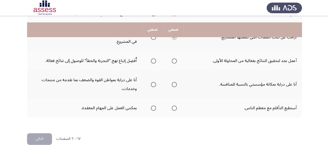
scroll to position [250, 0]
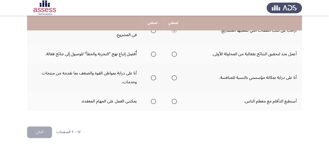
click at [152, 55] on span "Select an option" at bounding box center [153, 54] width 5 height 5
click at [152, 55] on input "Select an option" at bounding box center [153, 54] width 5 height 5
click at [154, 79] on span "Select an option" at bounding box center [153, 77] width 5 height 5
click at [154, 79] on input "Select an option" at bounding box center [153, 77] width 5 height 5
click at [174, 103] on span "Select an option" at bounding box center [174, 101] width 5 height 5
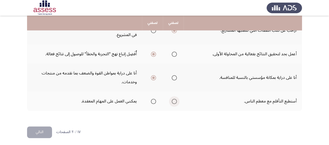
click at [174, 103] on input "Select an option" at bounding box center [174, 101] width 5 height 5
click at [30, 136] on button "التالي" at bounding box center [39, 133] width 25 height 12
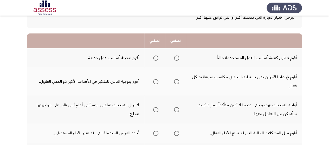
scroll to position [42, 0]
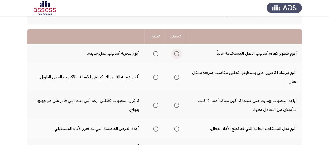
click at [177, 54] on span "Select an option" at bounding box center [176, 53] width 5 height 5
click at [177, 54] on input "Select an option" at bounding box center [176, 53] width 5 height 5
click at [155, 79] on span "Select an option" at bounding box center [155, 77] width 5 height 5
click at [155, 79] on input "Select an option" at bounding box center [155, 77] width 5 height 5
click at [176, 107] on span "Select an option" at bounding box center [176, 105] width 5 height 5
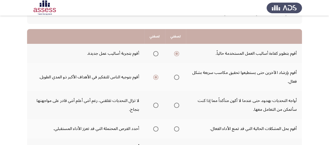
click at [176, 107] on input "Select an option" at bounding box center [176, 105] width 5 height 5
click at [155, 130] on span "Select an option" at bounding box center [155, 129] width 5 height 5
click at [155, 130] on input "Select an option" at bounding box center [155, 129] width 5 height 5
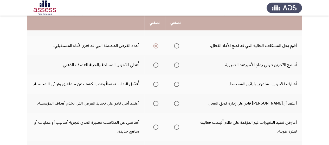
scroll to position [135, 0]
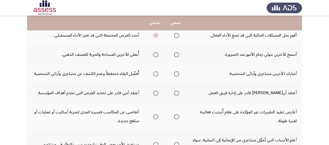
click at [157, 54] on span "Select an option" at bounding box center [155, 54] width 5 height 5
click at [157, 54] on input "Select an option" at bounding box center [155, 54] width 5 height 5
click at [154, 75] on span "Select an option" at bounding box center [155, 74] width 5 height 5
click at [154, 75] on input "Select an option" at bounding box center [155, 74] width 5 height 5
click at [175, 94] on span "Select an option" at bounding box center [176, 93] width 5 height 5
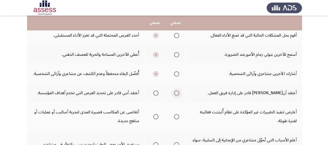
click at [175, 94] on input "Select an option" at bounding box center [176, 93] width 5 height 5
click at [180, 117] on th at bounding box center [175, 117] width 21 height 28
click at [178, 116] on span "Select an option" at bounding box center [176, 117] width 5 height 5
click at [178, 116] on input "Select an option" at bounding box center [176, 117] width 5 height 5
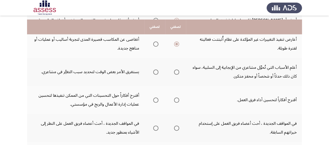
scroll to position [219, 0]
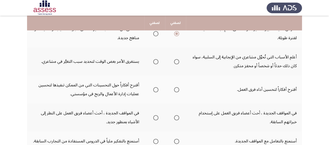
click at [176, 62] on span "Select an option" at bounding box center [176, 61] width 5 height 5
click at [176, 62] on input "Select an option" at bounding box center [176, 61] width 5 height 5
click at [156, 91] on span "Select an option" at bounding box center [155, 89] width 5 height 5
click at [156, 91] on input "Select an option" at bounding box center [155, 89] width 5 height 5
click at [178, 118] on span "Select an option" at bounding box center [176, 118] width 5 height 5
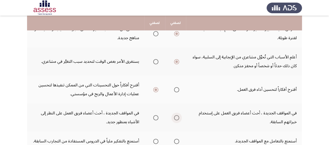
click at [178, 118] on input "Select an option" at bounding box center [176, 118] width 5 height 5
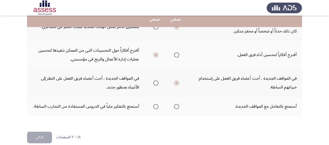
scroll to position [261, 0]
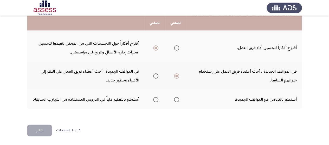
click at [175, 101] on span "Select an option" at bounding box center [176, 99] width 5 height 5
click at [175, 101] on input "Select an option" at bounding box center [176, 99] width 5 height 5
click at [154, 100] on span "Select an option" at bounding box center [155, 99] width 5 height 5
click at [154, 100] on input "Select an option" at bounding box center [155, 99] width 5 height 5
click at [39, 129] on button "التالي" at bounding box center [39, 131] width 25 height 12
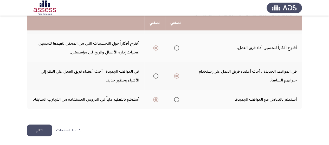
scroll to position [0, 0]
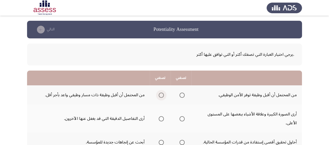
click at [160, 95] on span "Select an option" at bounding box center [161, 95] width 5 height 5
click at [160, 95] on input "Select an option" at bounding box center [161, 95] width 5 height 5
click at [160, 119] on span "Select an option" at bounding box center [161, 119] width 5 height 5
click at [160, 119] on input "Select an option" at bounding box center [161, 119] width 5 height 5
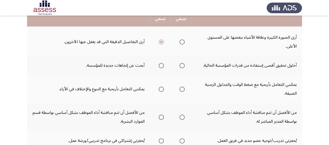
scroll to position [83, 0]
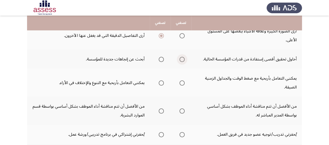
click at [179, 60] on label "Select an option" at bounding box center [181, 59] width 7 height 5
click at [180, 60] on input "Select an option" at bounding box center [182, 59] width 5 height 5
click at [182, 80] on mat-radio-group "Select an option" at bounding box center [181, 83] width 7 height 9
click at [163, 84] on span "Select an option" at bounding box center [161, 83] width 5 height 5
click at [163, 84] on input "Select an option" at bounding box center [161, 83] width 5 height 5
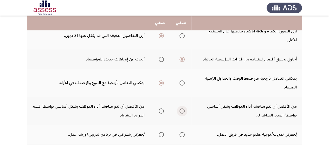
click at [182, 111] on span "Select an option" at bounding box center [182, 111] width 5 height 5
click at [182, 111] on input "Select an option" at bounding box center [182, 111] width 5 height 5
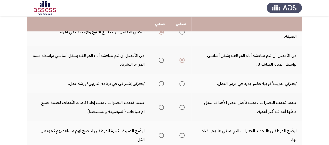
scroll to position [135, 0]
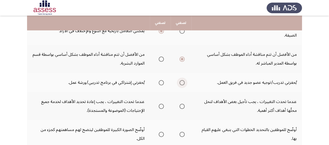
click at [182, 82] on span "Select an option" at bounding box center [182, 82] width 5 height 5
click at [182, 82] on input "Select an option" at bounding box center [182, 82] width 5 height 5
click at [181, 107] on span "Select an option" at bounding box center [182, 106] width 5 height 5
click at [181, 107] on input "Select an option" at bounding box center [182, 106] width 5 height 5
drag, startPoint x: 167, startPoint y: 117, endPoint x: 160, endPoint y: 106, distance: 13.0
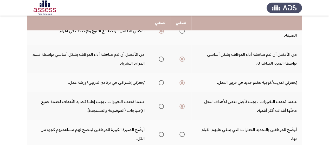
click at [160, 106] on th at bounding box center [160, 106] width 21 height 28
click at [160, 106] on span "Select an option" at bounding box center [161, 106] width 5 height 5
click at [160, 106] on input "Select an option" at bounding box center [161, 106] width 5 height 5
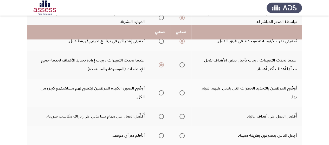
scroll to position [187, 0]
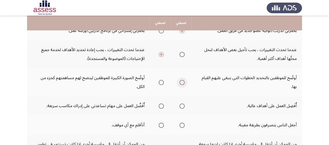
click at [181, 84] on span "Select an option" at bounding box center [182, 82] width 5 height 5
click at [181, 84] on input "Select an option" at bounding box center [182, 82] width 5 height 5
click at [181, 107] on span "Select an option" at bounding box center [182, 106] width 5 height 5
click at [181, 107] on input "Select an option" at bounding box center [182, 106] width 5 height 5
click at [182, 126] on span "Select an option" at bounding box center [182, 125] width 5 height 5
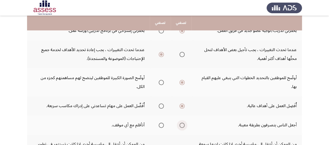
click at [182, 126] on input "Select an option" at bounding box center [182, 125] width 5 height 5
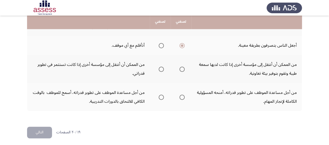
scroll to position [269, 0]
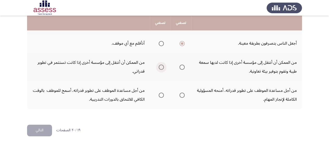
click at [160, 68] on span "Select an option" at bounding box center [161, 67] width 5 height 5
click at [160, 68] on input "Select an option" at bounding box center [161, 67] width 5 height 5
click at [161, 95] on span "Select an option" at bounding box center [161, 95] width 5 height 5
click at [161, 95] on input "Select an option" at bounding box center [161, 95] width 5 height 5
click at [43, 134] on button "التالي" at bounding box center [39, 131] width 25 height 12
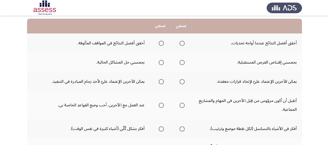
scroll to position [42, 0]
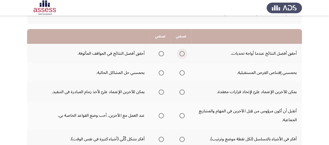
click at [182, 56] on span "Select an option" at bounding box center [182, 53] width 5 height 5
click at [182, 56] on input "Select an option" at bounding box center [182, 53] width 5 height 5
click at [163, 74] on span "Select an option" at bounding box center [161, 73] width 5 height 5
click at [163, 74] on input "Select an option" at bounding box center [161, 73] width 5 height 5
click at [180, 93] on span "Select an option" at bounding box center [182, 92] width 5 height 5
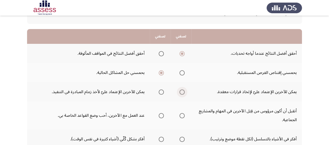
click at [180, 93] on input "Select an option" at bounding box center [182, 92] width 5 height 5
click at [162, 118] on span "Select an option" at bounding box center [161, 115] width 5 height 5
click at [162, 118] on input "Select an option" at bounding box center [161, 115] width 5 height 5
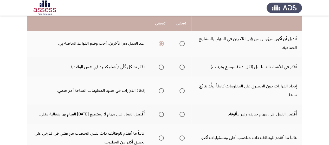
scroll to position [115, 0]
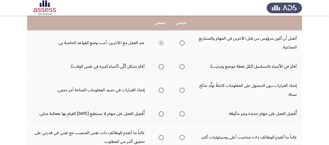
click at [182, 68] on span "Select an option" at bounding box center [182, 66] width 5 height 5
click at [182, 68] on input "Select an option" at bounding box center [182, 66] width 5 height 5
click at [161, 96] on th at bounding box center [160, 90] width 21 height 28
click at [163, 90] on span "Select an option" at bounding box center [161, 90] width 5 height 5
click at [163, 90] on input "Select an option" at bounding box center [161, 90] width 5 height 5
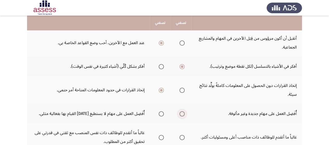
click at [183, 115] on span "Select an option" at bounding box center [182, 114] width 5 height 5
click at [183, 115] on input "Select an option" at bounding box center [182, 114] width 5 height 5
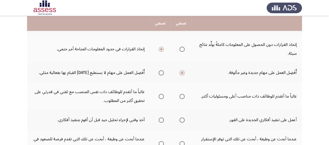
scroll to position [156, 0]
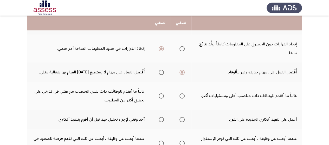
click at [162, 98] on span "Select an option" at bounding box center [161, 96] width 5 height 5
click at [162, 98] on input "Select an option" at bounding box center [161, 96] width 5 height 5
click at [182, 96] on span "Select an option" at bounding box center [182, 96] width 5 height 5
click at [182, 96] on input "Select an option" at bounding box center [182, 96] width 5 height 5
click at [161, 119] on span "Select an option" at bounding box center [161, 119] width 5 height 5
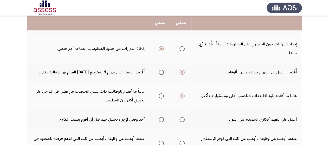
click at [161, 119] on input "Select an option" at bounding box center [161, 119] width 5 height 5
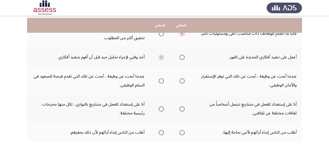
scroll to position [229, 0]
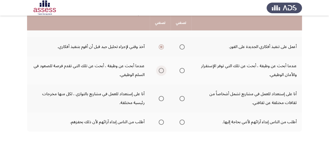
click at [161, 70] on span "Select an option" at bounding box center [161, 70] width 5 height 5
click at [161, 70] on input "Select an option" at bounding box center [161, 70] width 5 height 5
click at [181, 100] on span "Select an option" at bounding box center [182, 98] width 5 height 5
click at [181, 100] on input "Select an option" at bounding box center [182, 98] width 5 height 5
click at [162, 123] on span "Select an option" at bounding box center [161, 122] width 5 height 5
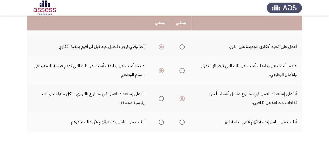
click at [162, 123] on input "Select an option" at bounding box center [161, 122] width 5 height 5
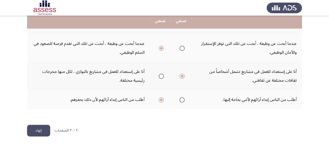
scroll to position [252, 0]
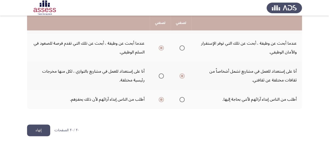
click at [39, 132] on button "إنهاء" at bounding box center [38, 131] width 23 height 12
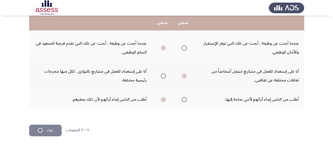
scroll to position [0, 0]
